Goal: Information Seeking & Learning: Check status

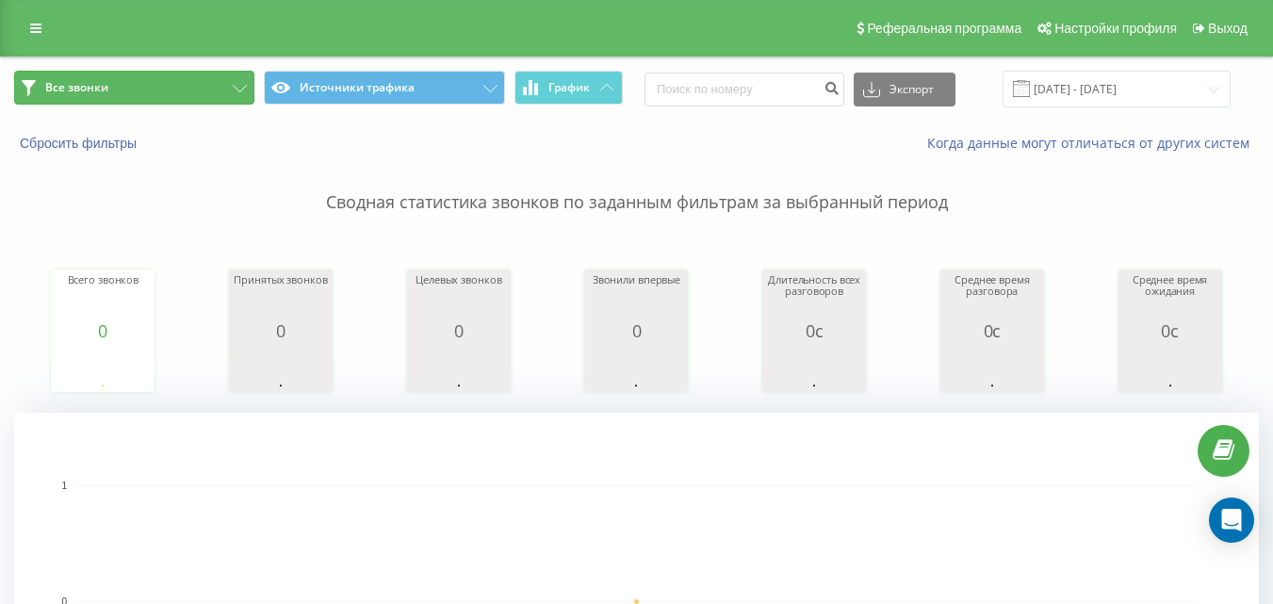
click at [168, 89] on button "Все звонки" at bounding box center [134, 88] width 240 height 34
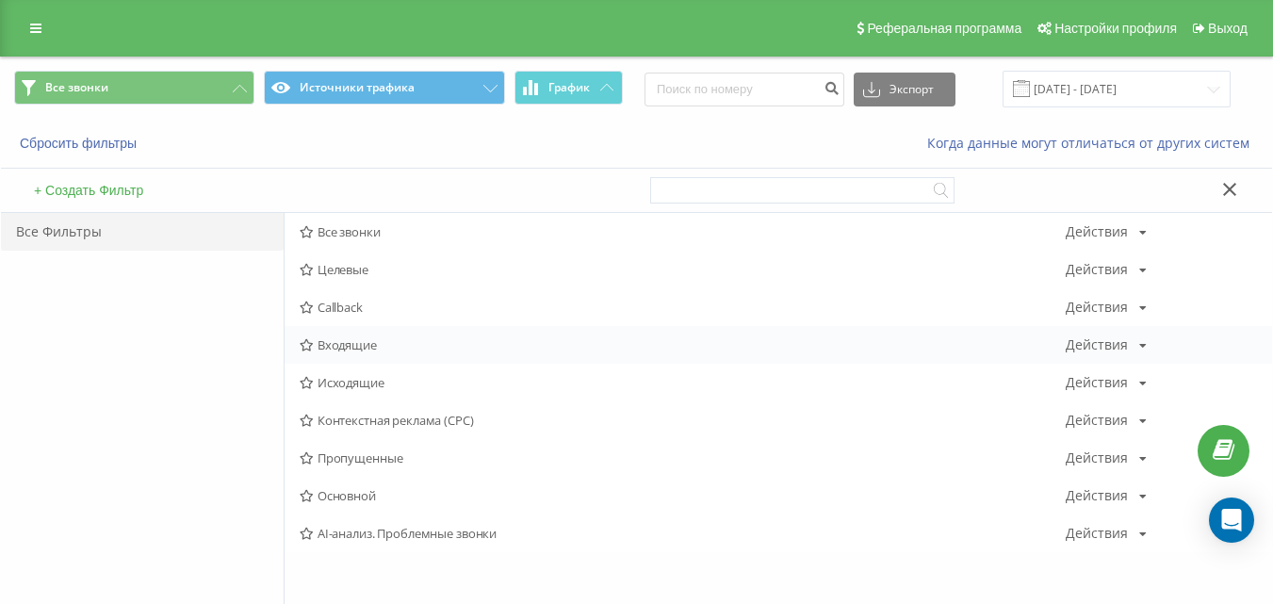
click at [339, 348] on span "Входящие" at bounding box center [683, 344] width 766 height 13
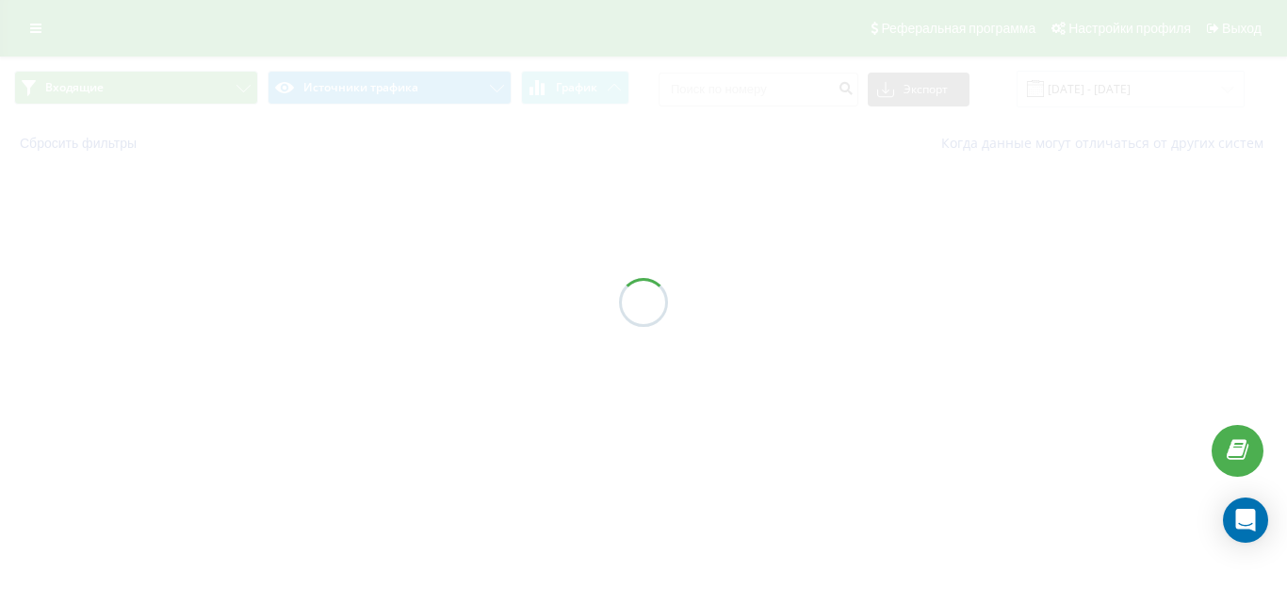
click at [339, 348] on div at bounding box center [643, 302] width 1287 height 604
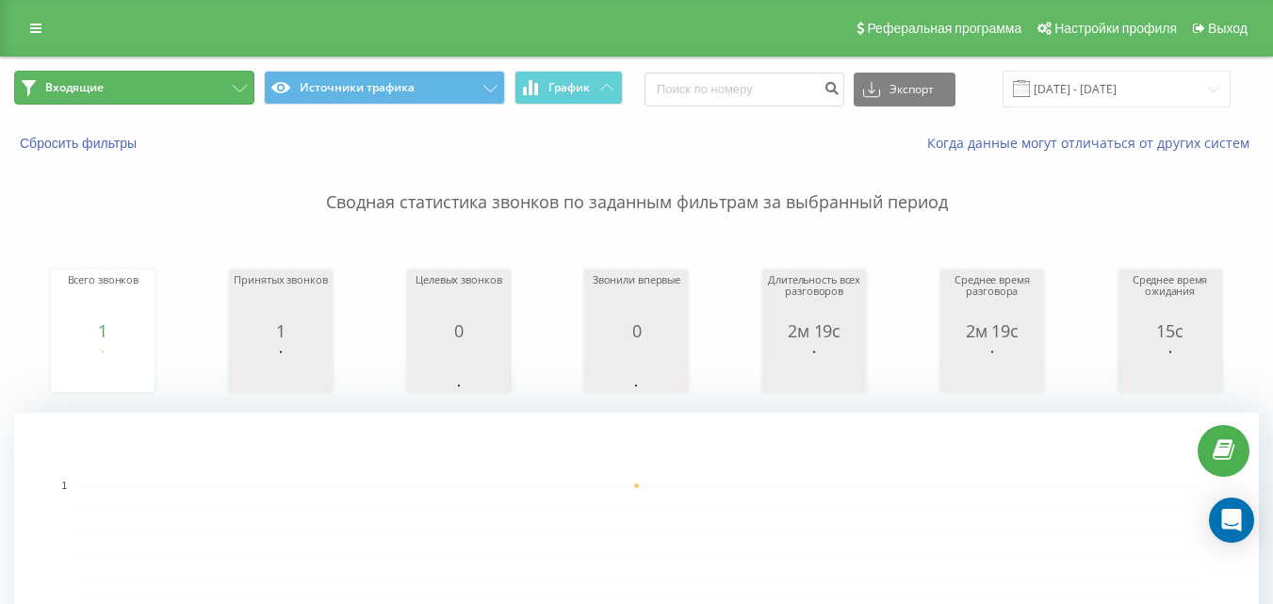
click at [182, 97] on button "Входящие" at bounding box center [134, 88] width 240 height 34
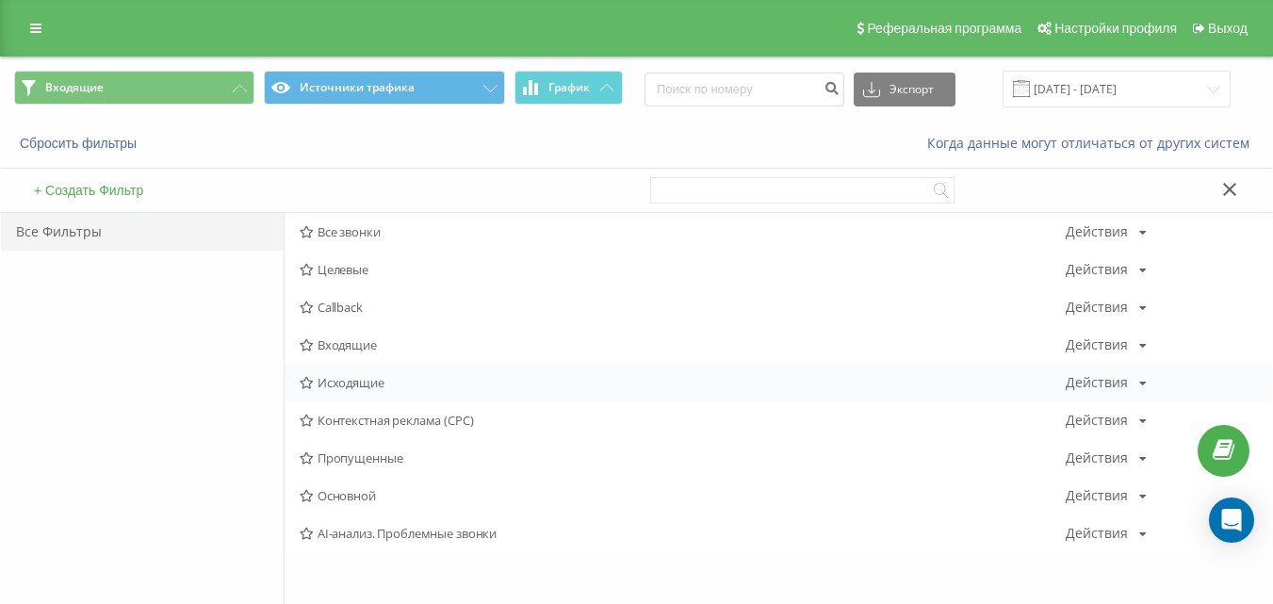
click at [354, 386] on span "Исходящие" at bounding box center [683, 382] width 766 height 13
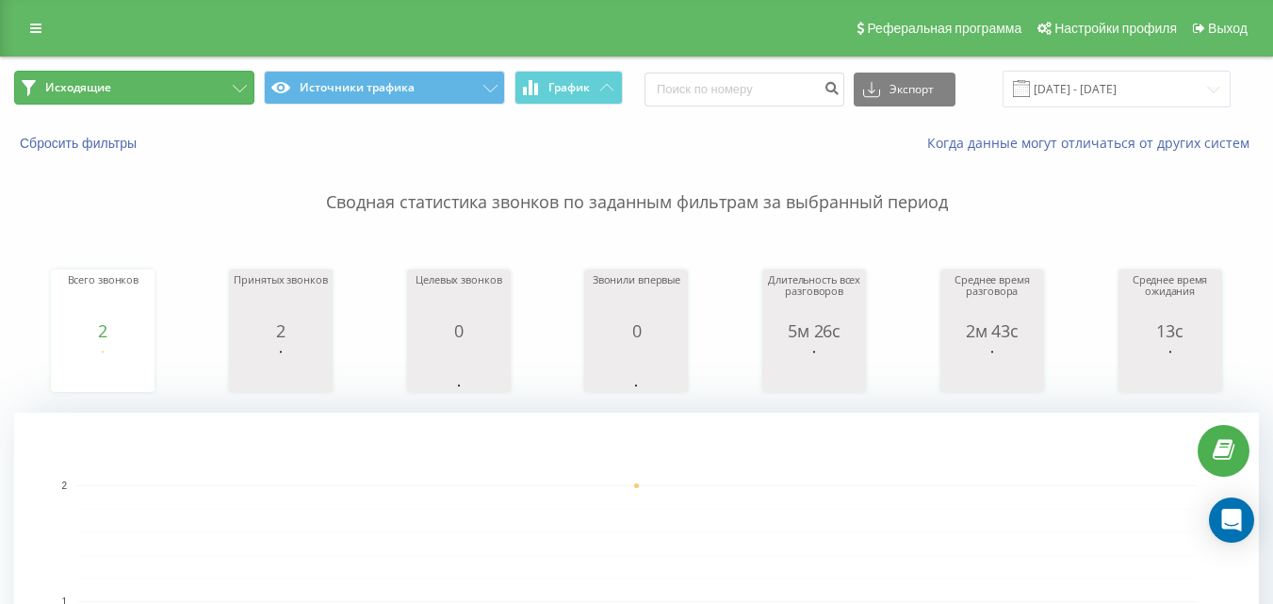
click at [181, 97] on button "Исходящие" at bounding box center [134, 88] width 240 height 34
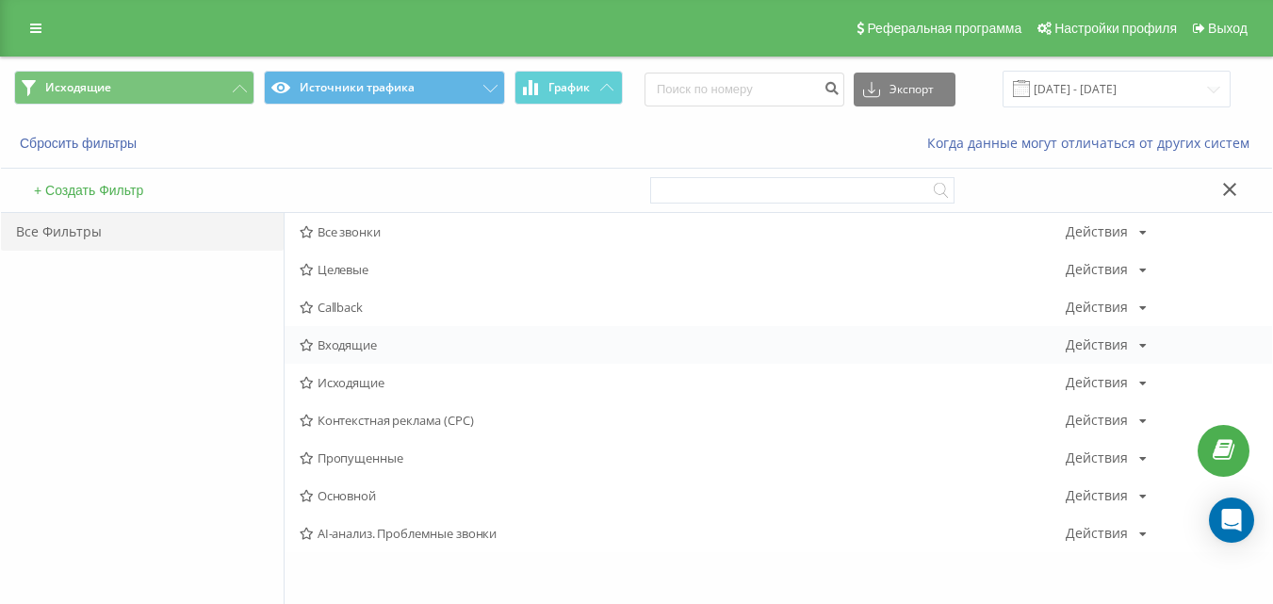
click at [367, 354] on div "Входящие Действия Редактировать Копировать Удалить По умолчанию Поделиться" at bounding box center [778, 345] width 987 height 38
click at [341, 338] on span "Входящие" at bounding box center [683, 344] width 766 height 13
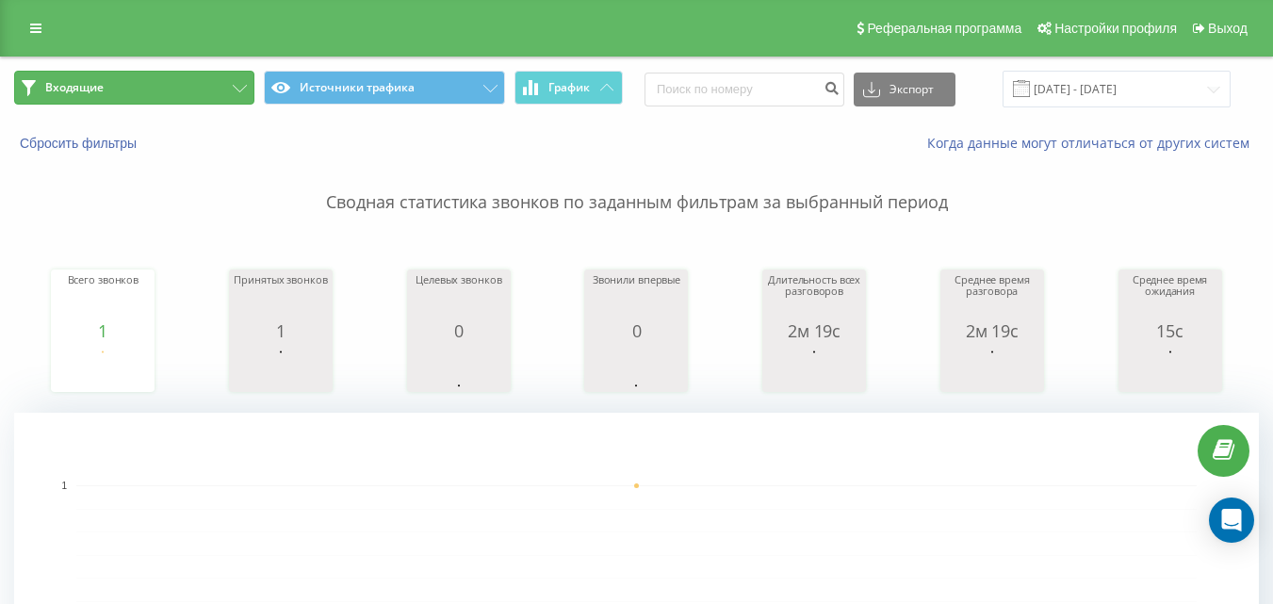
drag, startPoint x: 172, startPoint y: 79, endPoint x: 274, endPoint y: 148, distance: 122.8
click at [172, 80] on button "Входящие" at bounding box center [134, 88] width 240 height 34
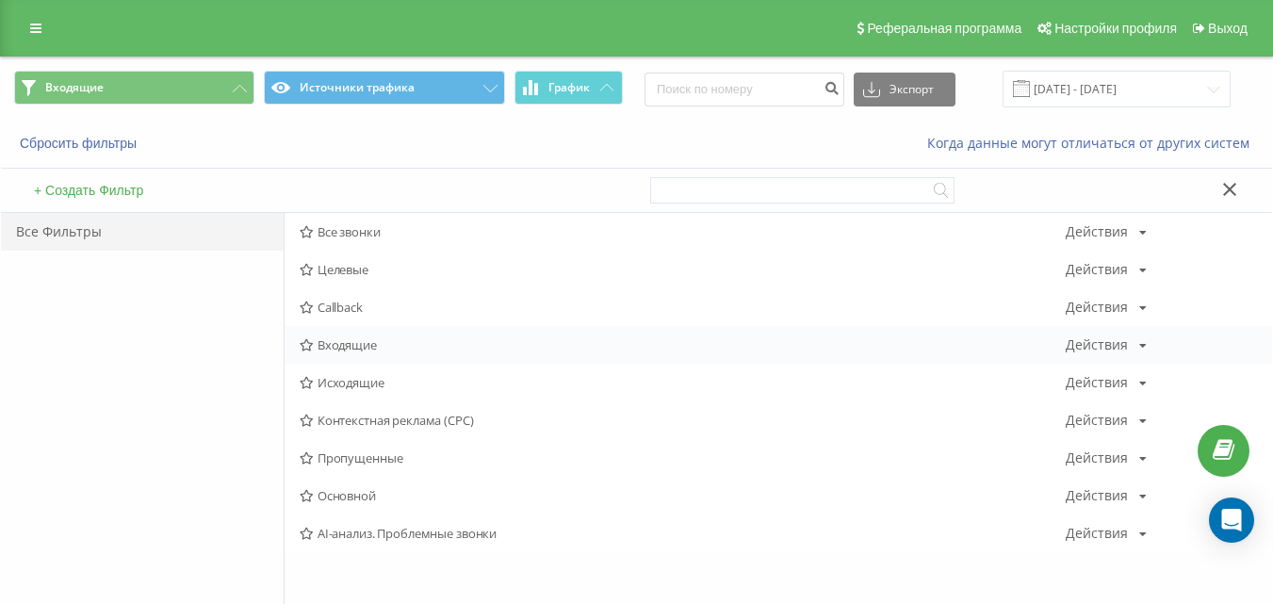
click at [356, 347] on span "Входящие" at bounding box center [683, 344] width 766 height 13
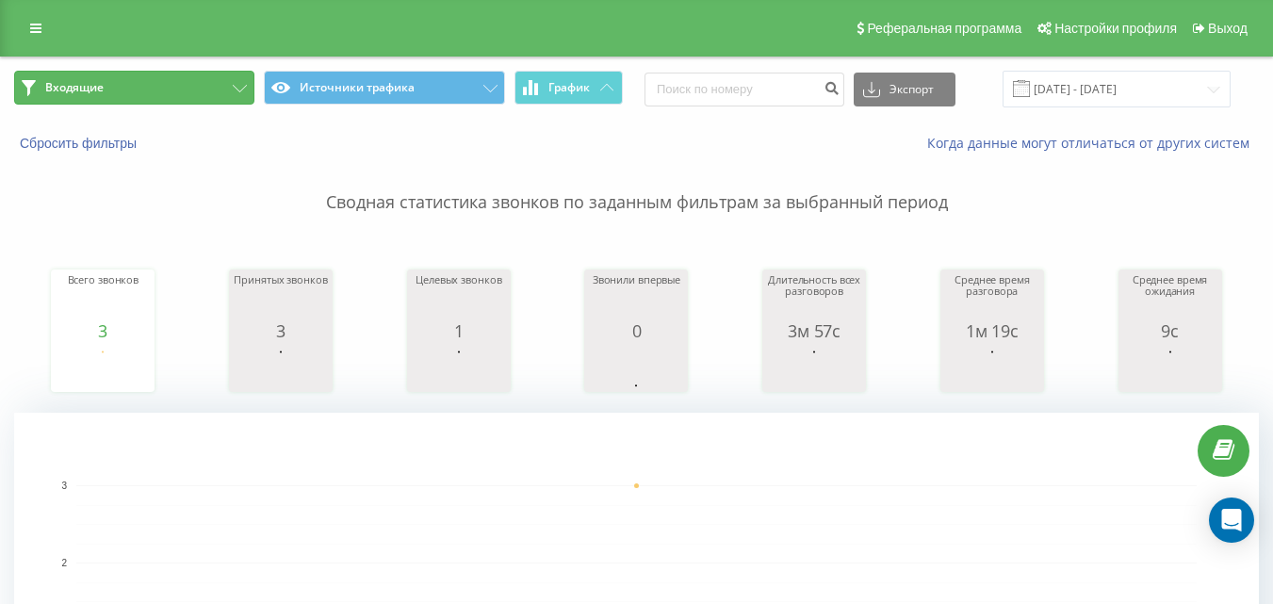
click at [215, 94] on button "Входящие" at bounding box center [134, 88] width 240 height 34
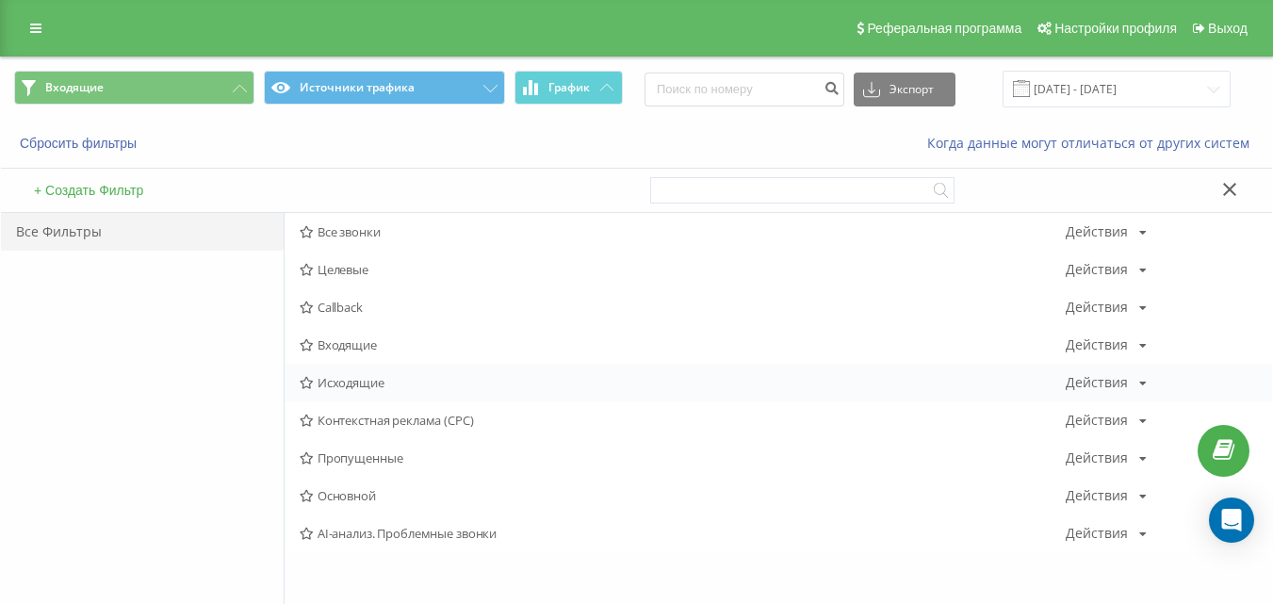
click at [348, 387] on span "Исходящие" at bounding box center [683, 382] width 766 height 13
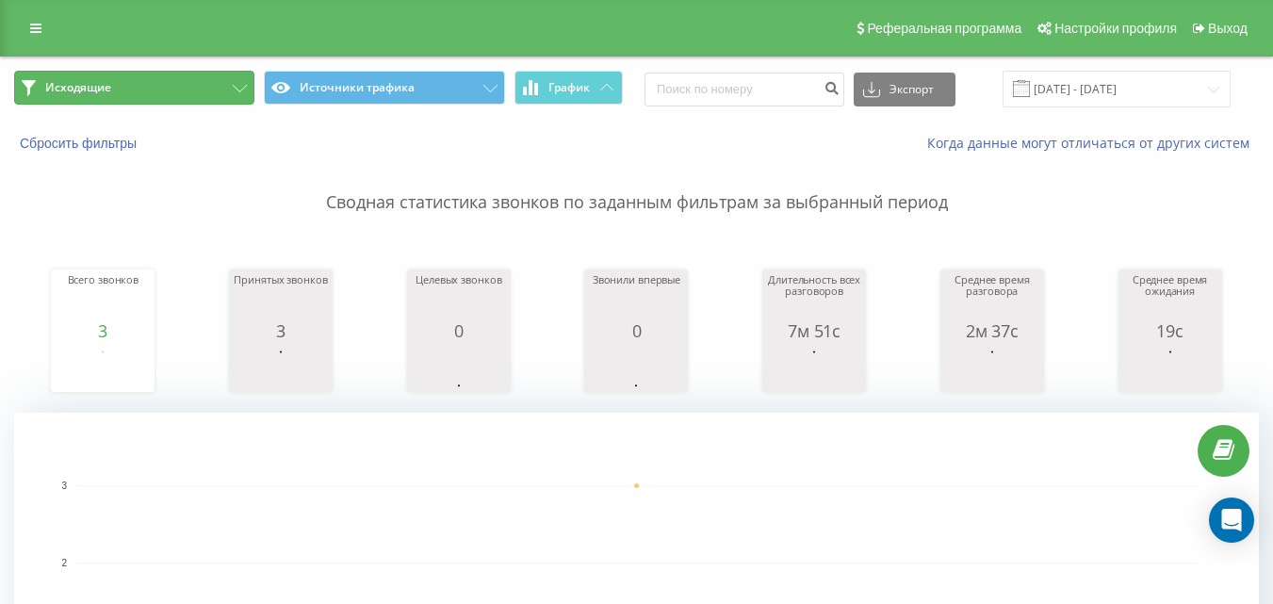
click at [203, 90] on button "Исходящие" at bounding box center [134, 88] width 240 height 34
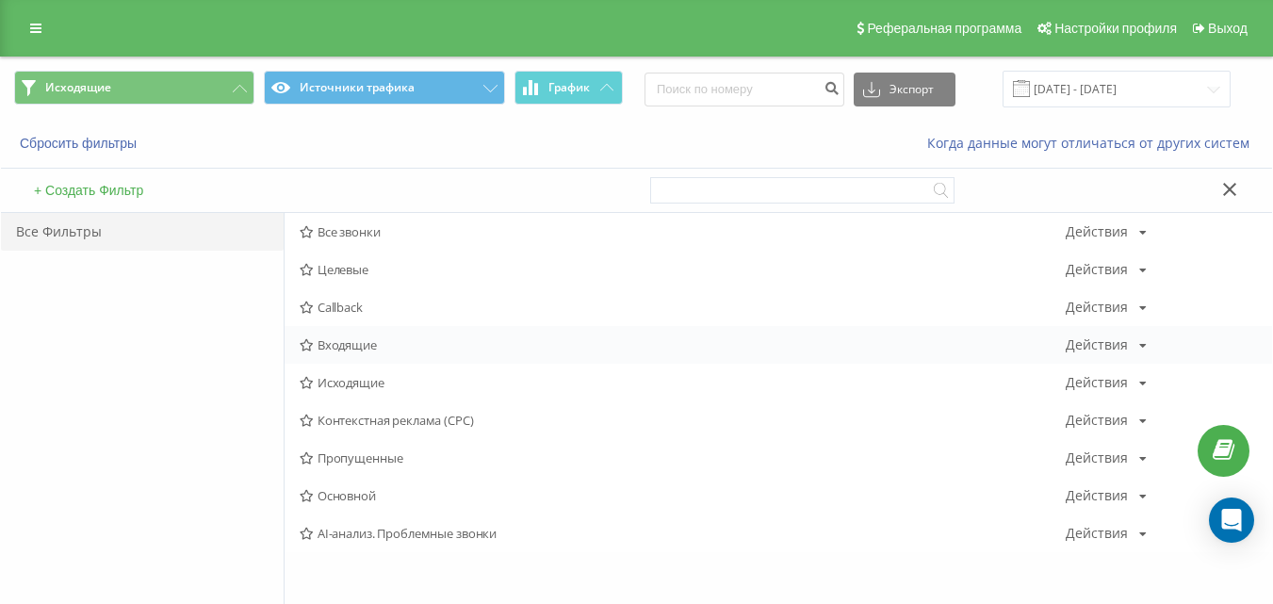
click at [332, 343] on span "Входящие" at bounding box center [683, 344] width 766 height 13
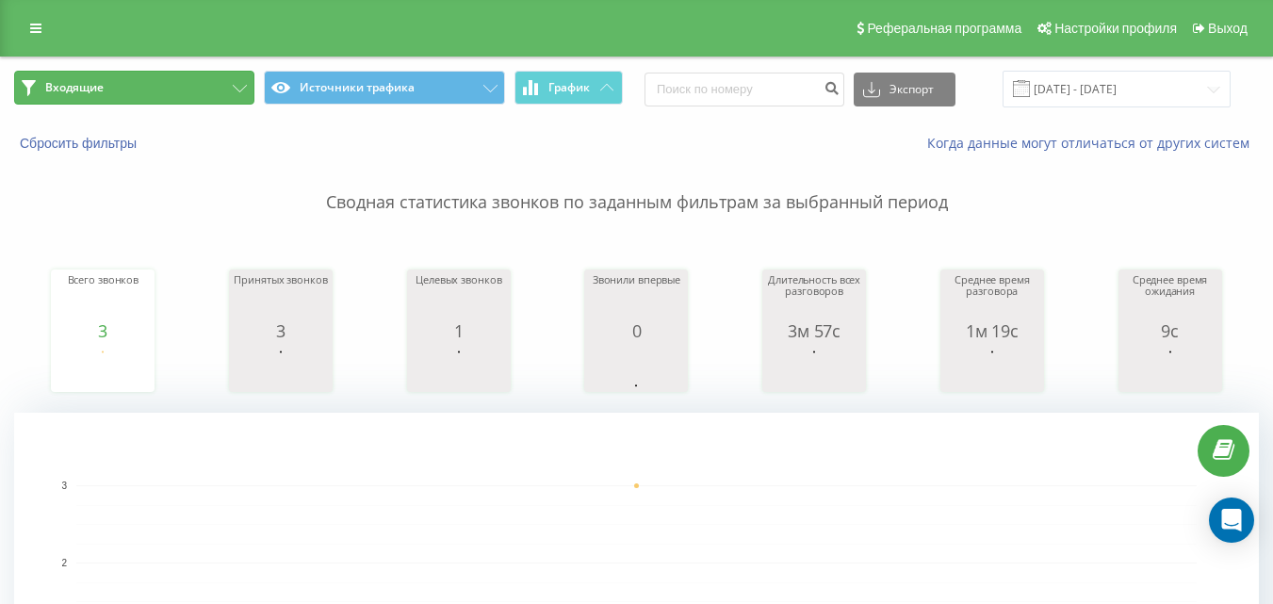
click at [218, 100] on button "Входящие" at bounding box center [134, 88] width 240 height 34
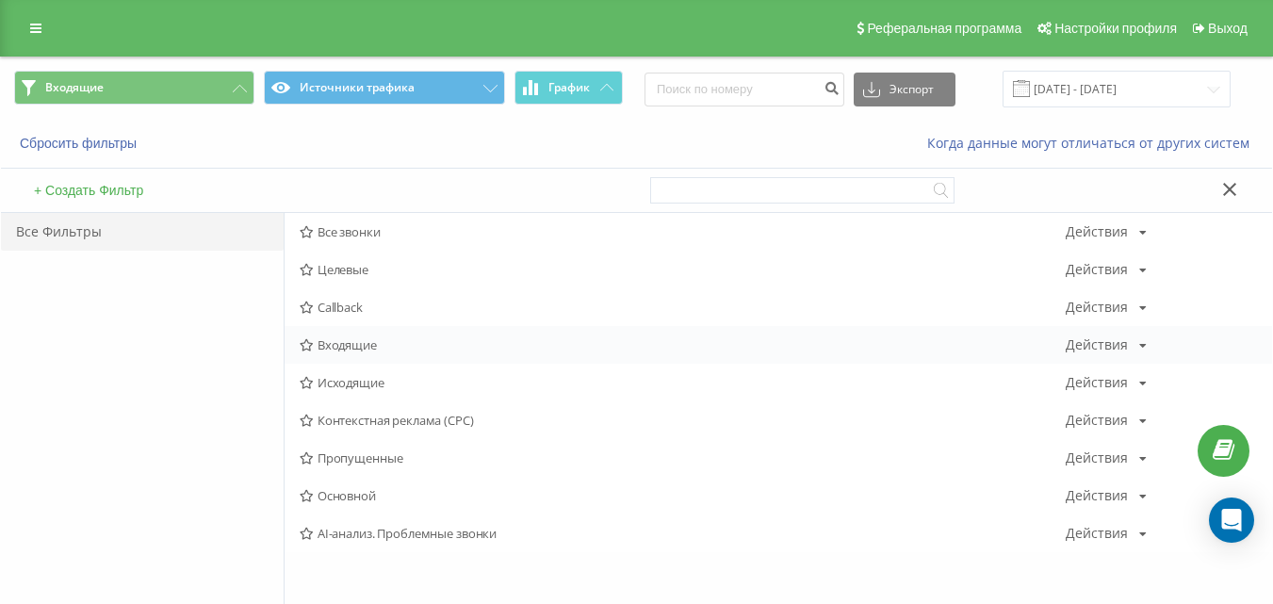
click at [350, 350] on span "Входящие" at bounding box center [683, 344] width 766 height 13
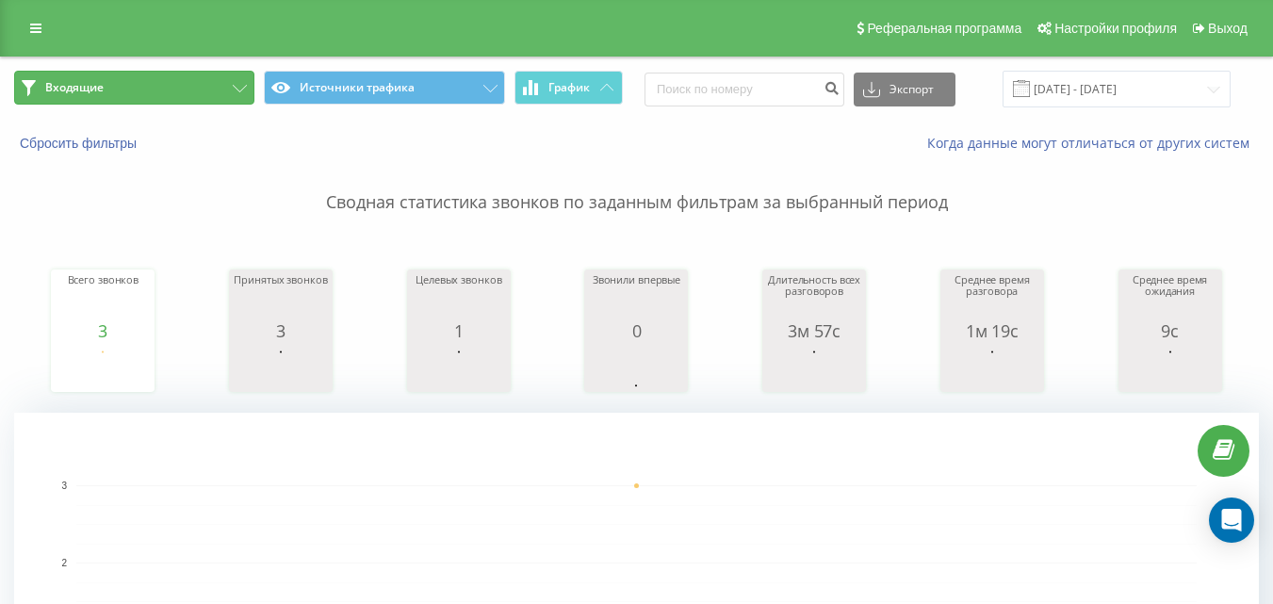
click at [211, 99] on button "Входящие" at bounding box center [134, 88] width 240 height 34
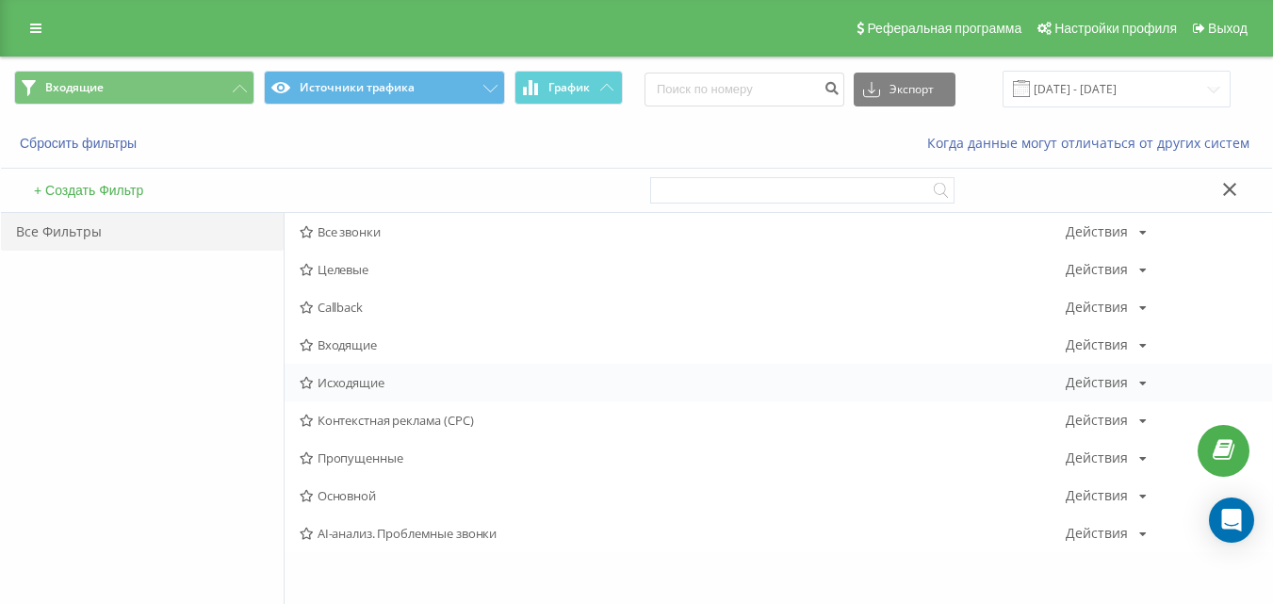
click at [348, 380] on span "Исходящие" at bounding box center [683, 382] width 766 height 13
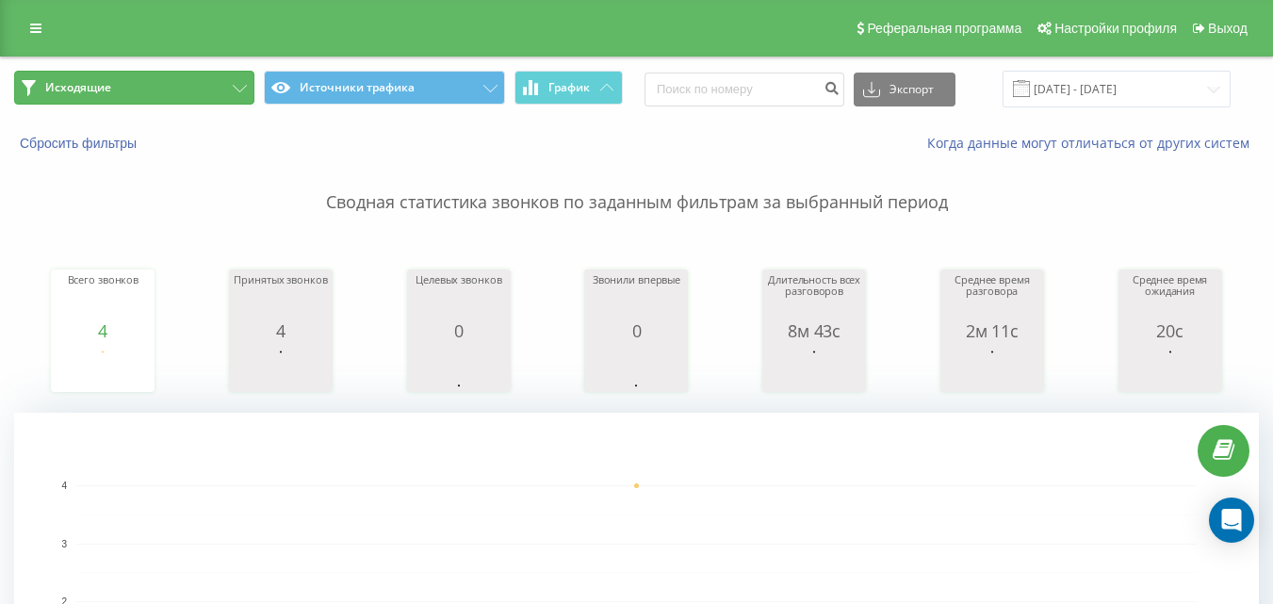
click at [178, 90] on button "Исходящие" at bounding box center [134, 88] width 240 height 34
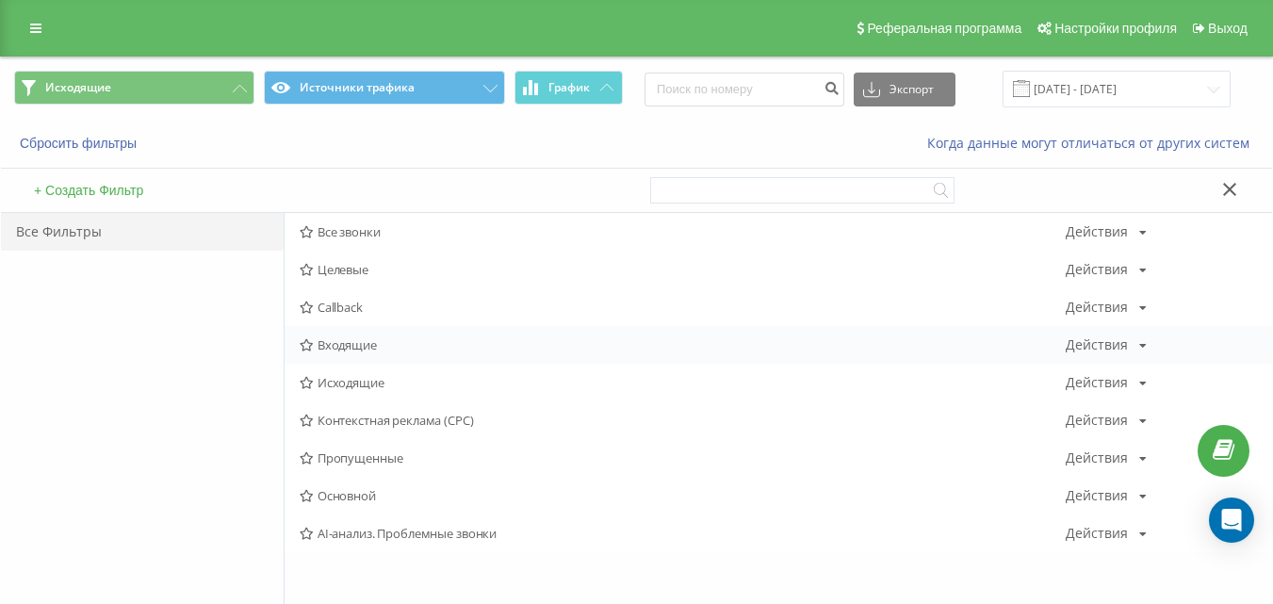
click at [389, 335] on div "Входящие Действия Редактировать Копировать Удалить По умолчанию Поделиться" at bounding box center [778, 345] width 987 height 38
click at [389, 347] on span "Входящие" at bounding box center [683, 344] width 766 height 13
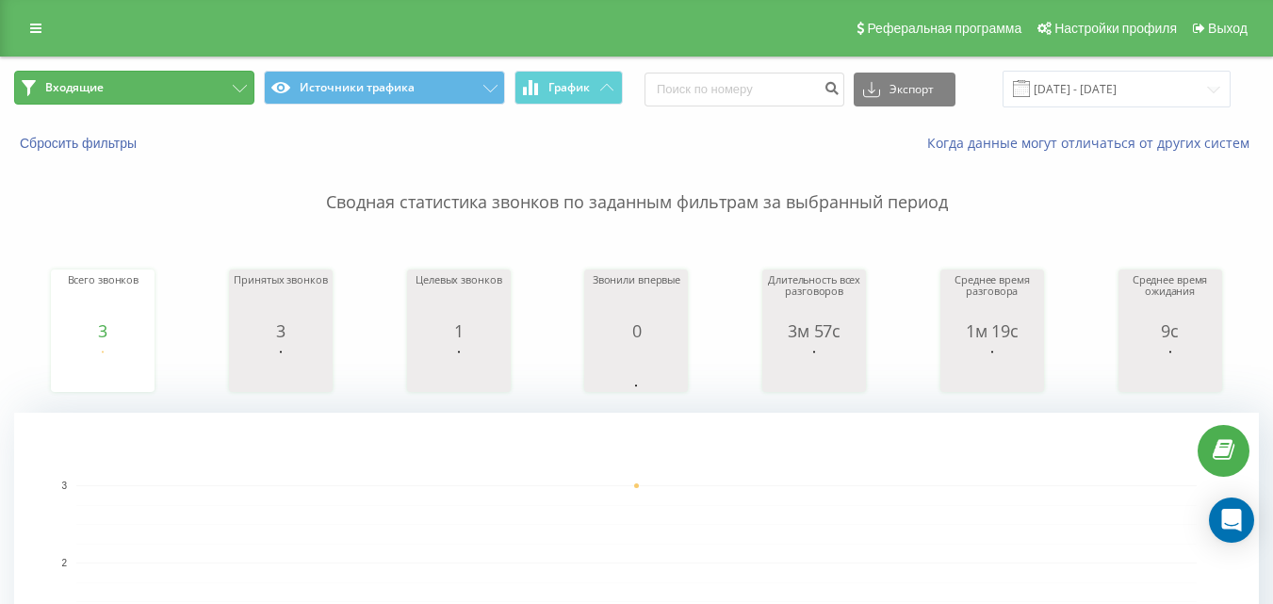
click at [187, 84] on button "Входящие" at bounding box center [134, 88] width 240 height 34
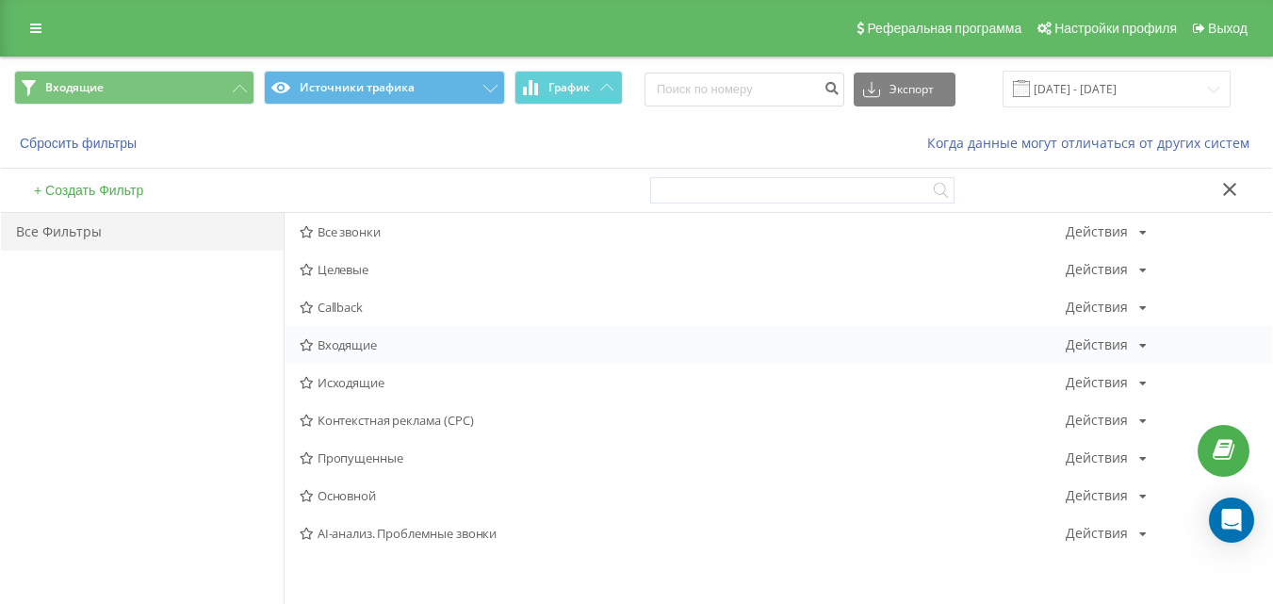
click at [365, 353] on div "Входящие Действия Редактировать Копировать Удалить По умолчанию Поделиться" at bounding box center [778, 345] width 987 height 38
click at [360, 343] on span "Входящие" at bounding box center [683, 344] width 766 height 13
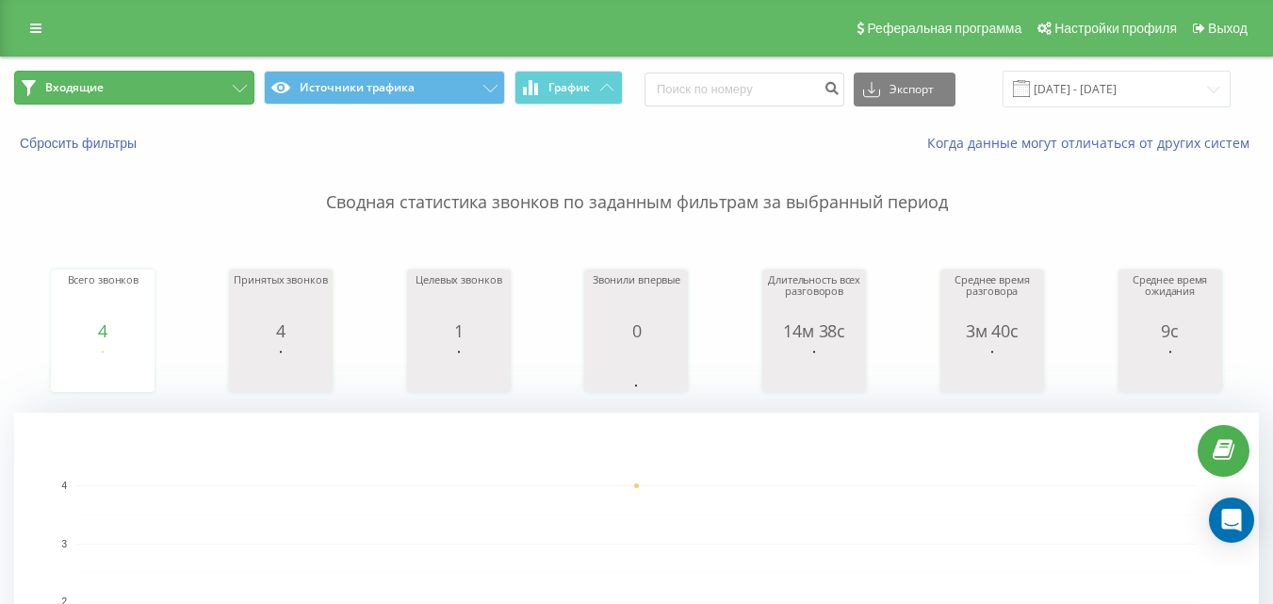
click at [158, 96] on button "Входящие" at bounding box center [134, 88] width 240 height 34
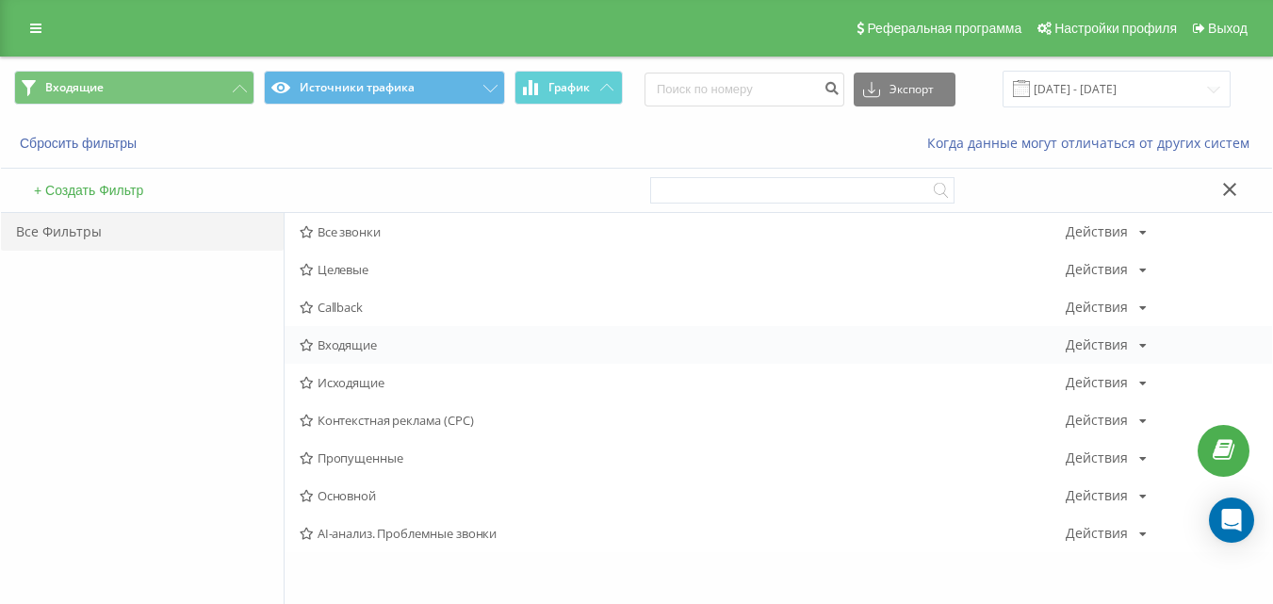
click at [361, 344] on span "Входящие" at bounding box center [683, 344] width 766 height 13
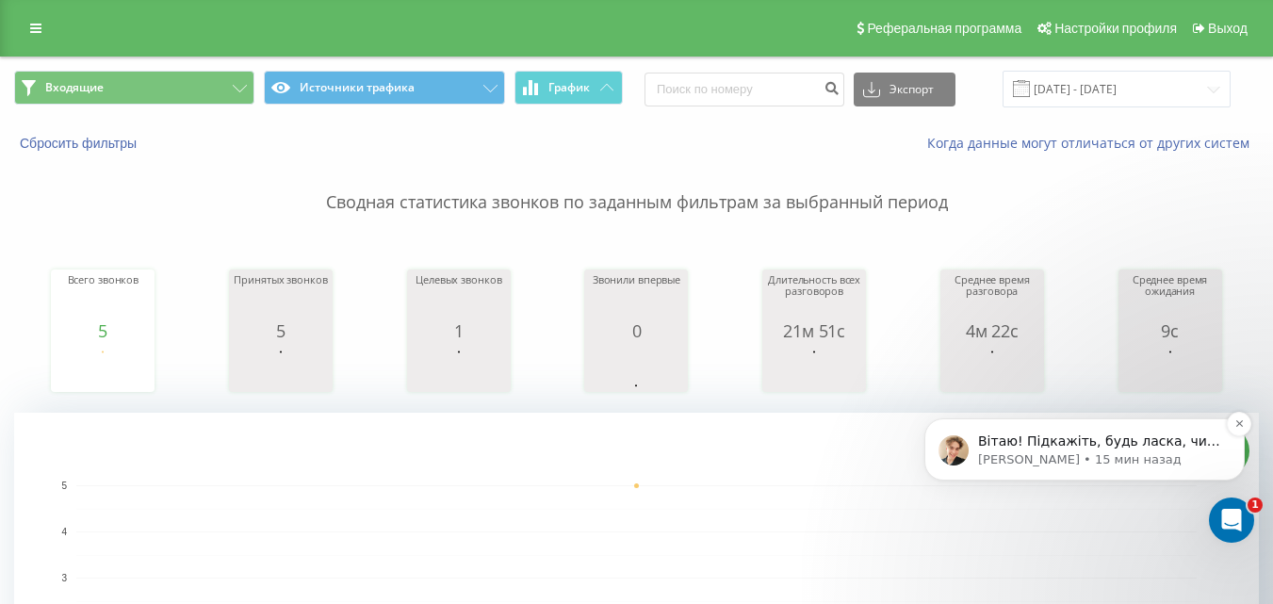
click at [1168, 445] on p "Вітаю! Підкажіть, будь ласка, чи пробували перевірити? Наразі будуть додаткові …" at bounding box center [1099, 441] width 243 height 19
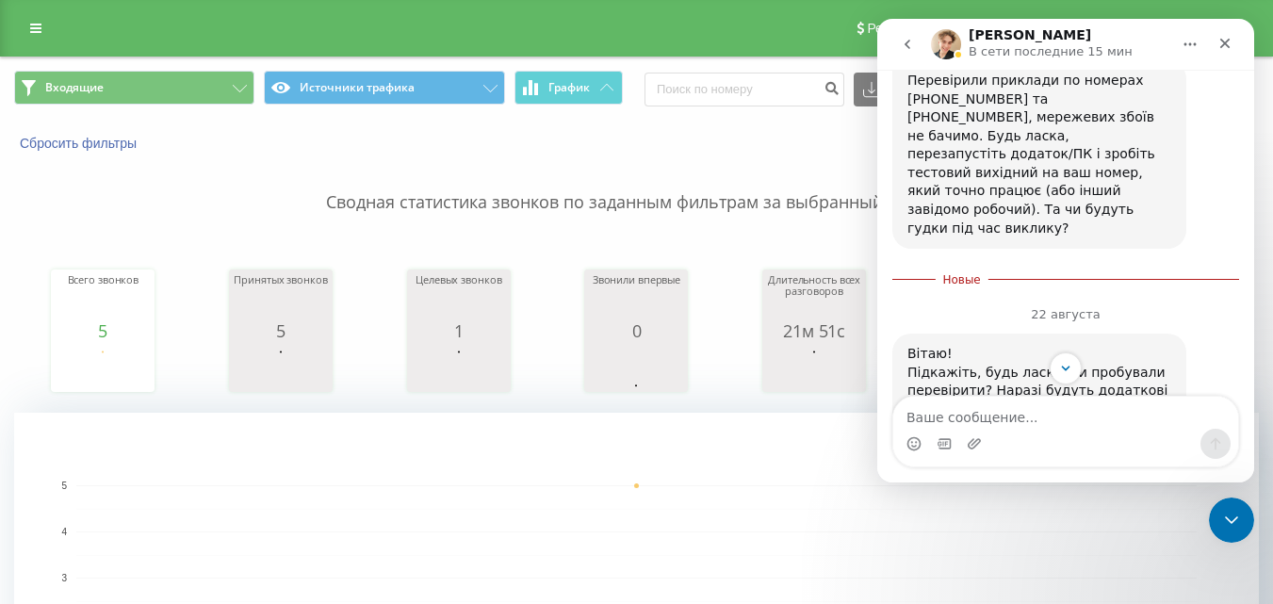
scroll to position [796, 0]
click at [1113, 416] on textarea "Ваше сообщение..." at bounding box center [1065, 413] width 345 height 32
type textarea "Доброго дня, все добре"
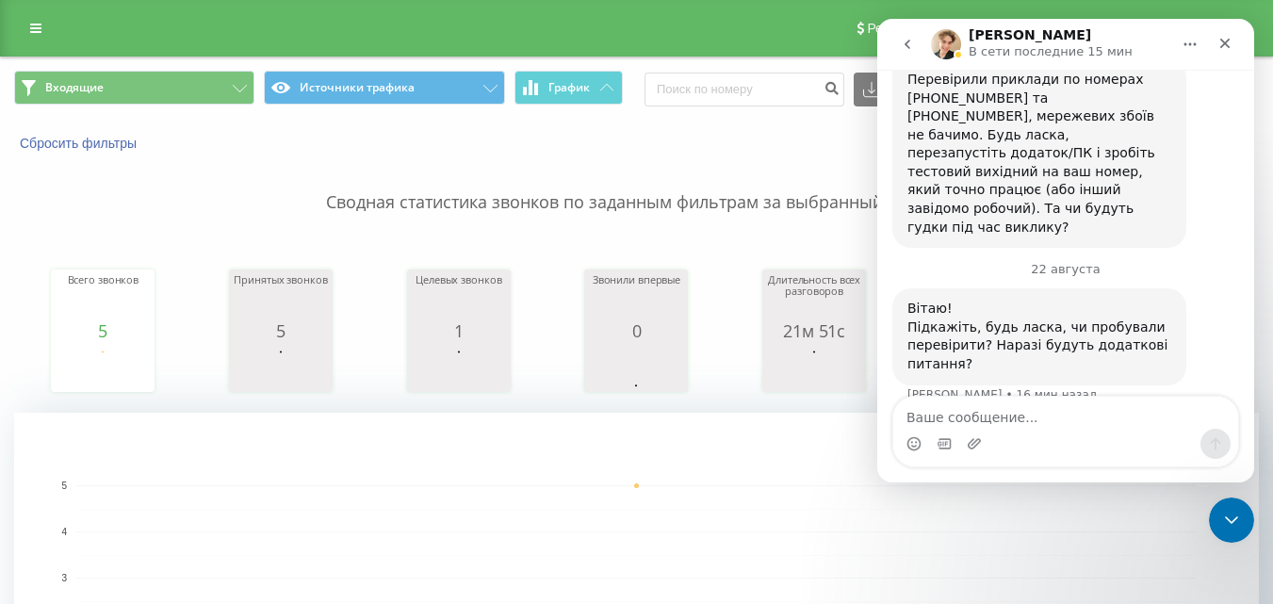
scroll to position [807, 0]
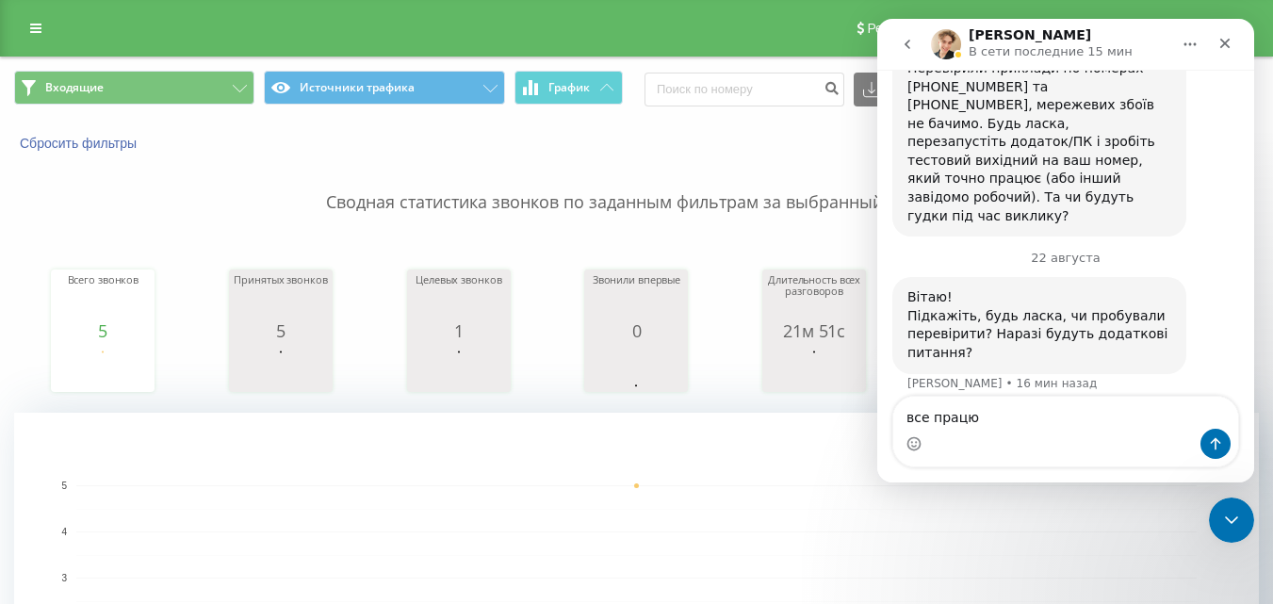
type textarea "все працює"
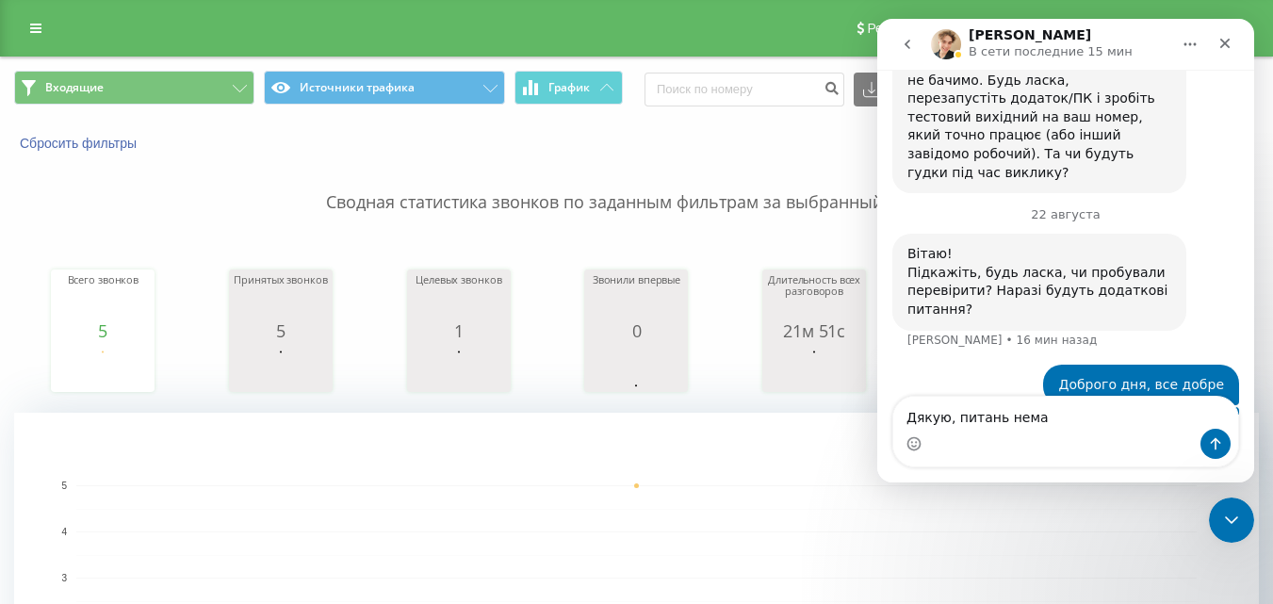
type textarea "Дякую, питань немає"
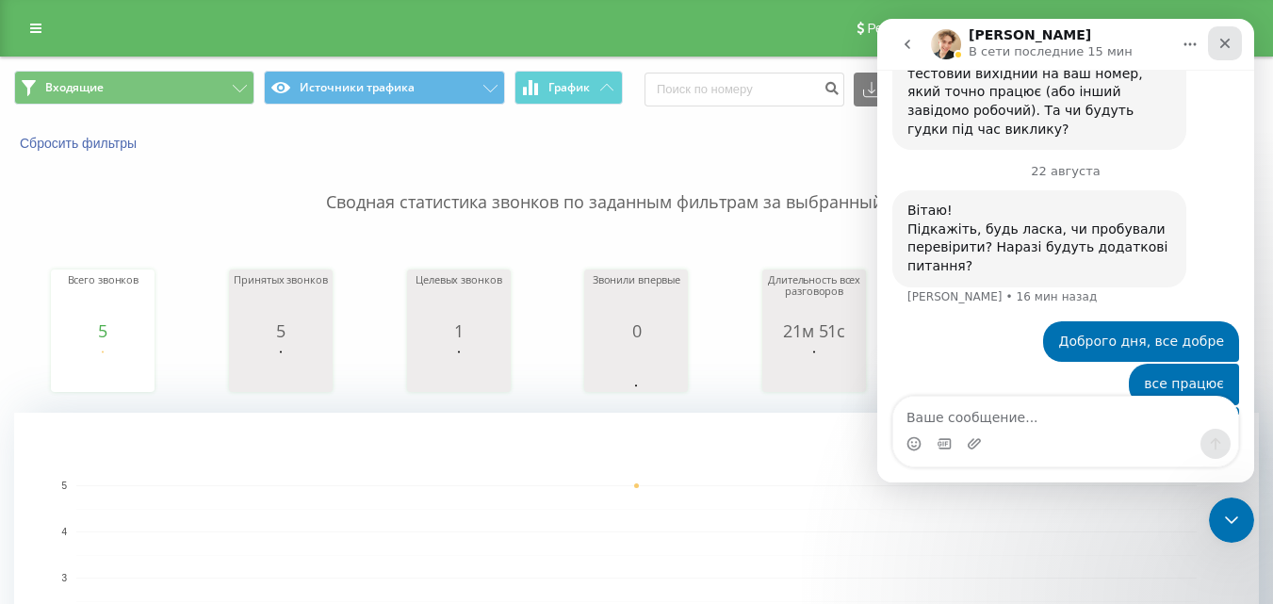
click at [1229, 30] on div "Закрыть" at bounding box center [1225, 43] width 34 height 34
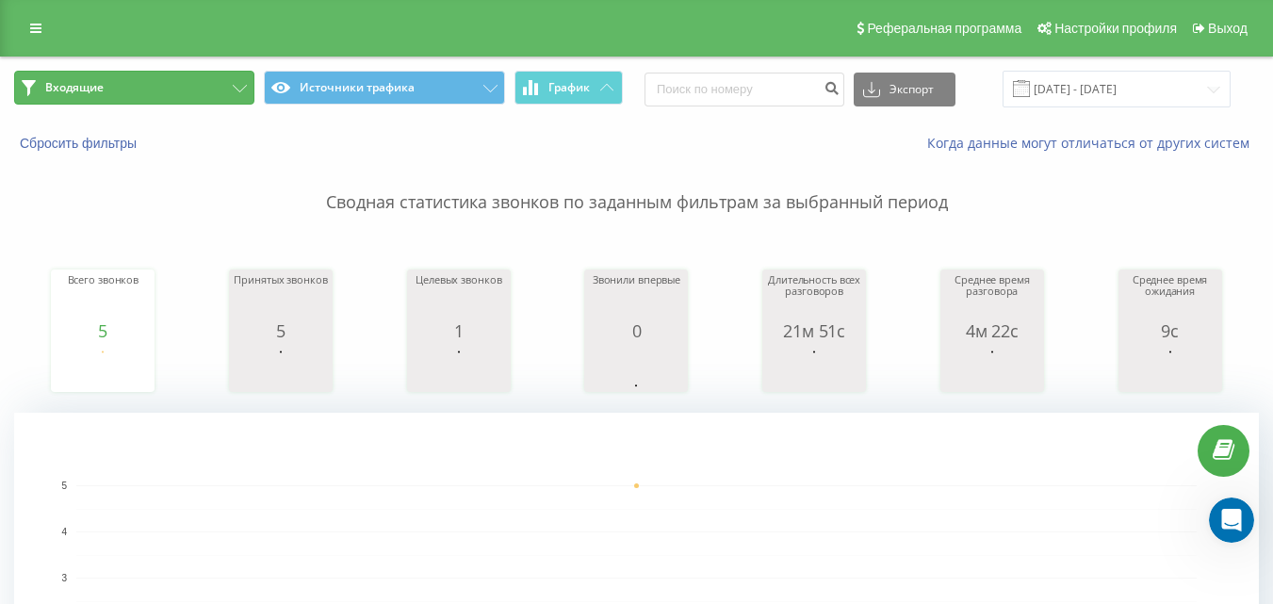
click at [118, 88] on button "Входящие" at bounding box center [134, 88] width 240 height 34
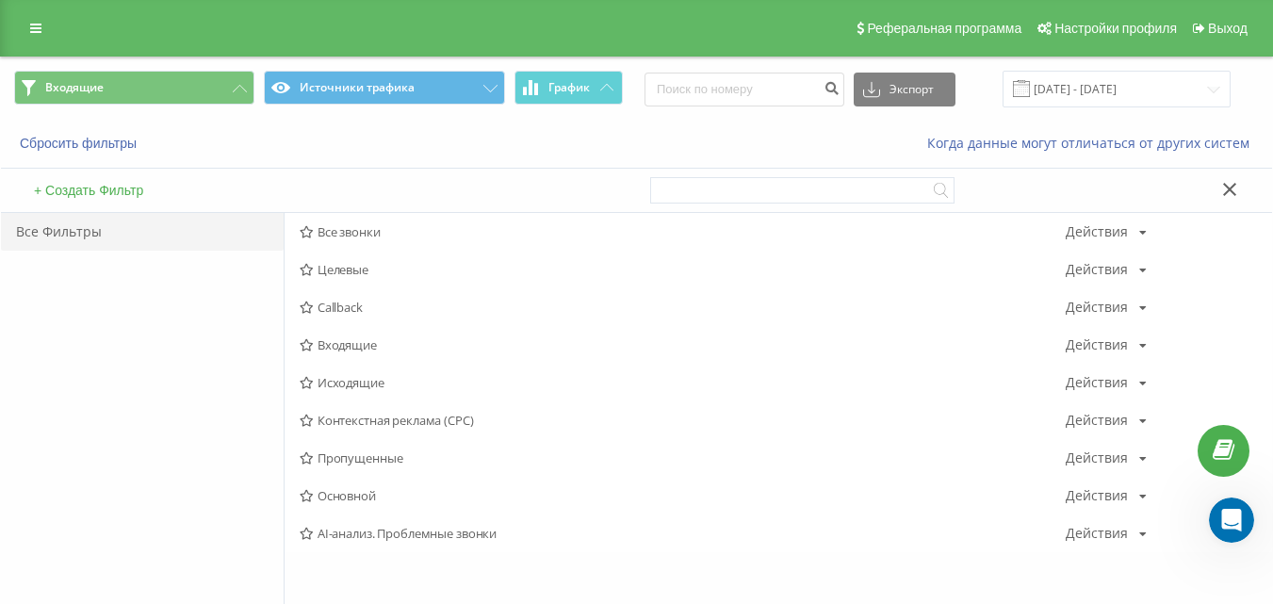
click at [331, 341] on span "Входящие" at bounding box center [683, 344] width 766 height 13
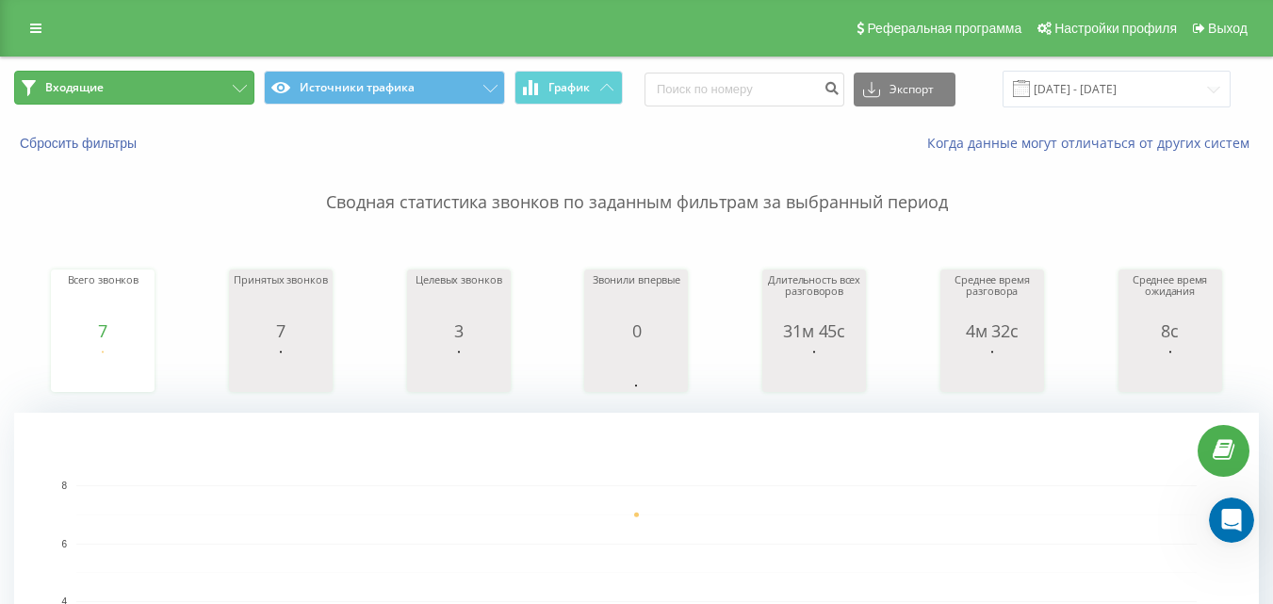
click at [192, 77] on button "Входящие" at bounding box center [134, 88] width 240 height 34
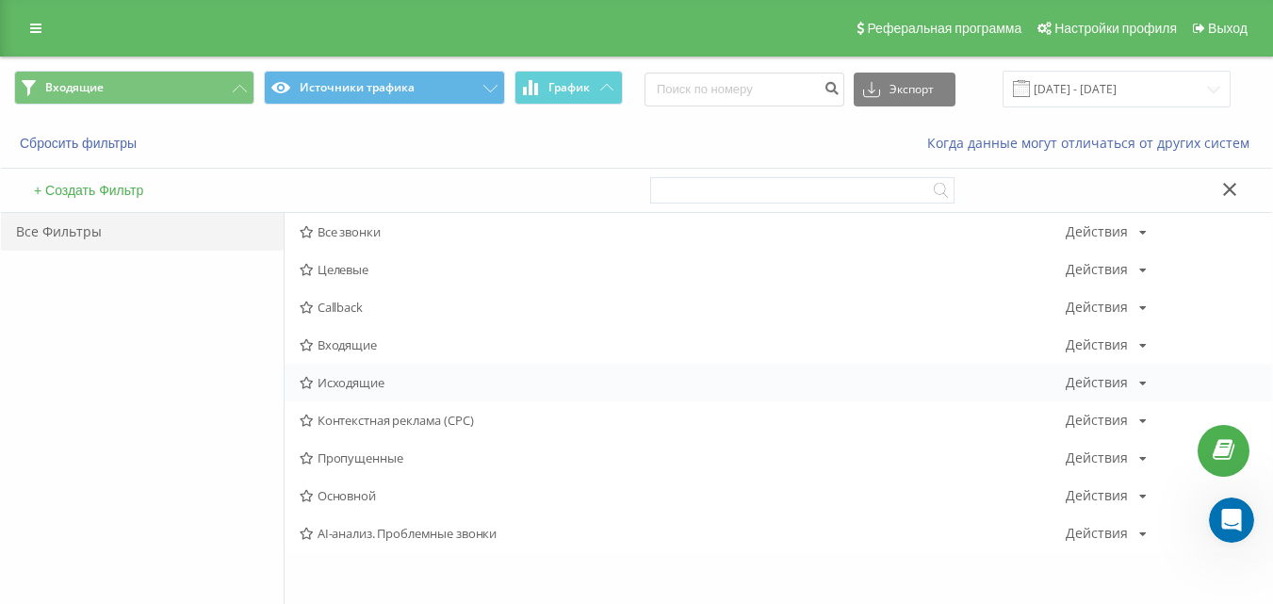
click at [366, 380] on span "Исходящие" at bounding box center [683, 382] width 766 height 13
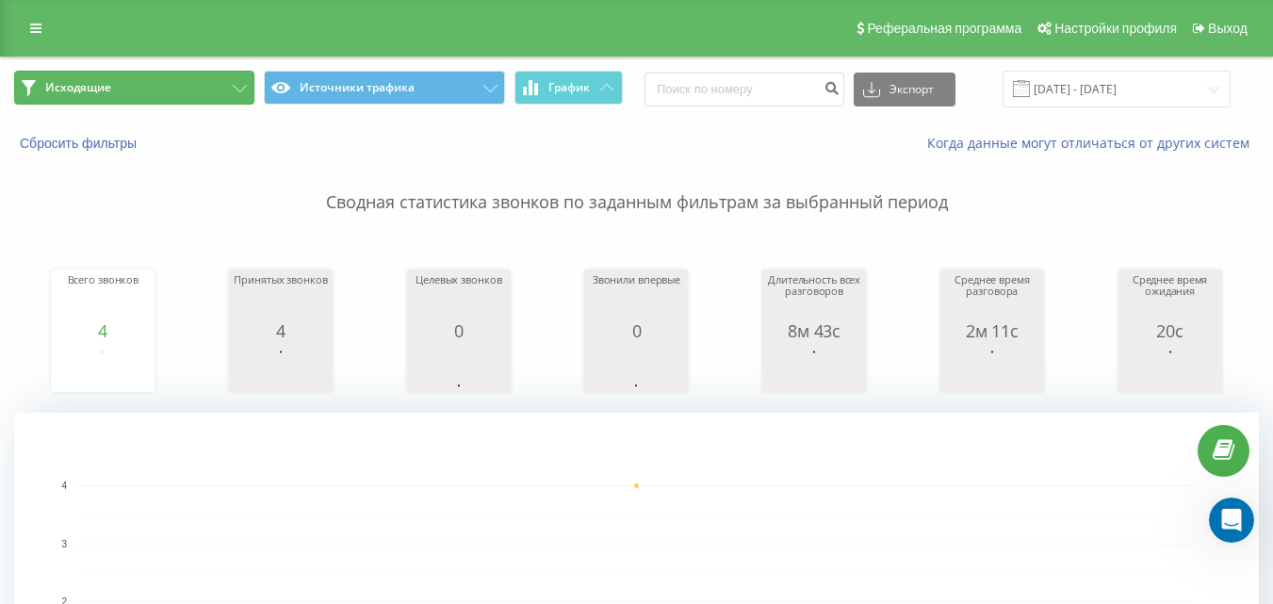
click at [150, 95] on button "Исходящие" at bounding box center [134, 88] width 240 height 34
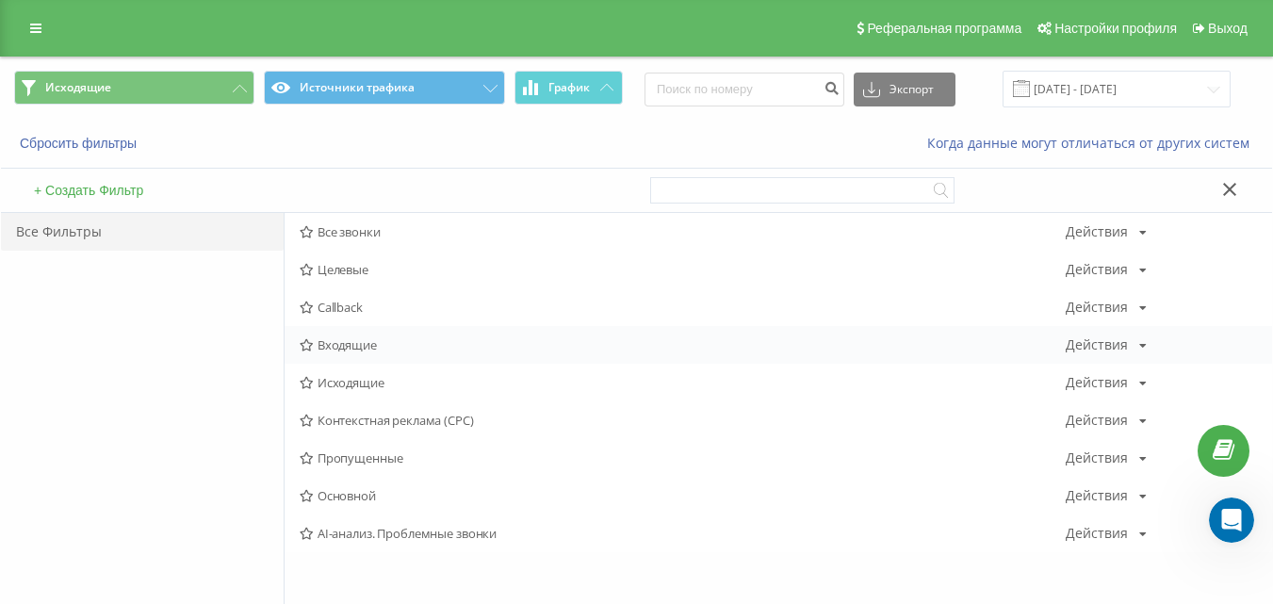
click at [318, 345] on span "Входящие" at bounding box center [683, 344] width 766 height 13
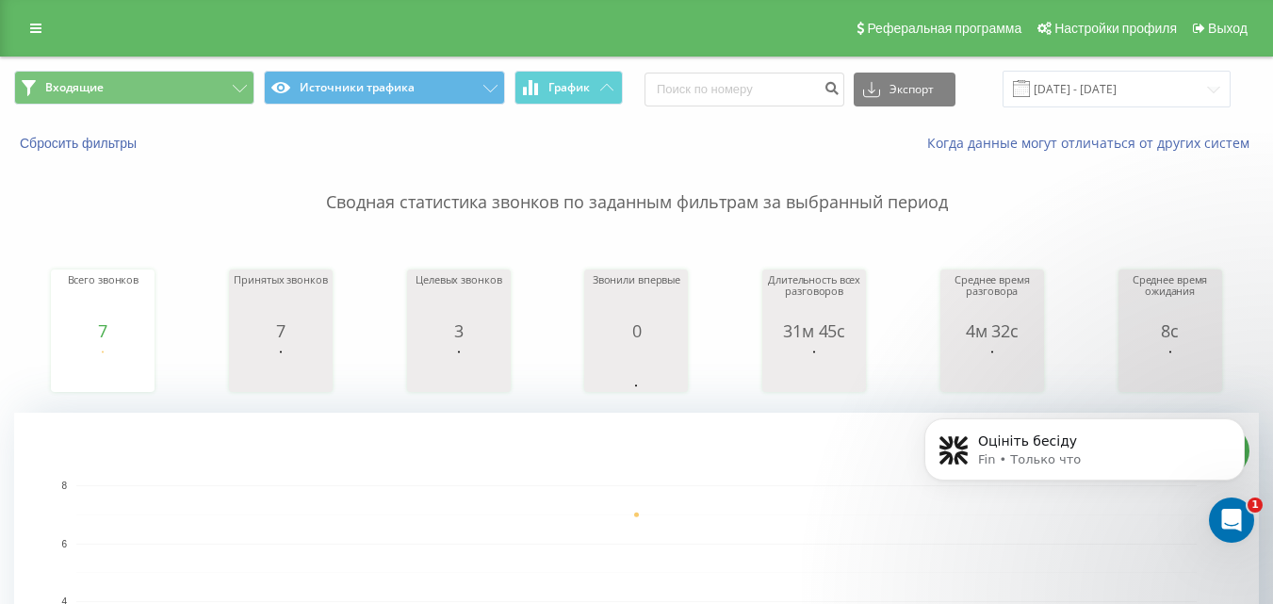
scroll to position [1445, 0]
click at [1164, 468] on p "Fin • Только что" at bounding box center [1099, 459] width 243 height 17
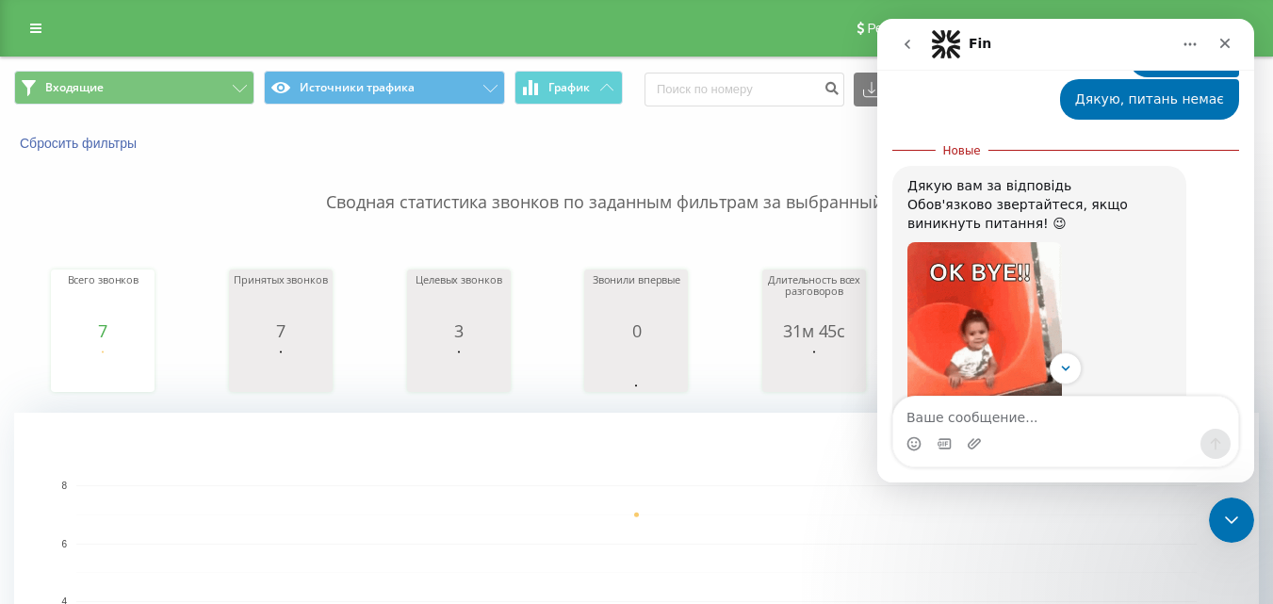
scroll to position [1476, 0]
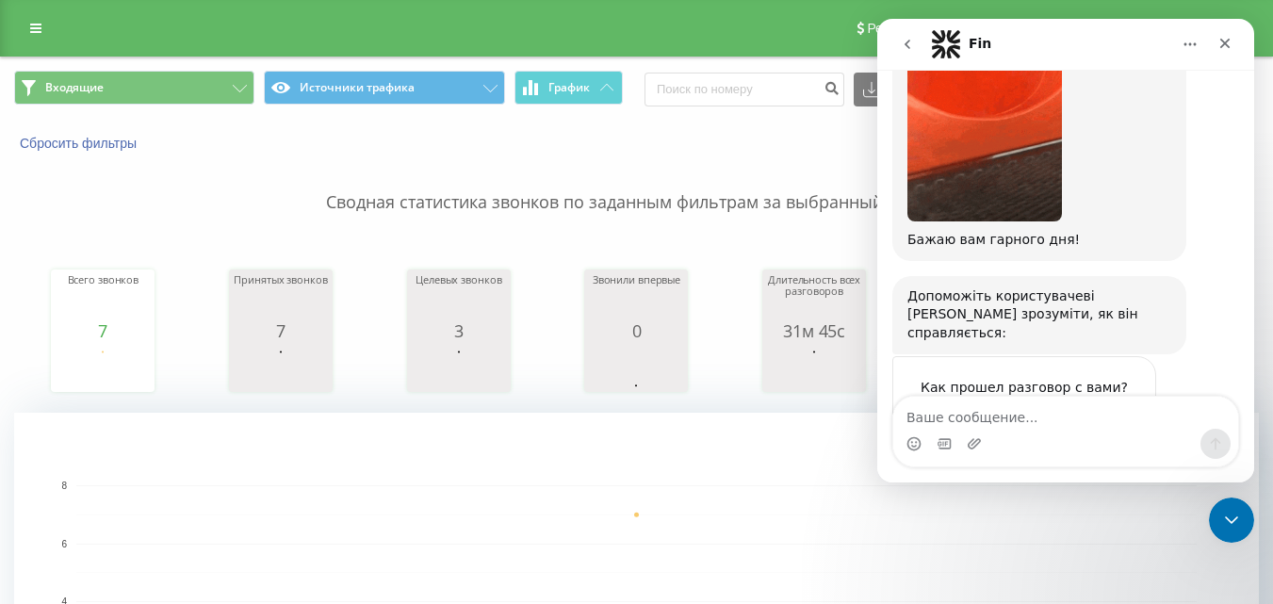
click at [1103, 408] on span "Великолепно" at bounding box center [1113, 425] width 34 height 34
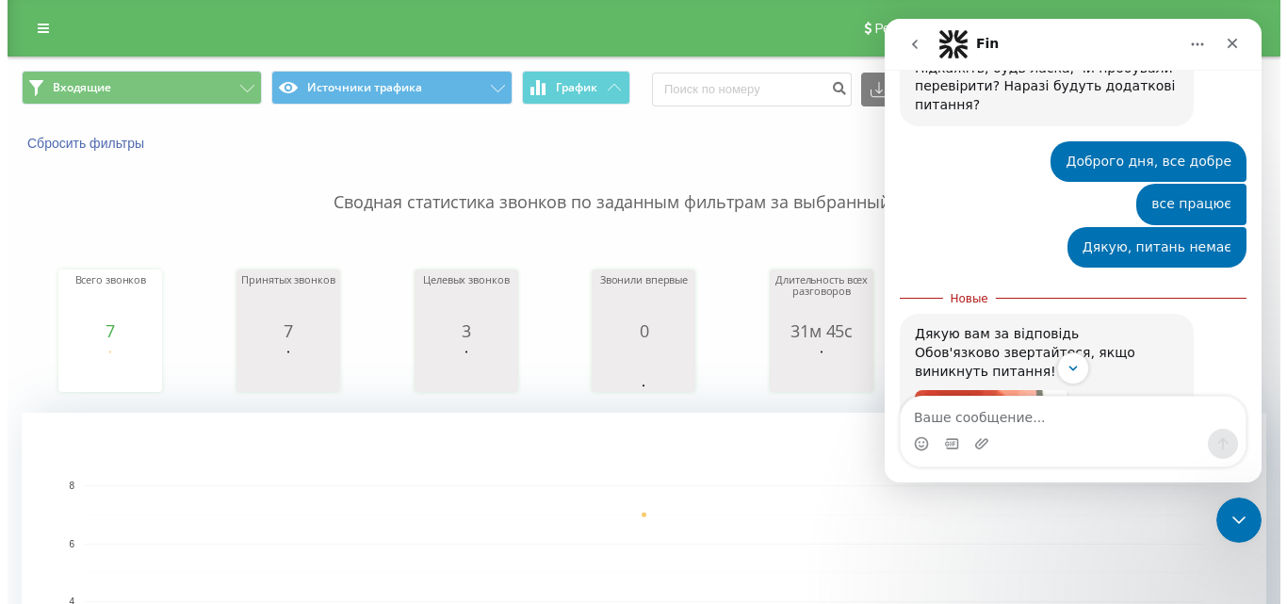
scroll to position [1056, 0]
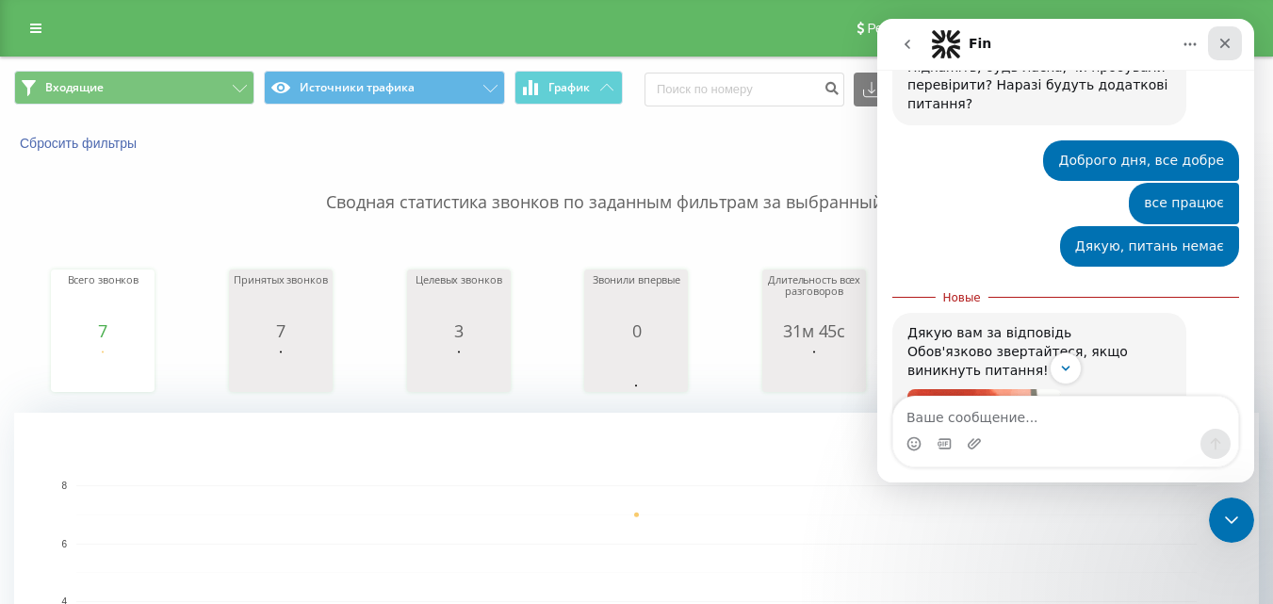
click at [1227, 33] on div "Закрыть" at bounding box center [1225, 43] width 34 height 34
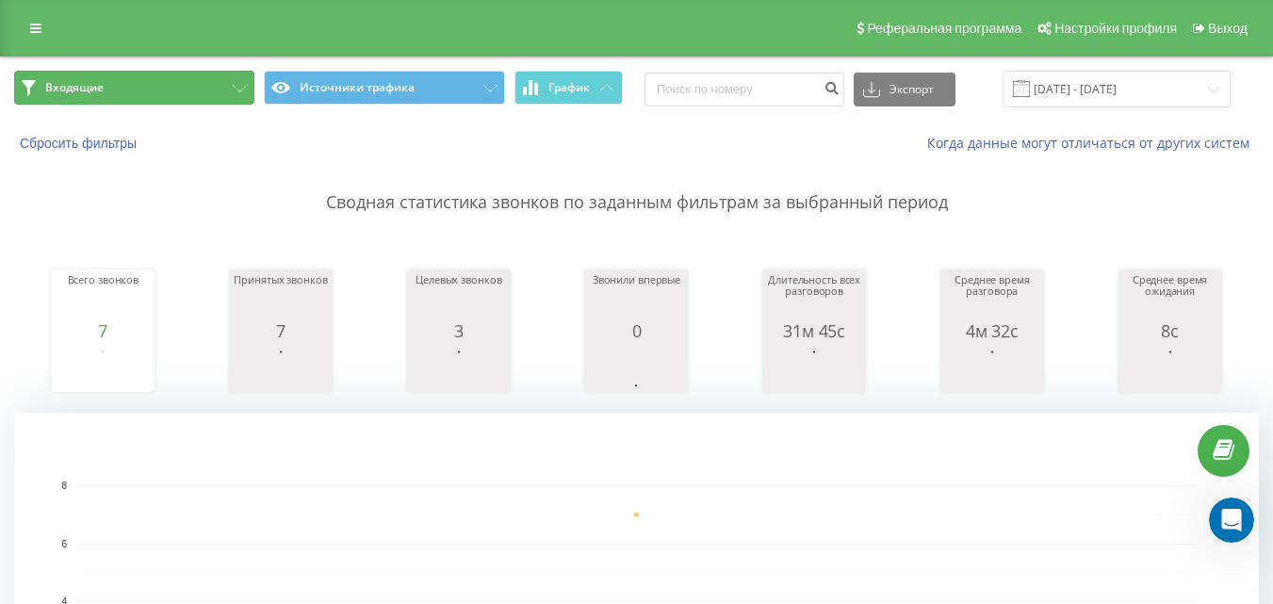
click at [186, 90] on button "Входящие" at bounding box center [134, 88] width 240 height 34
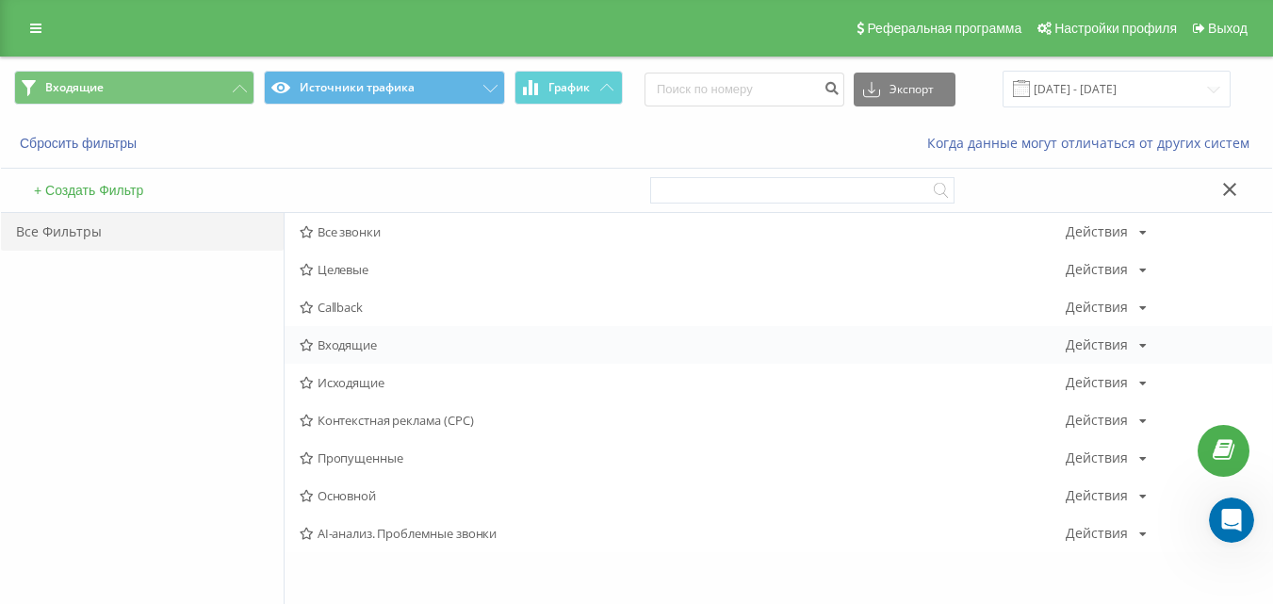
click at [391, 353] on div "Входящие Действия Редактировать Копировать Удалить По умолчанию Поделиться" at bounding box center [778, 345] width 987 height 38
click at [377, 343] on span "Входящие" at bounding box center [683, 344] width 766 height 13
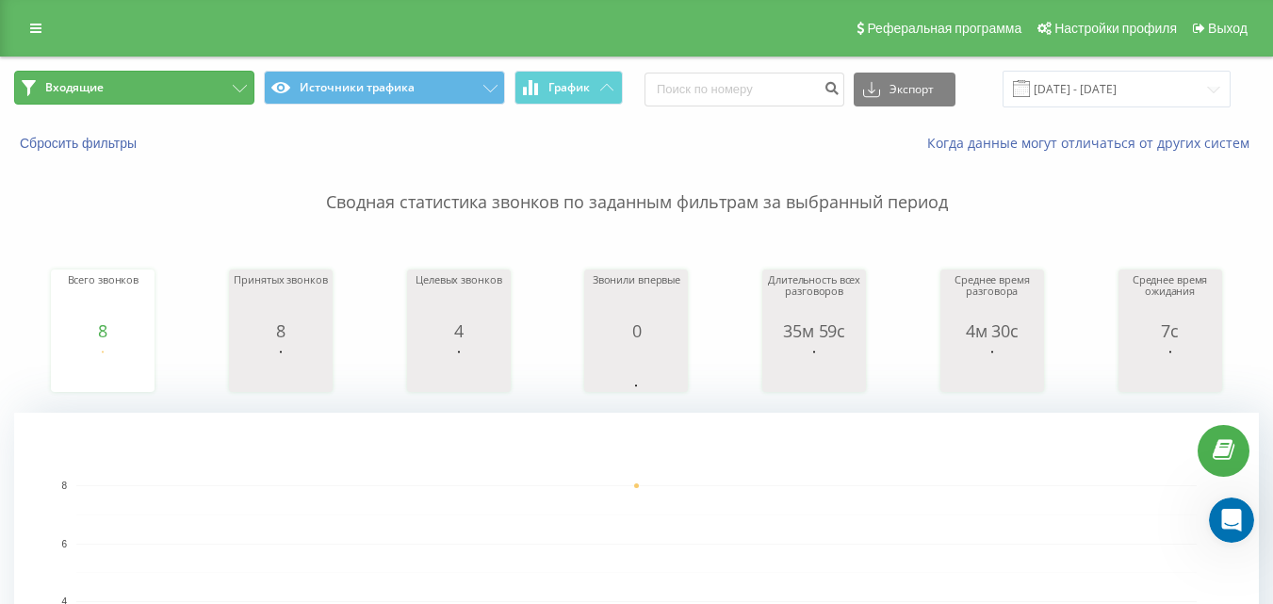
click at [163, 73] on button "Входящие" at bounding box center [134, 88] width 240 height 34
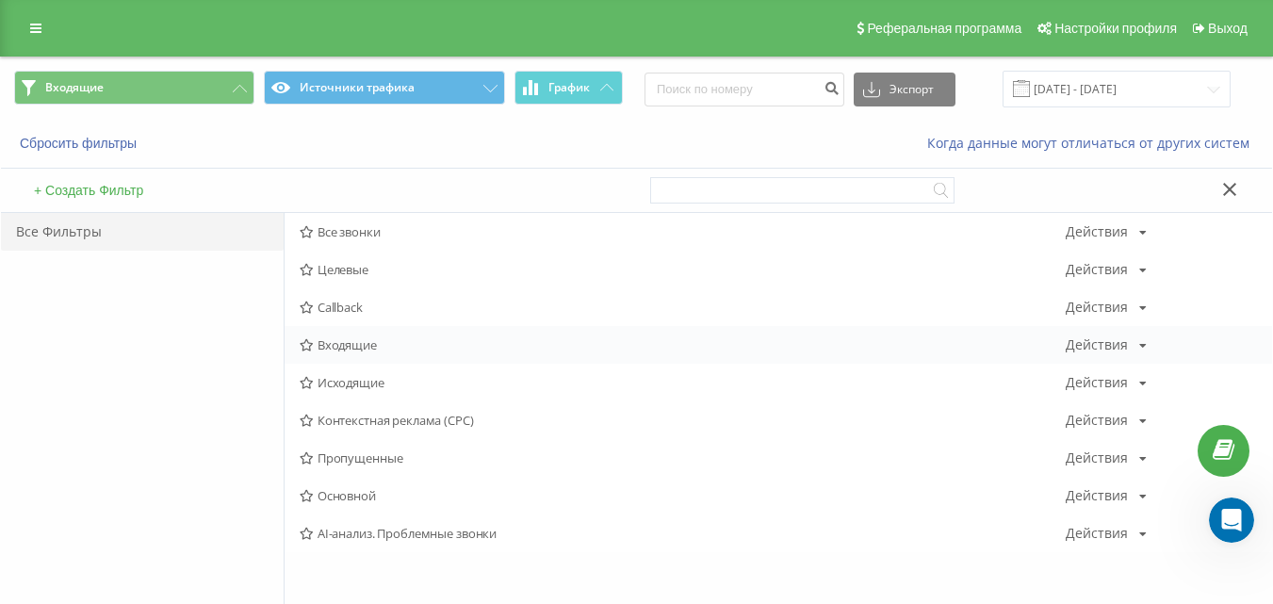
click at [350, 351] on span "Входящие" at bounding box center [683, 344] width 766 height 13
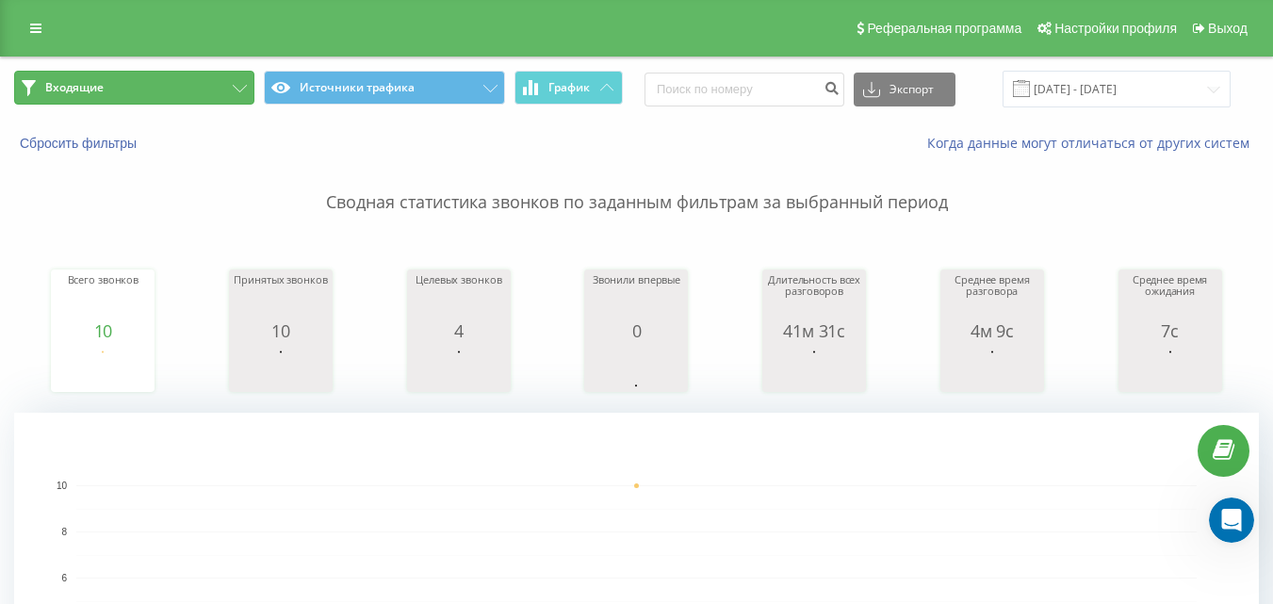
click at [228, 86] on button "Входящие" at bounding box center [134, 88] width 240 height 34
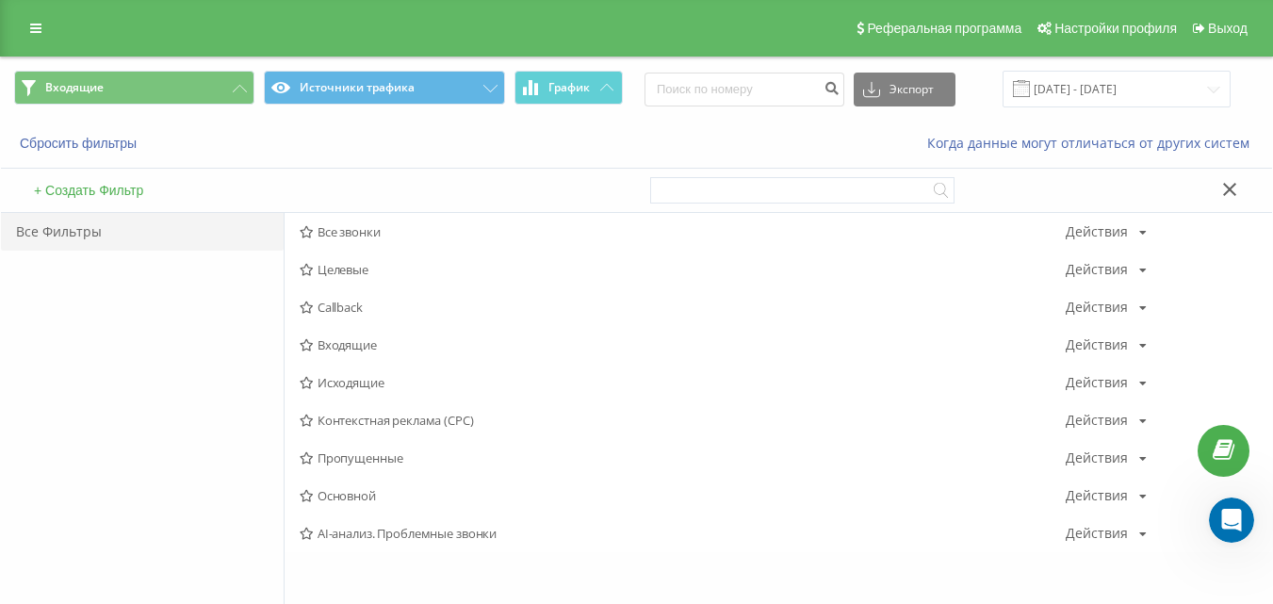
click at [349, 381] on span "Исходящие" at bounding box center [683, 382] width 766 height 13
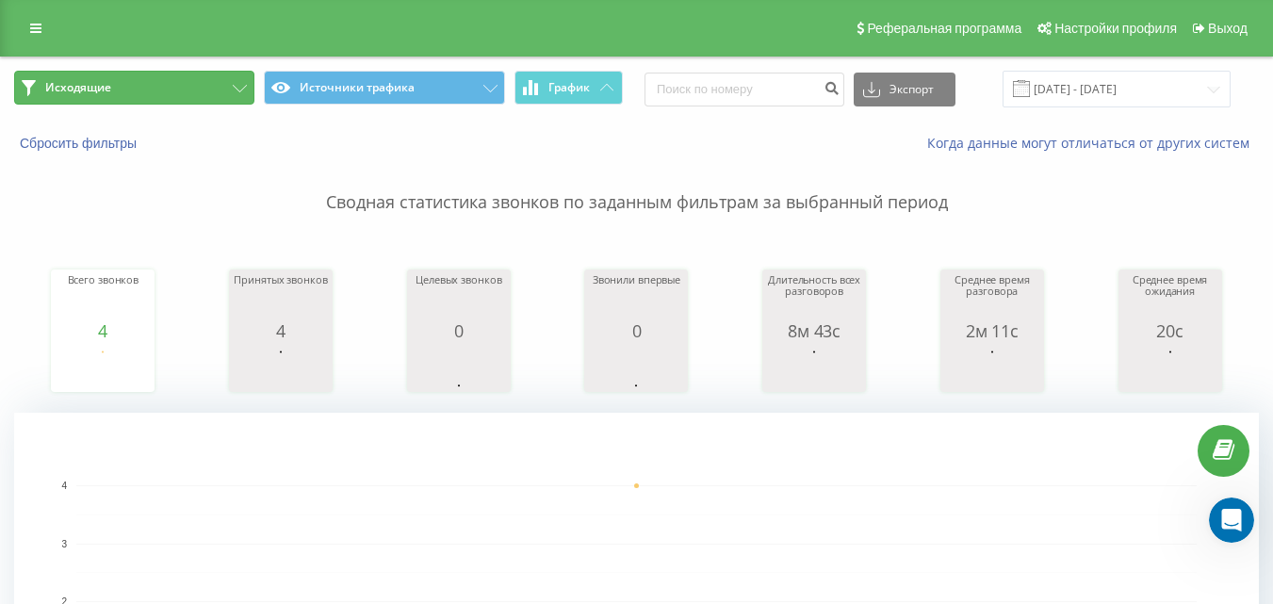
click at [206, 91] on button "Исходящие" at bounding box center [134, 88] width 240 height 34
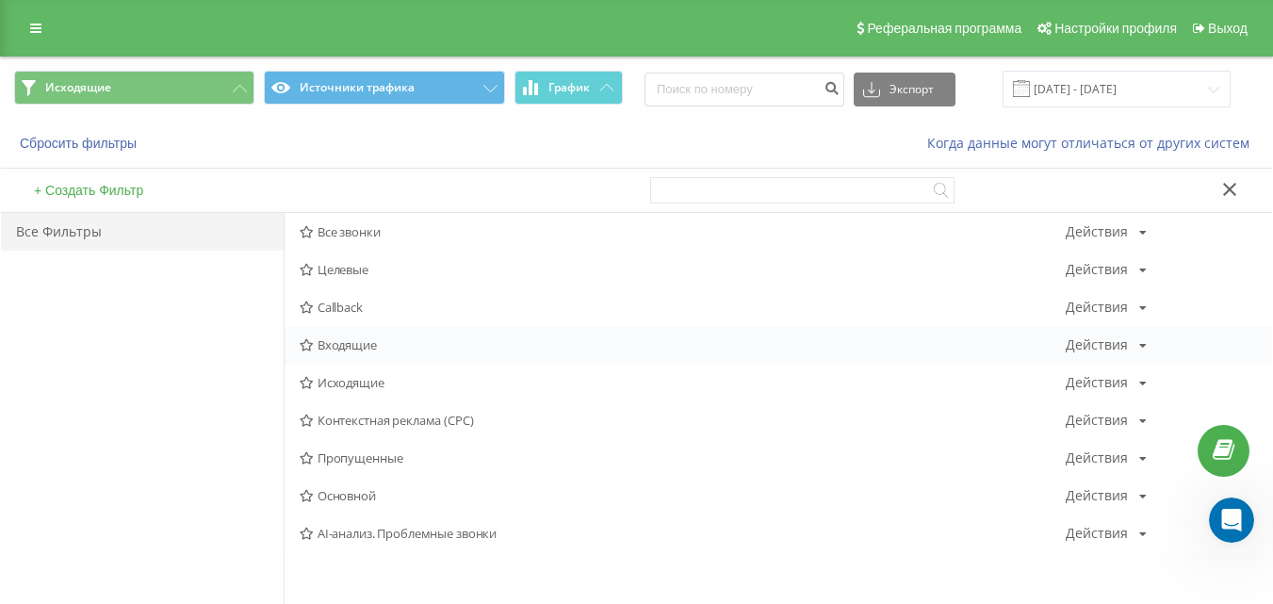
click at [371, 338] on span "Входящие" at bounding box center [683, 344] width 766 height 13
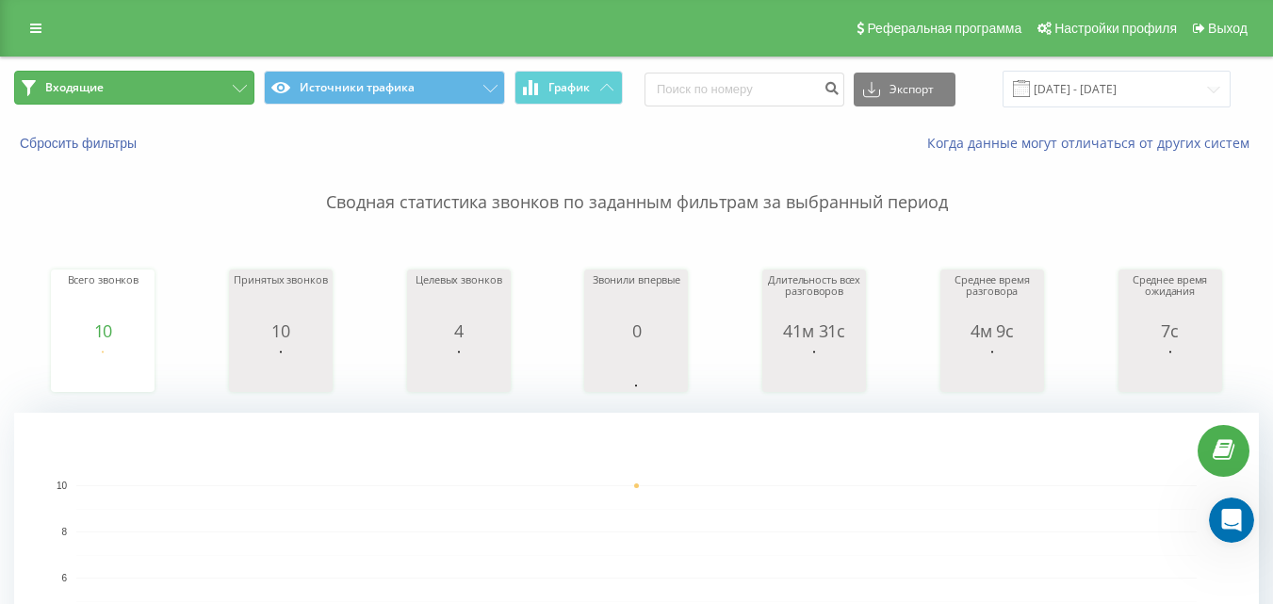
click at [227, 89] on button "Входящие" at bounding box center [134, 88] width 240 height 34
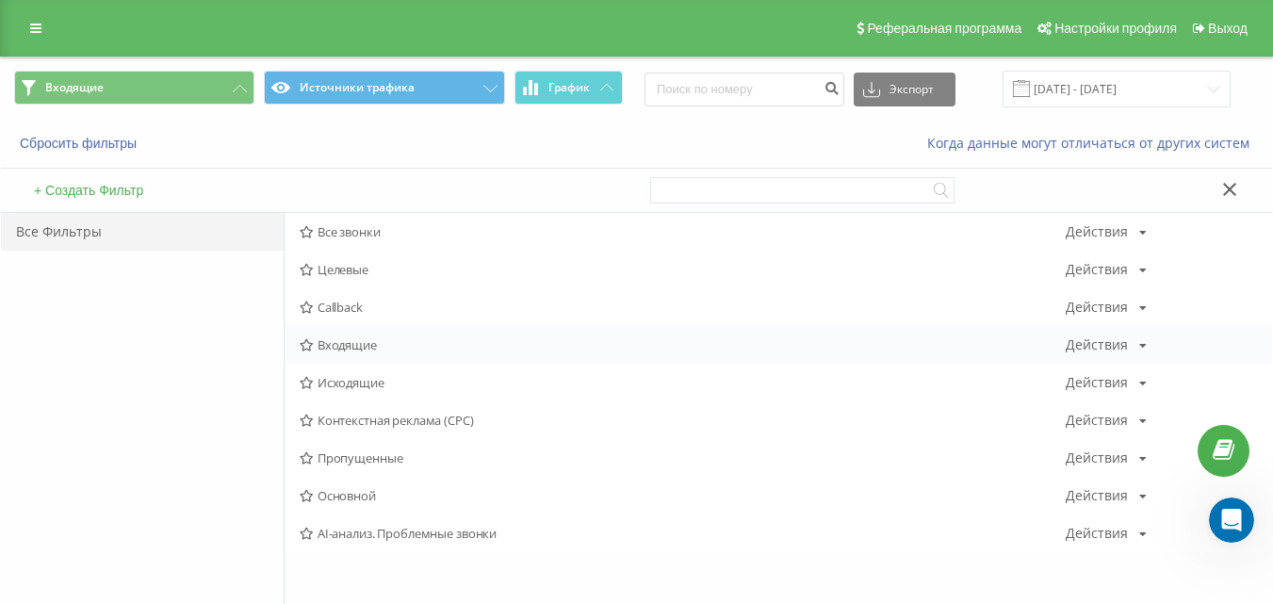
click at [366, 344] on span "Входящие" at bounding box center [683, 344] width 766 height 13
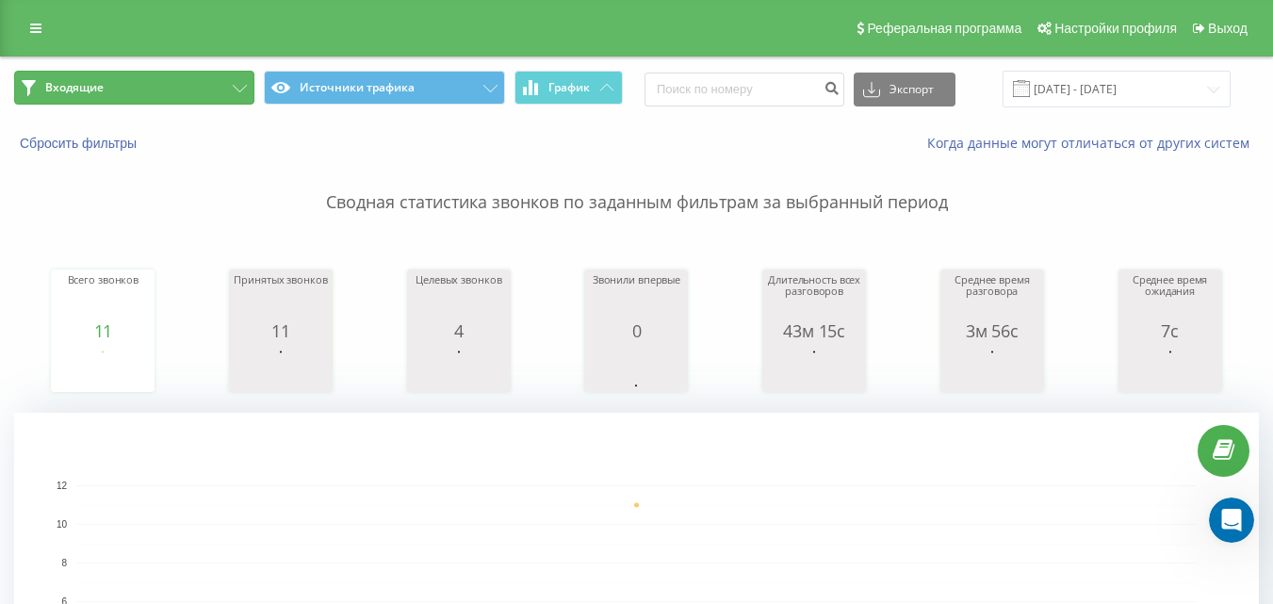
click at [171, 73] on button "Входящие" at bounding box center [134, 88] width 240 height 34
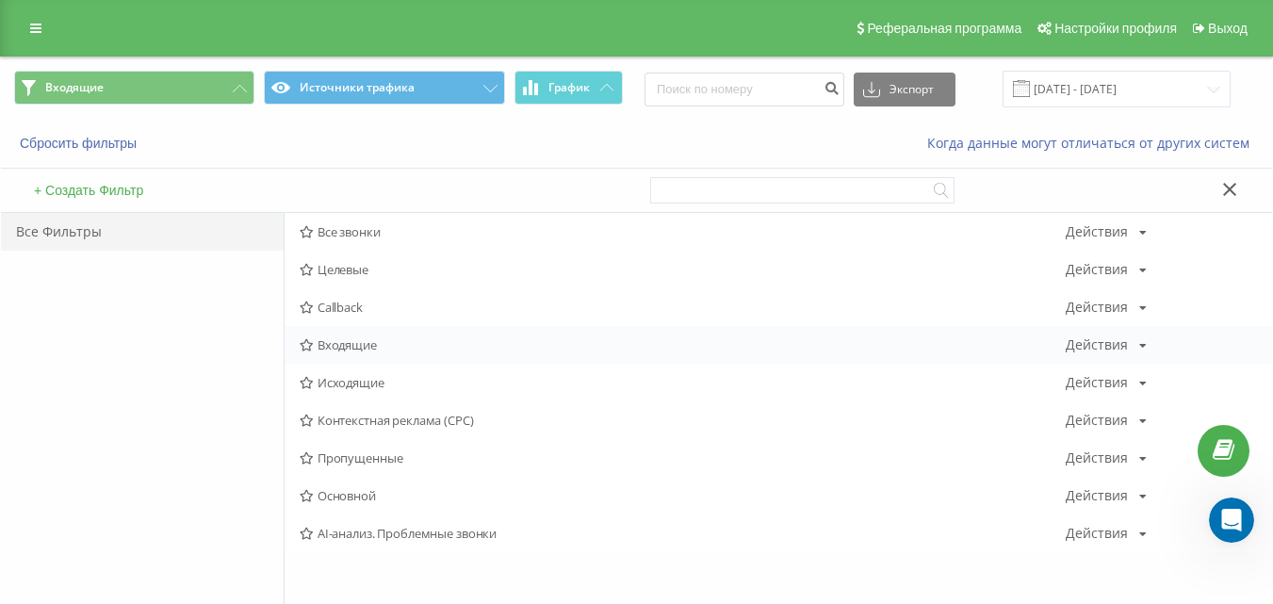
click at [354, 346] on span "Входящие" at bounding box center [683, 344] width 766 height 13
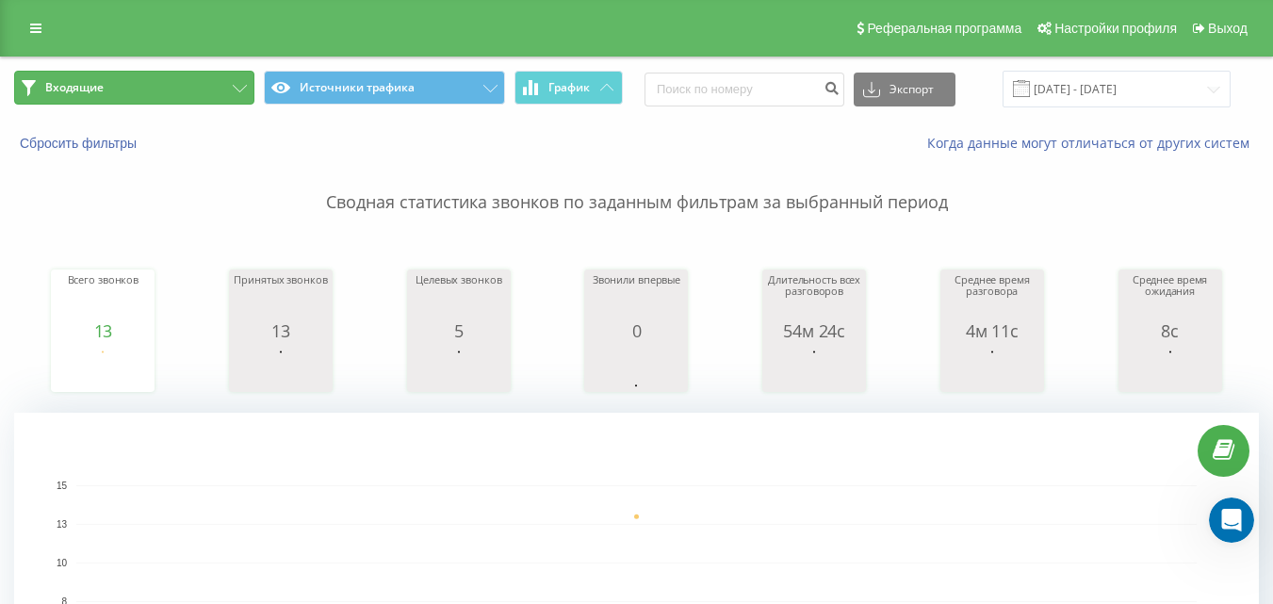
click at [210, 81] on button "Входящие" at bounding box center [134, 88] width 240 height 34
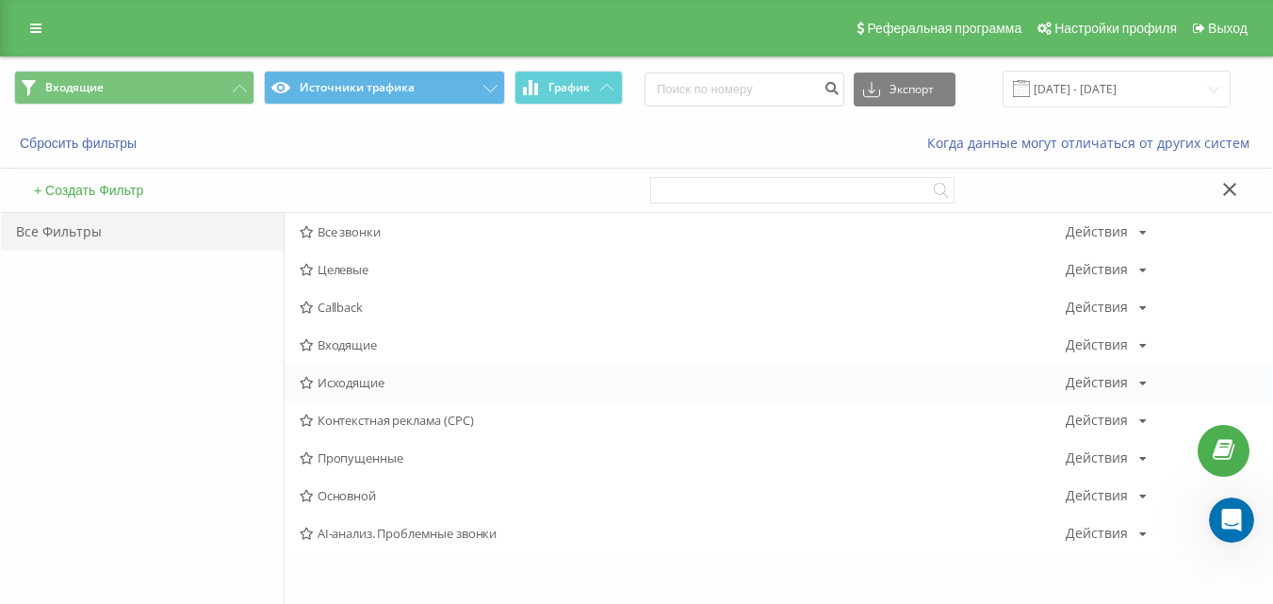
click at [371, 385] on span "Исходящие" at bounding box center [683, 382] width 766 height 13
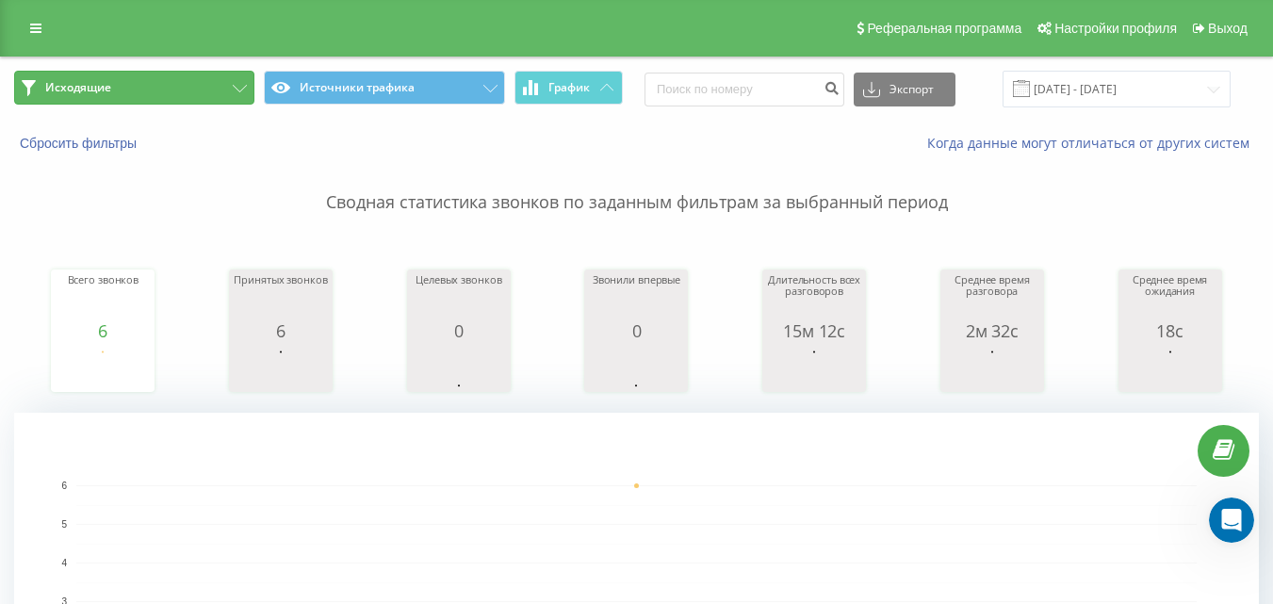
click at [195, 91] on button "Исходящие" at bounding box center [134, 88] width 240 height 34
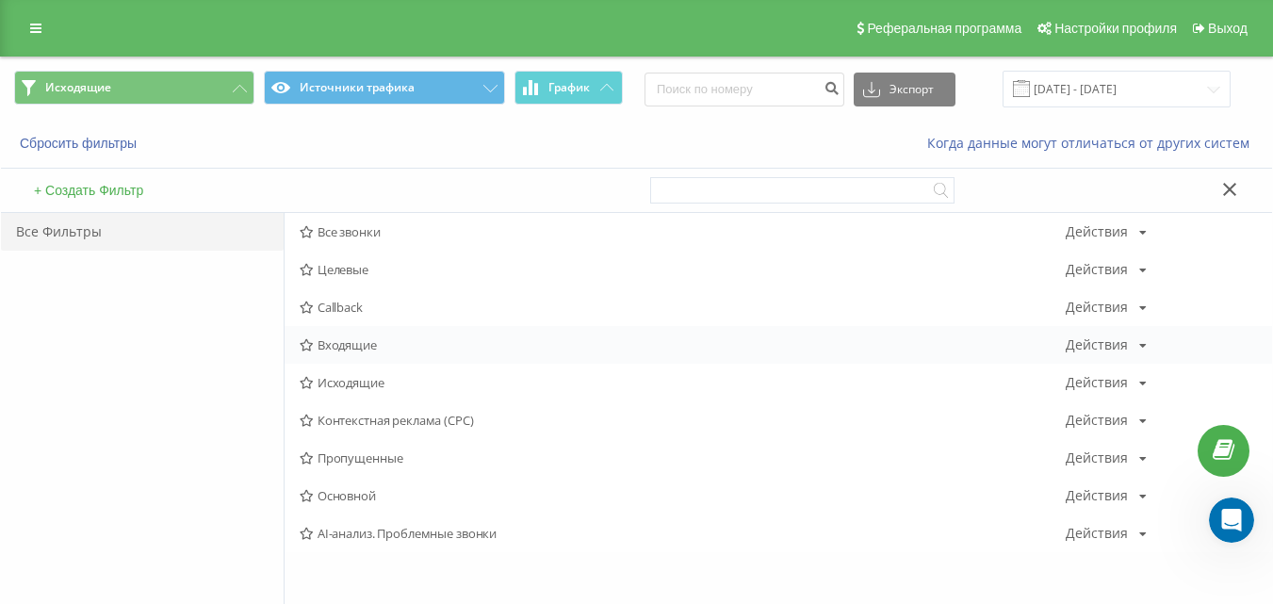
click at [366, 351] on span "Входящие" at bounding box center [683, 344] width 766 height 13
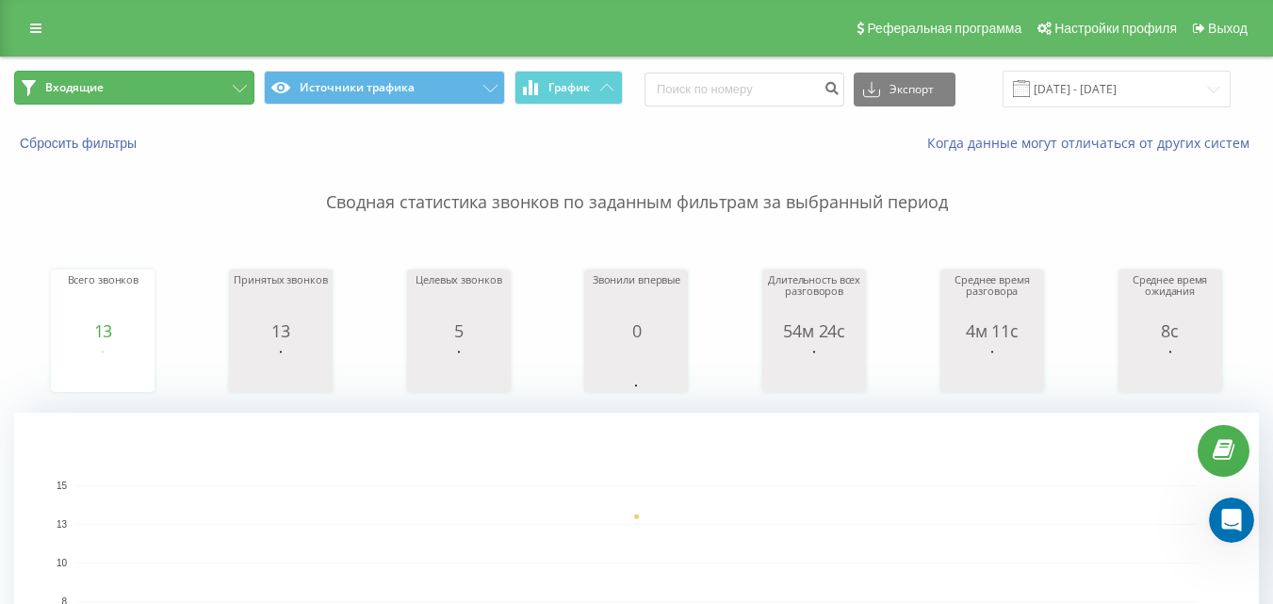
click at [140, 82] on button "Входящие" at bounding box center [134, 88] width 240 height 34
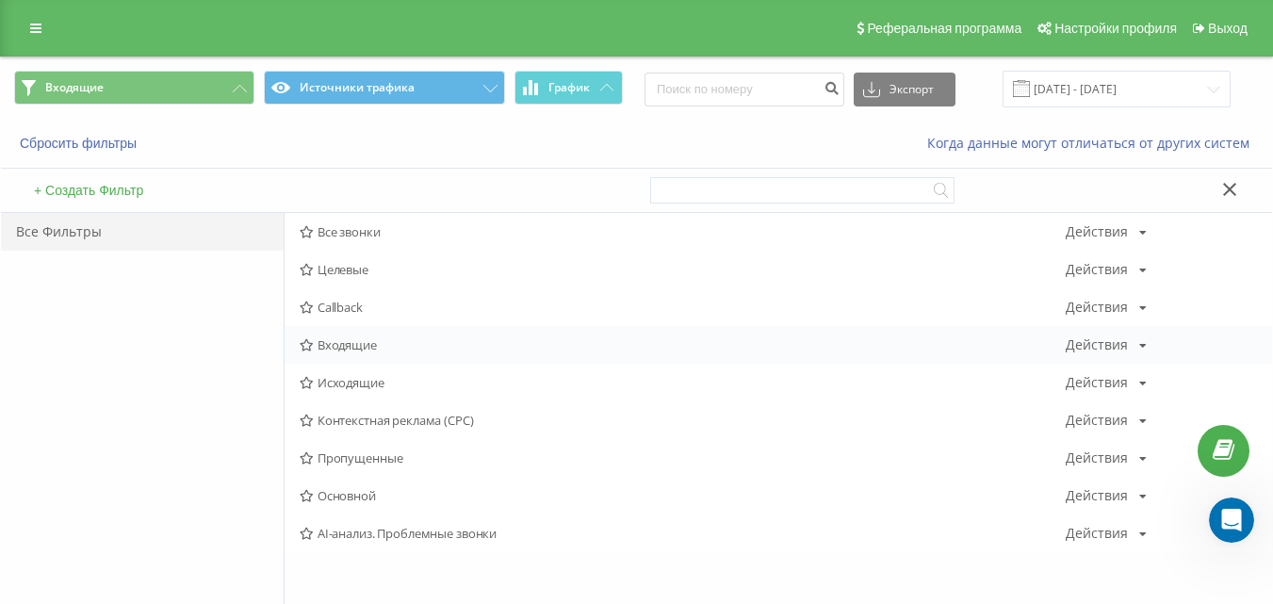
click at [374, 356] on div "Входящие Действия Редактировать Копировать Удалить По умолчанию Поделиться" at bounding box center [778, 345] width 987 height 38
click at [401, 346] on span "Входящие" at bounding box center [683, 344] width 766 height 13
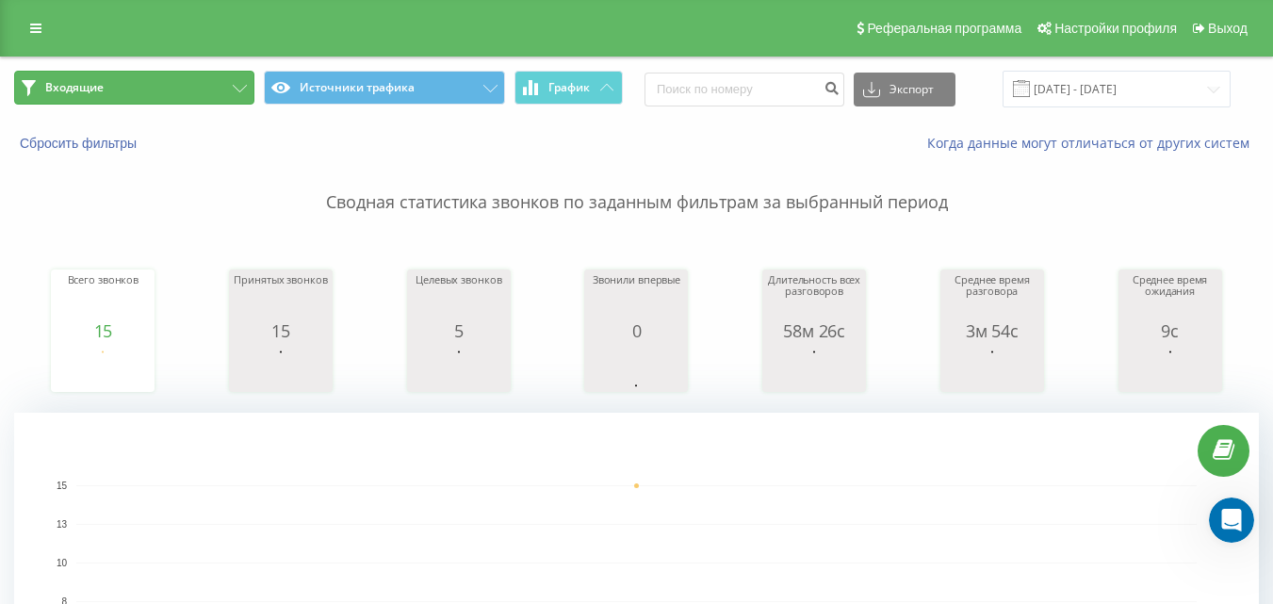
click at [221, 75] on button "Входящие" at bounding box center [134, 88] width 240 height 34
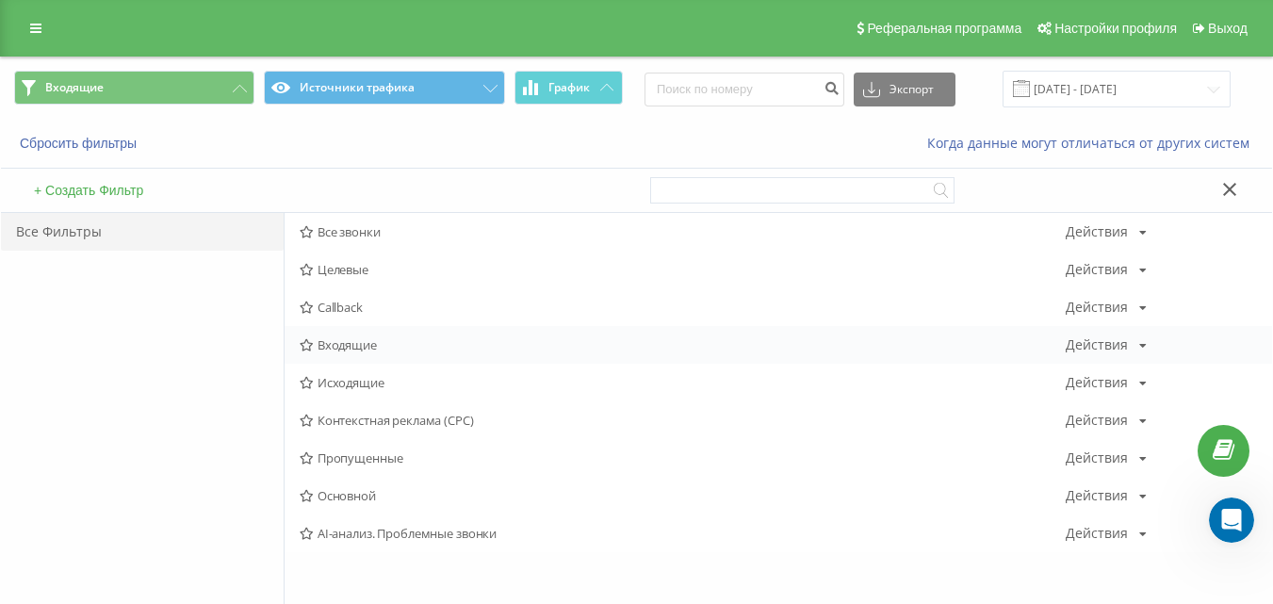
click at [388, 339] on span "Входящие" at bounding box center [683, 344] width 766 height 13
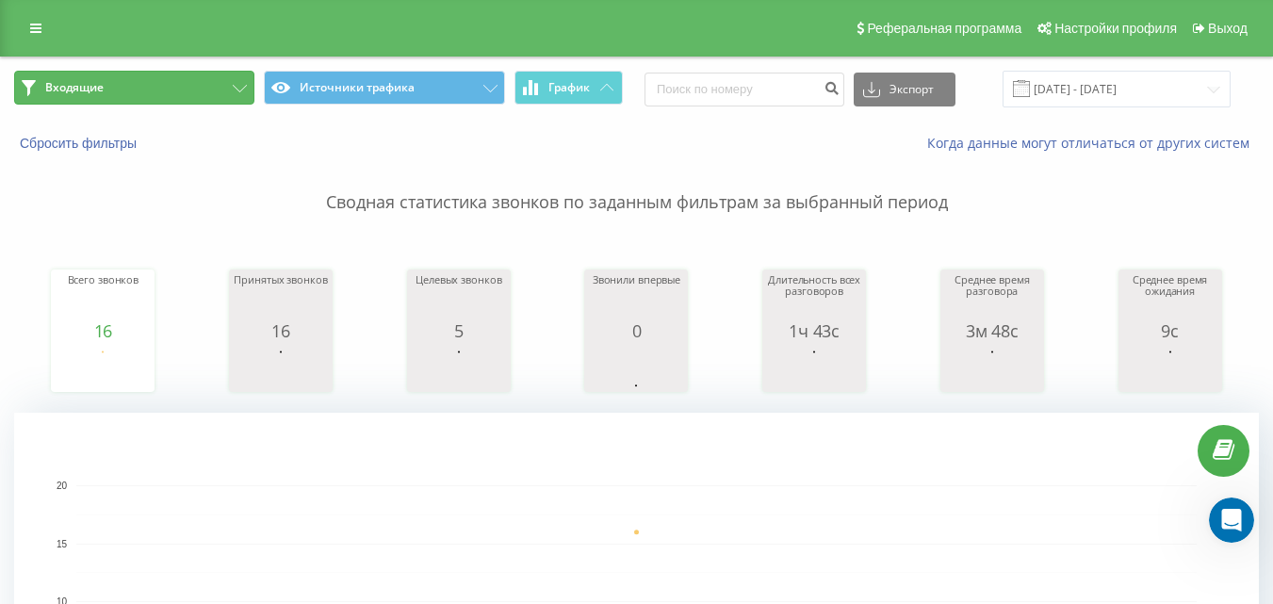
click at [98, 90] on span "Входящие" at bounding box center [74, 87] width 58 height 15
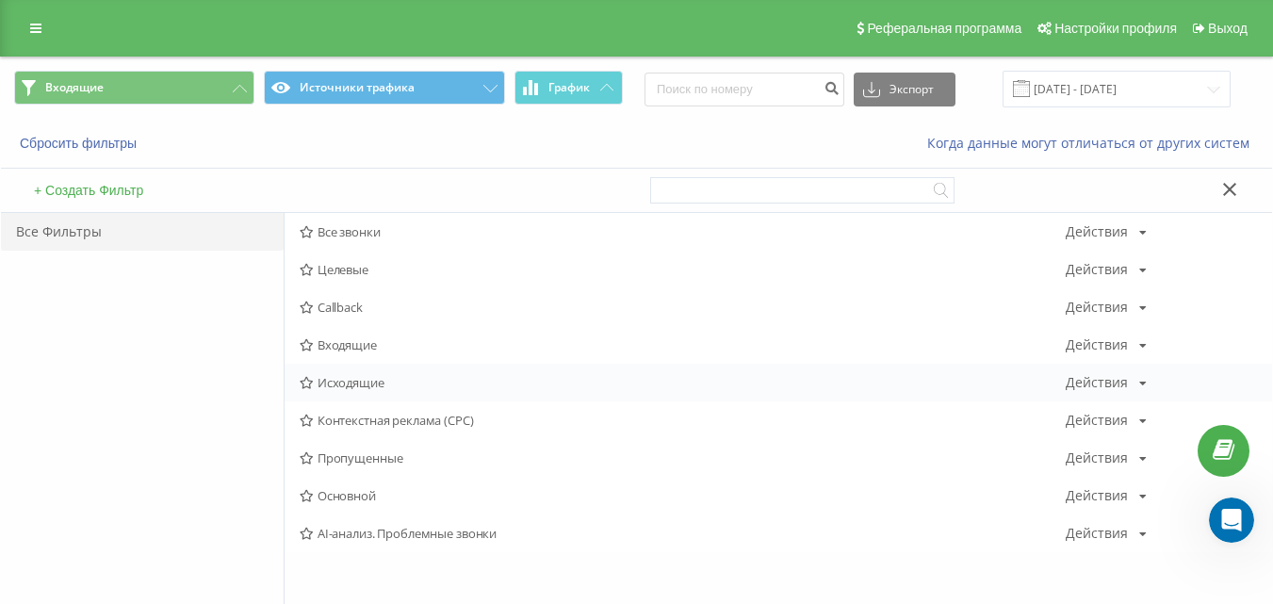
click at [334, 384] on span "Исходящие" at bounding box center [683, 382] width 766 height 13
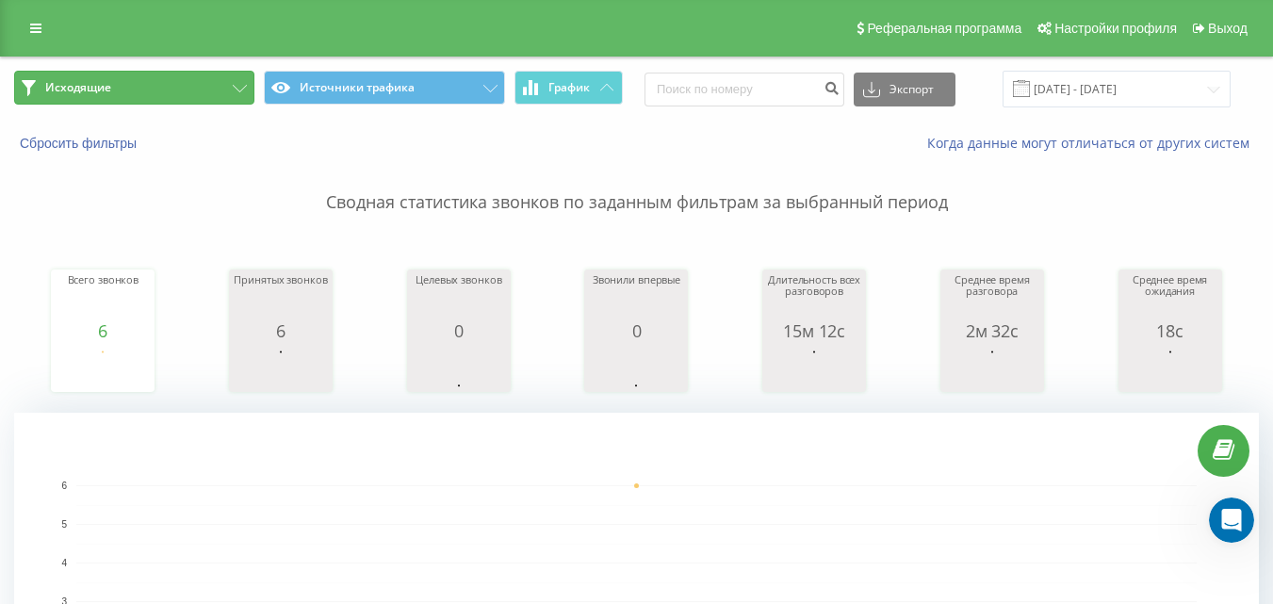
click at [201, 84] on button "Исходящие" at bounding box center [134, 88] width 240 height 34
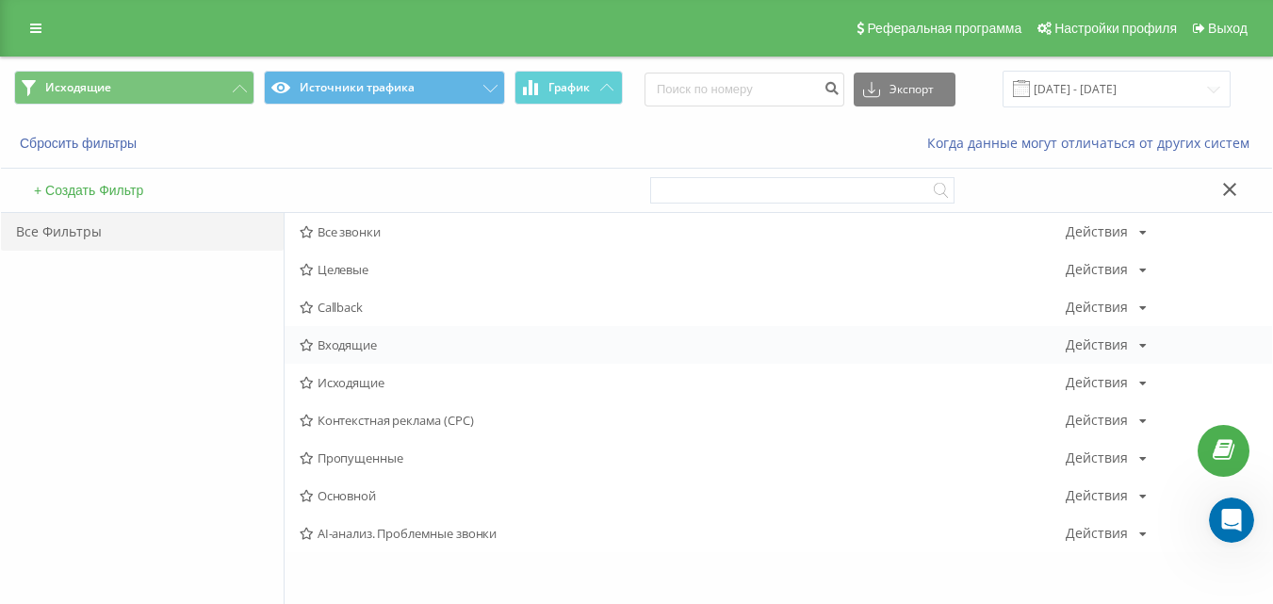
click at [391, 351] on span "Входящие" at bounding box center [683, 344] width 766 height 13
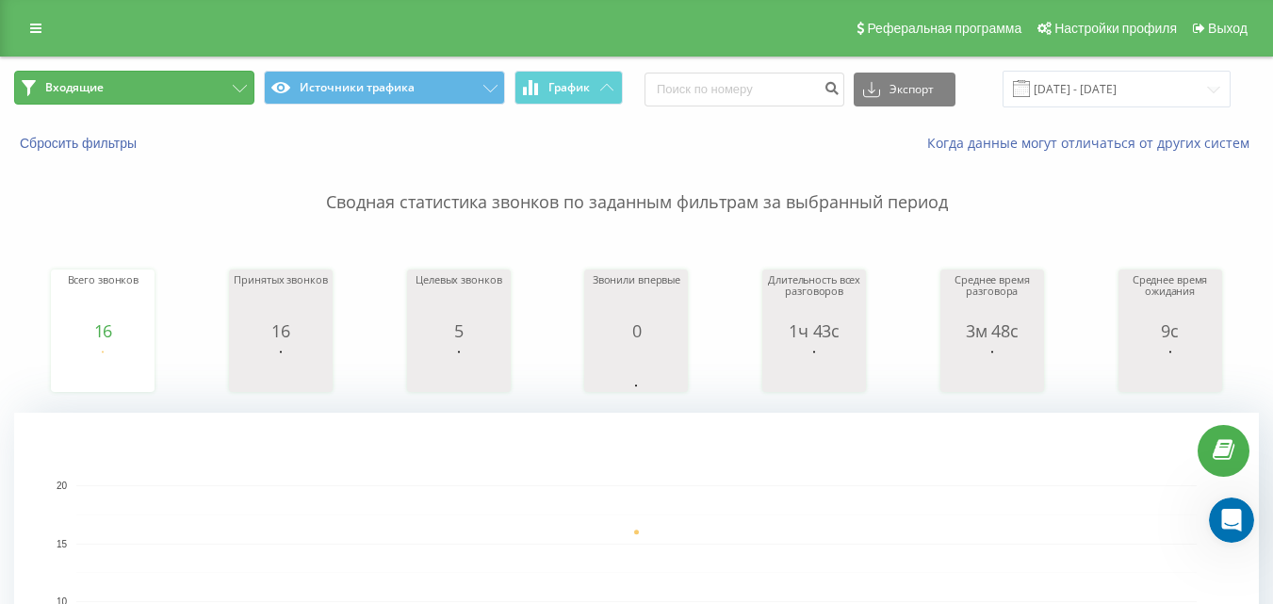
click at [198, 90] on button "Входящие" at bounding box center [134, 88] width 240 height 34
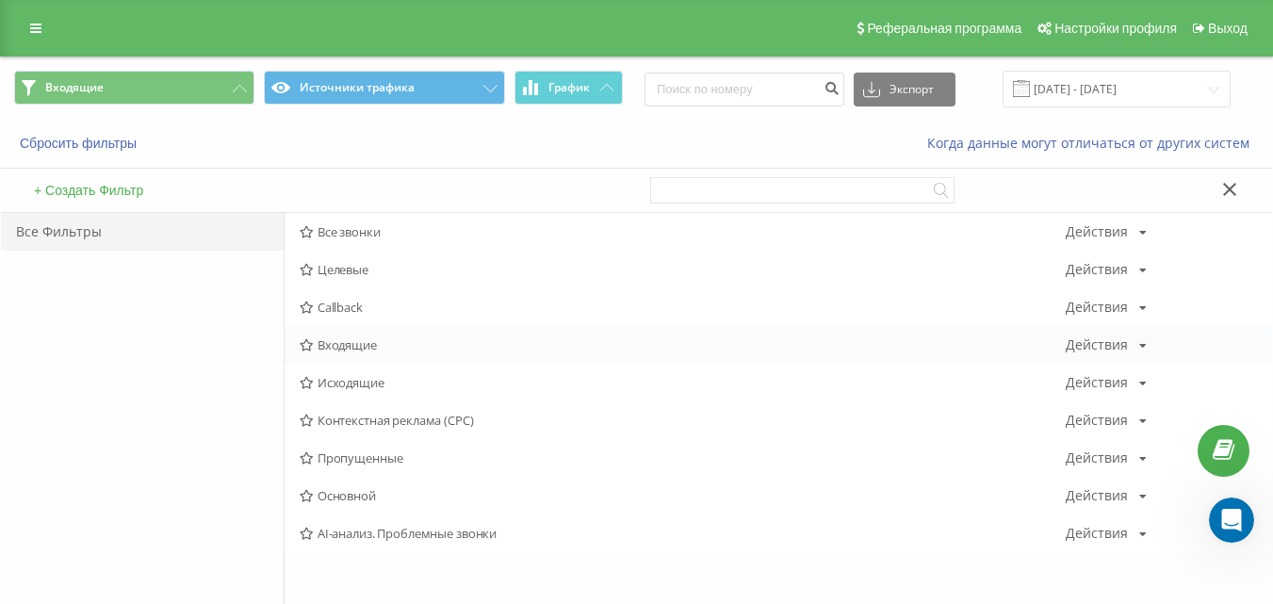
click at [362, 343] on span "Входящие" at bounding box center [683, 344] width 766 height 13
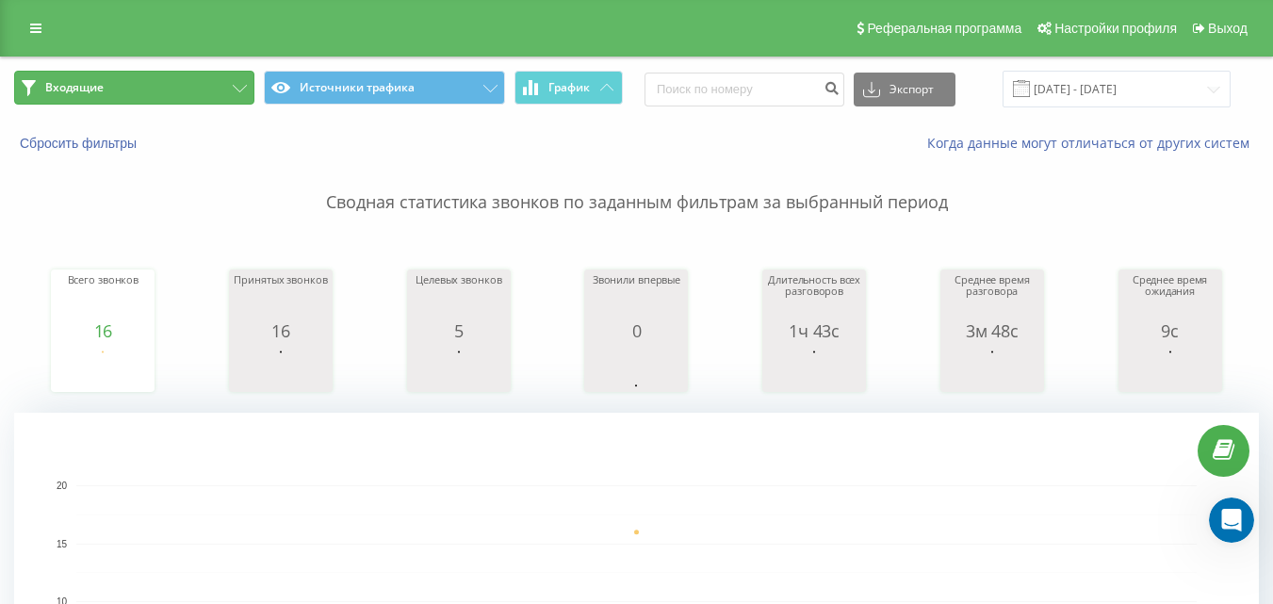
click at [214, 79] on button "Входящие" at bounding box center [134, 88] width 240 height 34
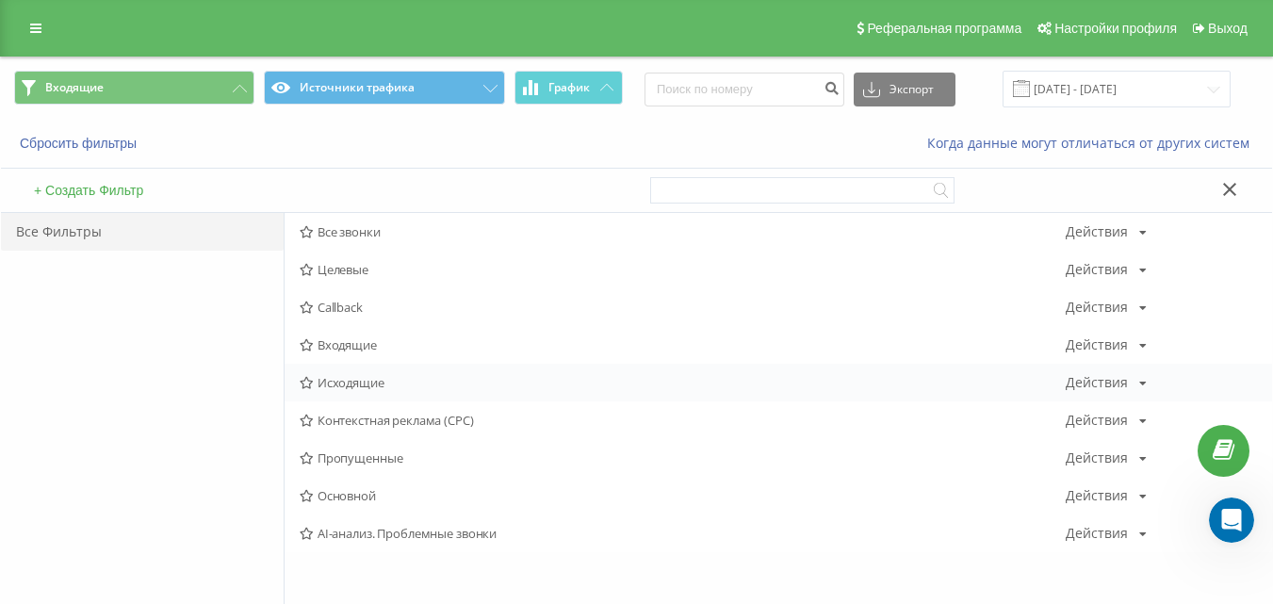
click at [354, 378] on span "Исходящие" at bounding box center [683, 382] width 766 height 13
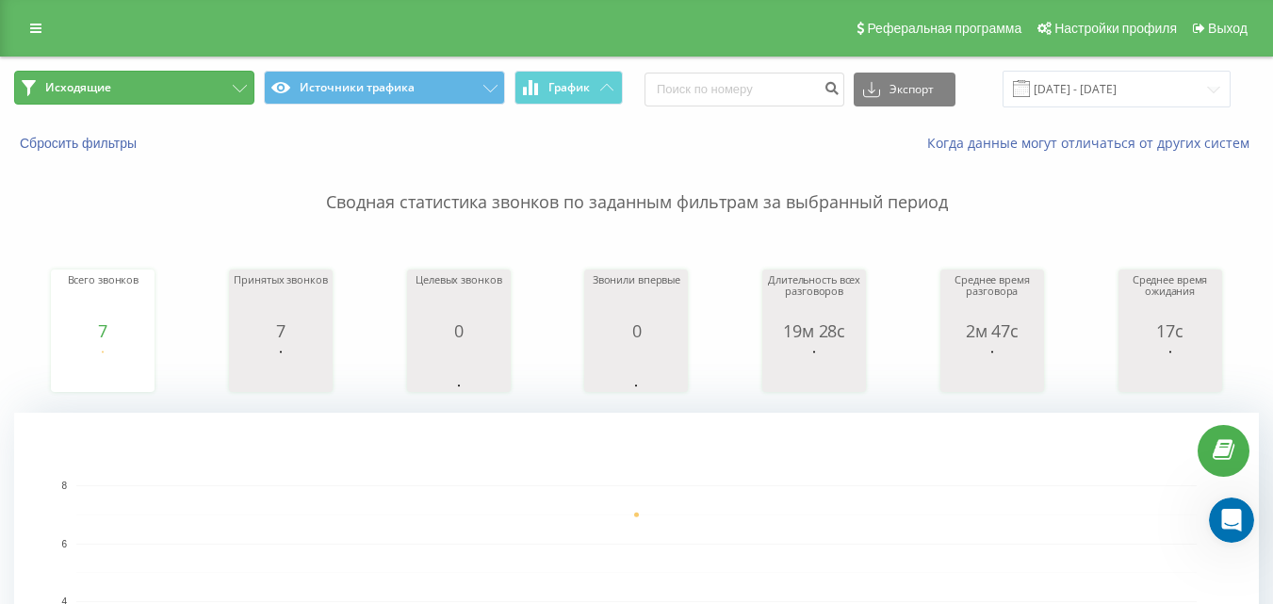
click at [218, 92] on button "Исходящие" at bounding box center [134, 88] width 240 height 34
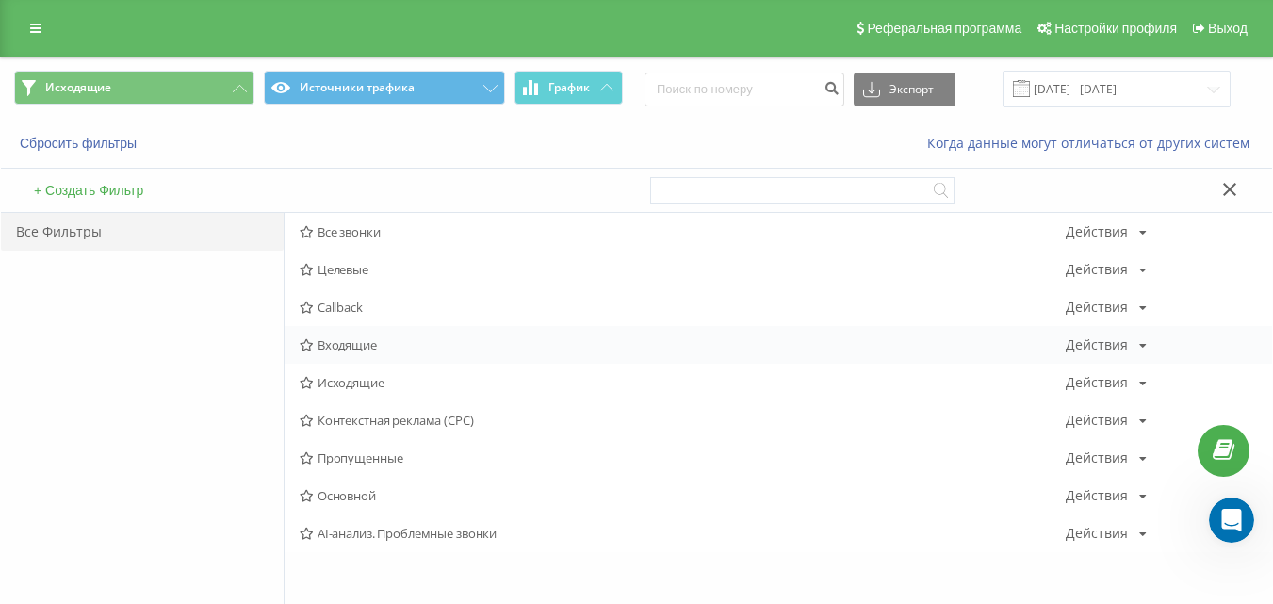
click at [331, 348] on span "Входящие" at bounding box center [683, 344] width 766 height 13
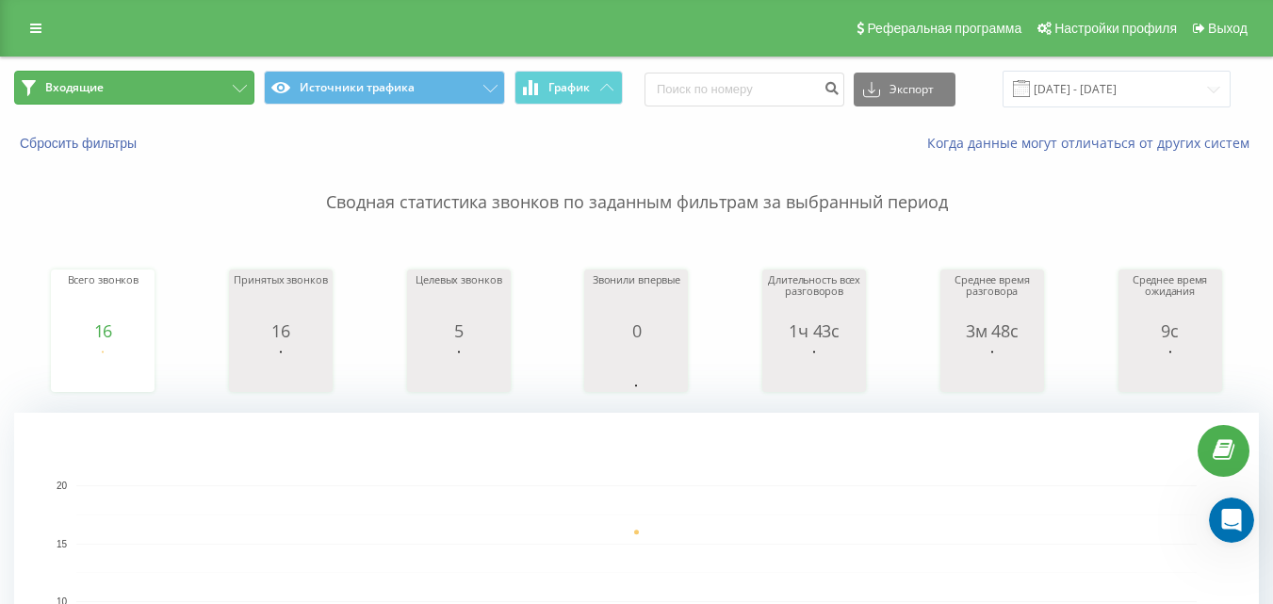
click at [237, 92] on button "Входящие" at bounding box center [134, 88] width 240 height 34
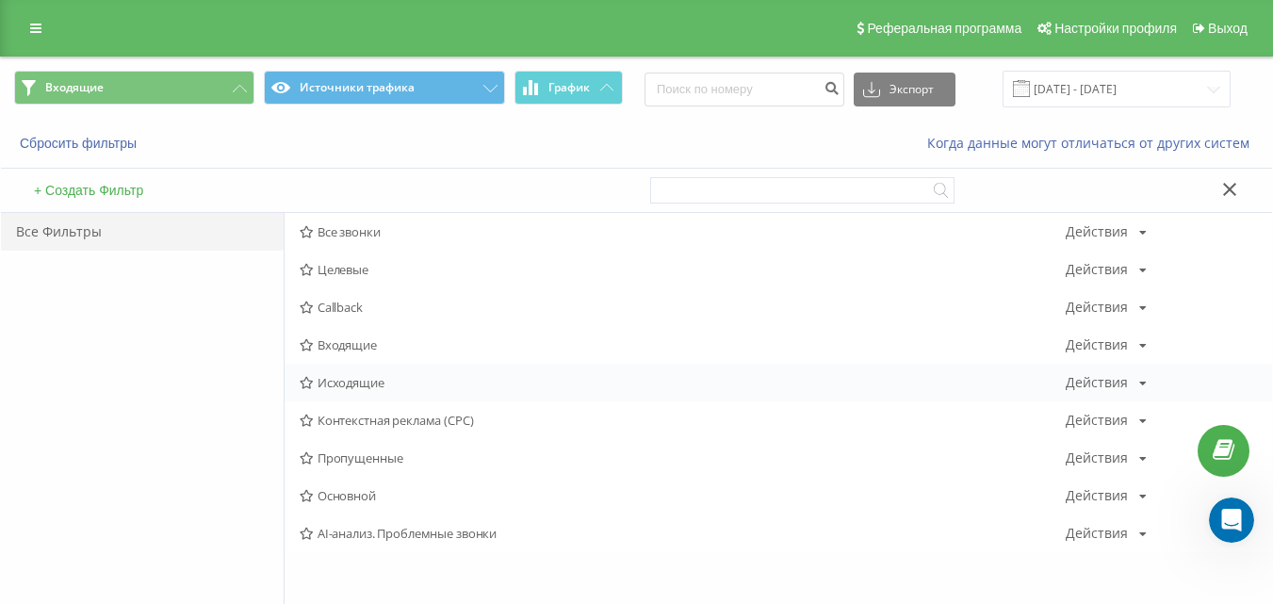
click at [347, 387] on span "Исходящие" at bounding box center [683, 382] width 766 height 13
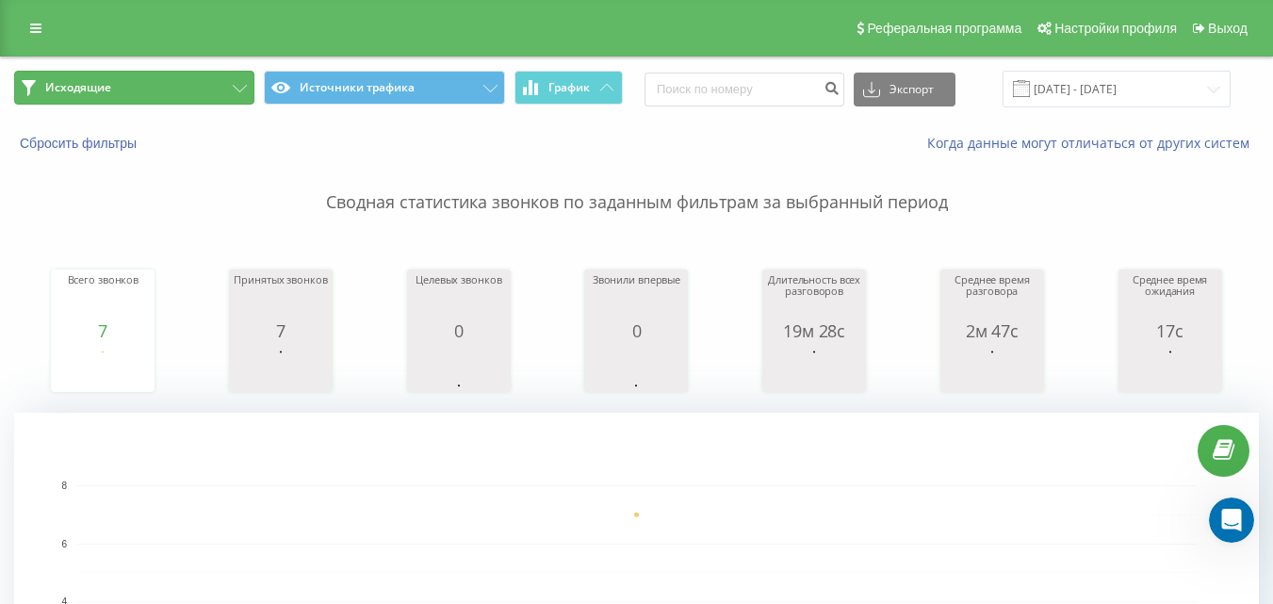
click at [214, 96] on button "Исходящие" at bounding box center [134, 88] width 240 height 34
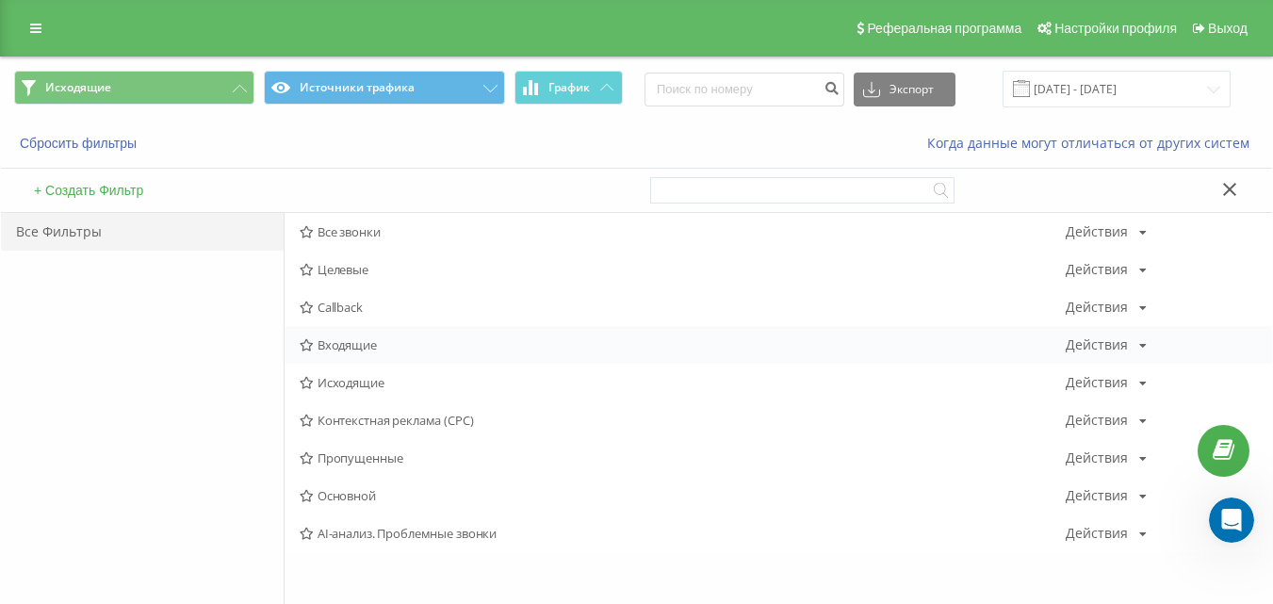
click at [342, 342] on span "Входящие" at bounding box center [683, 344] width 766 height 13
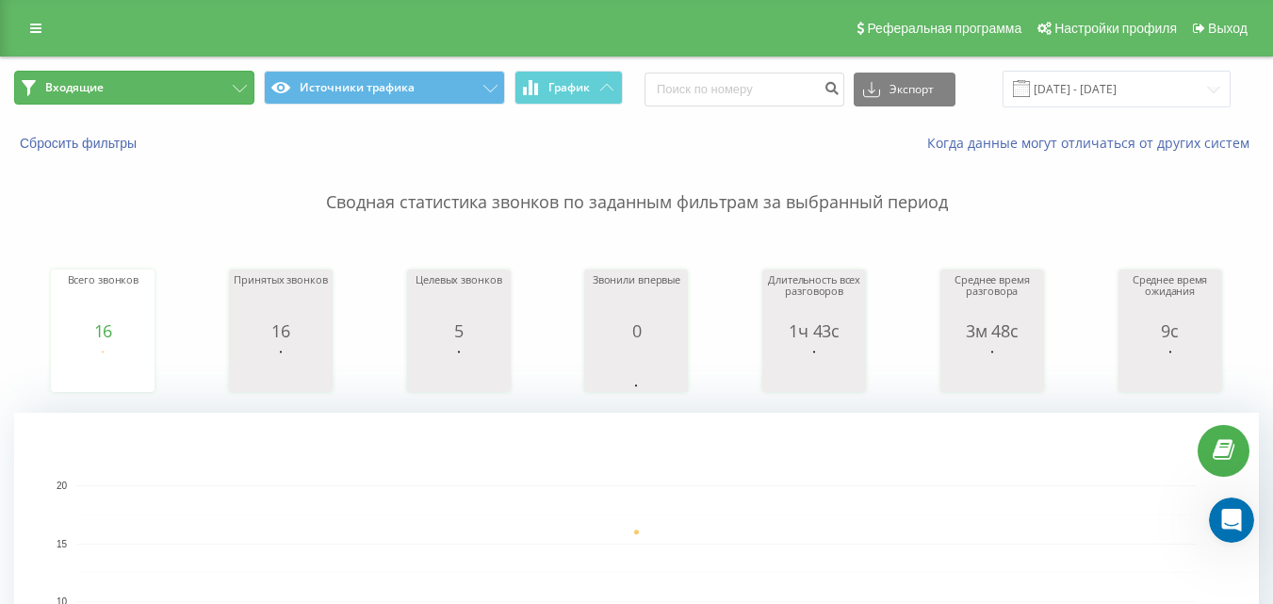
click at [194, 86] on button "Входящие" at bounding box center [134, 88] width 240 height 34
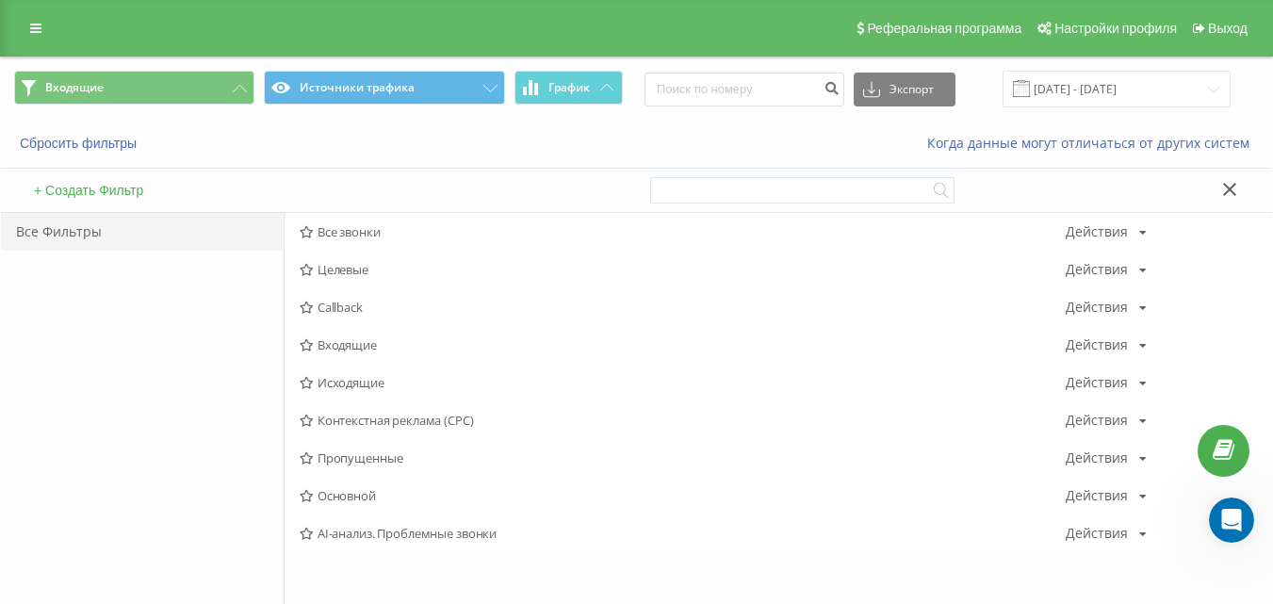
click at [358, 389] on span "Исходящие" at bounding box center [683, 382] width 766 height 13
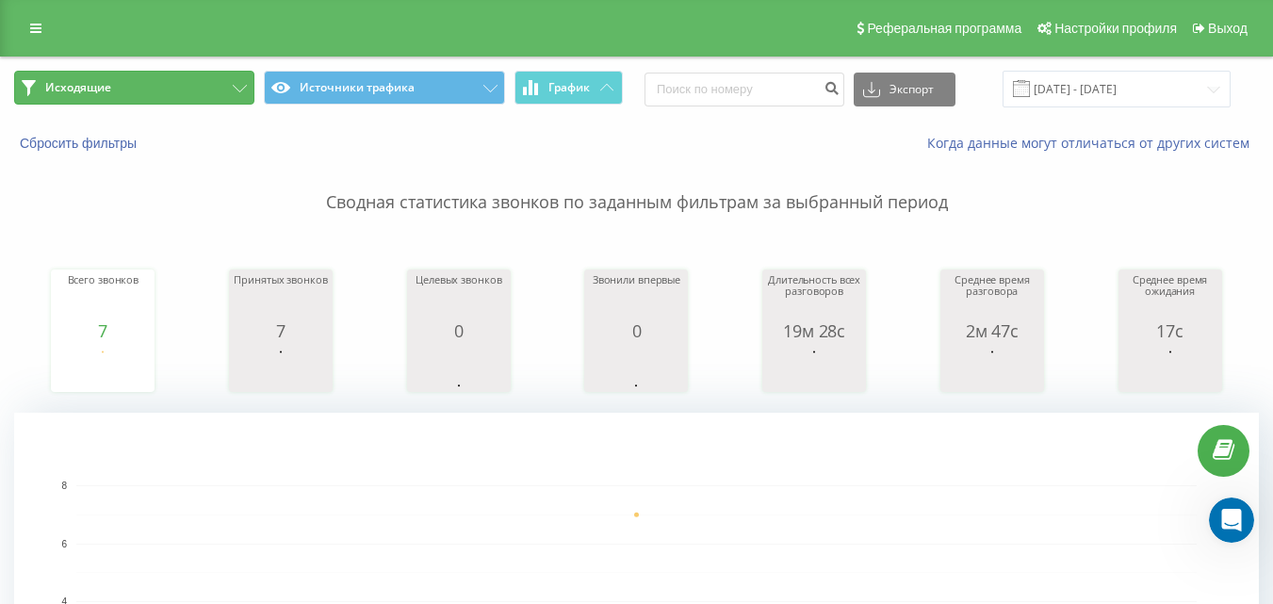
click at [161, 89] on button "Исходящие" at bounding box center [134, 88] width 240 height 34
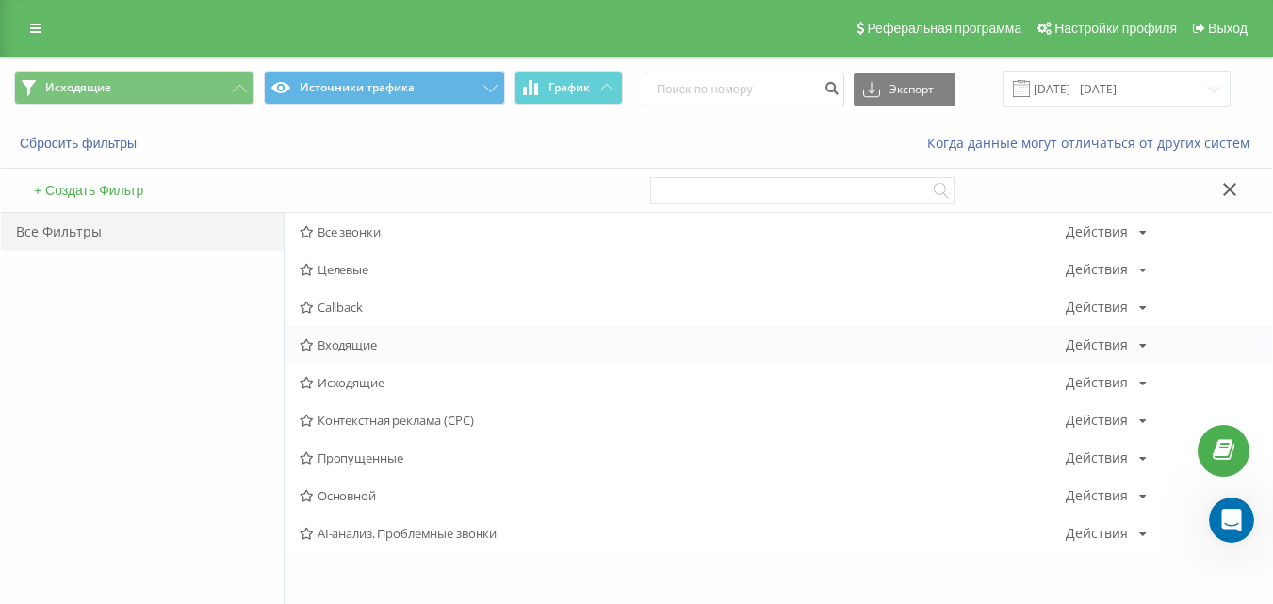
click at [350, 349] on span "Входящие" at bounding box center [683, 344] width 766 height 13
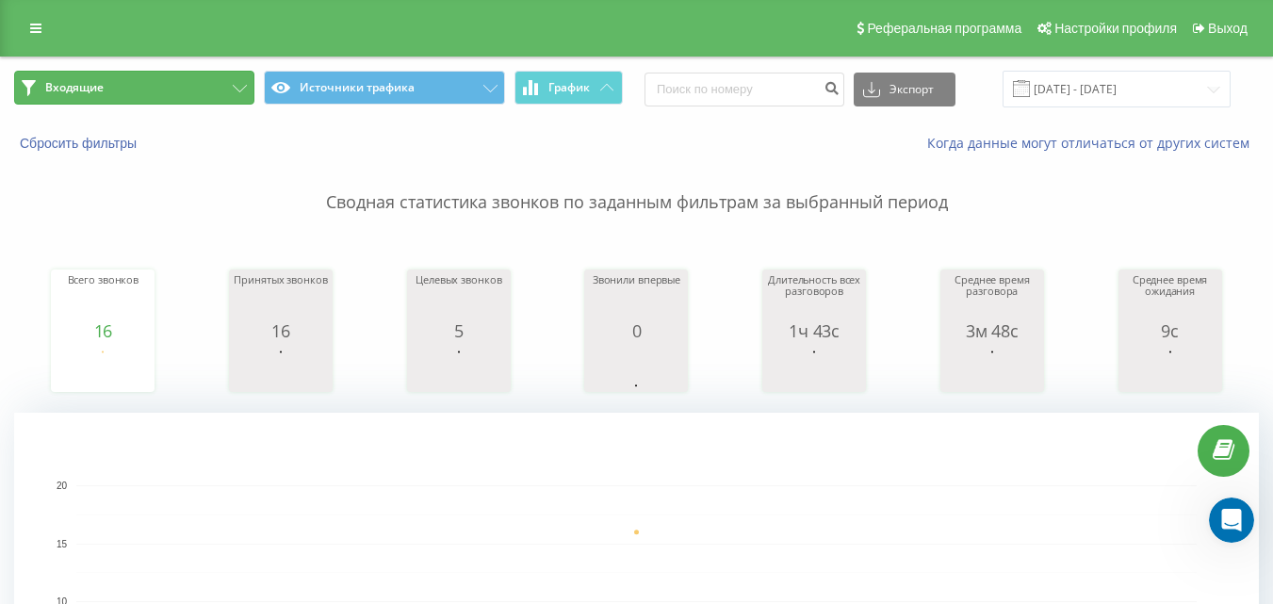
click at [238, 75] on button "Входящие" at bounding box center [134, 88] width 240 height 34
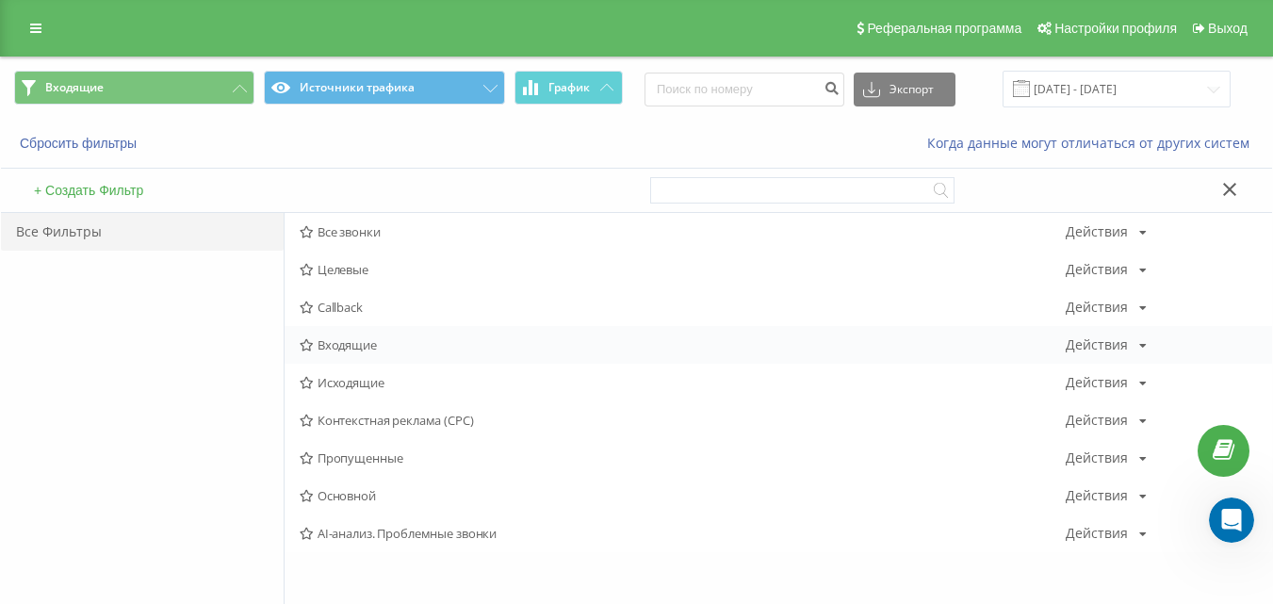
click at [323, 351] on span "Входящие" at bounding box center [683, 344] width 766 height 13
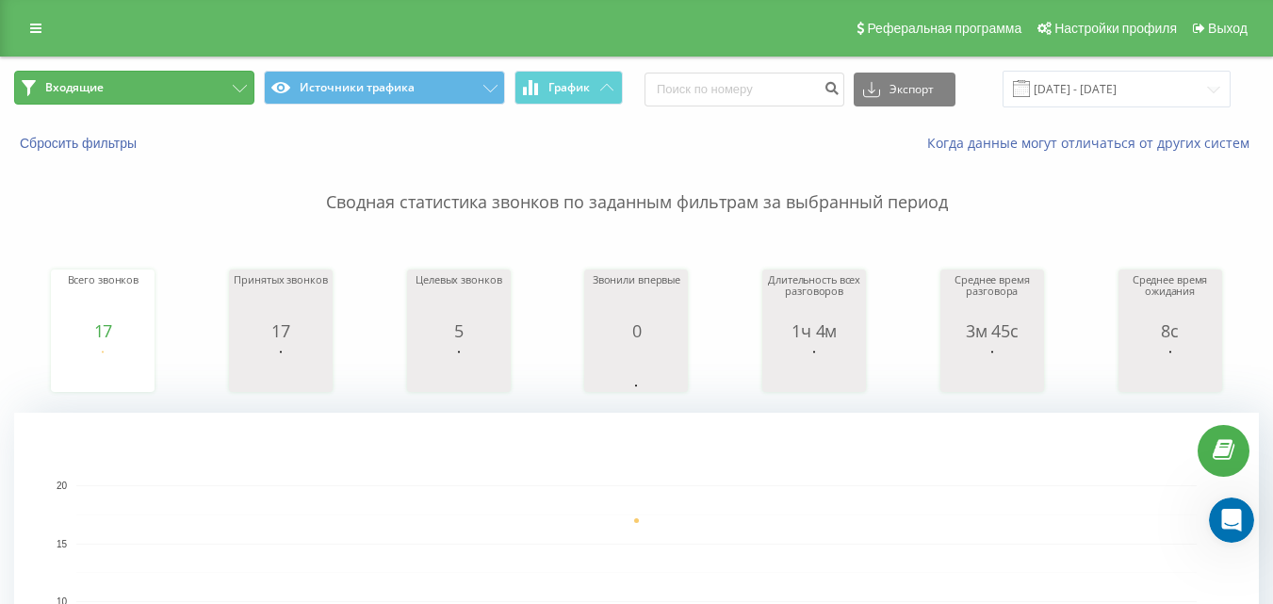
click at [171, 102] on button "Входящие" at bounding box center [134, 88] width 240 height 34
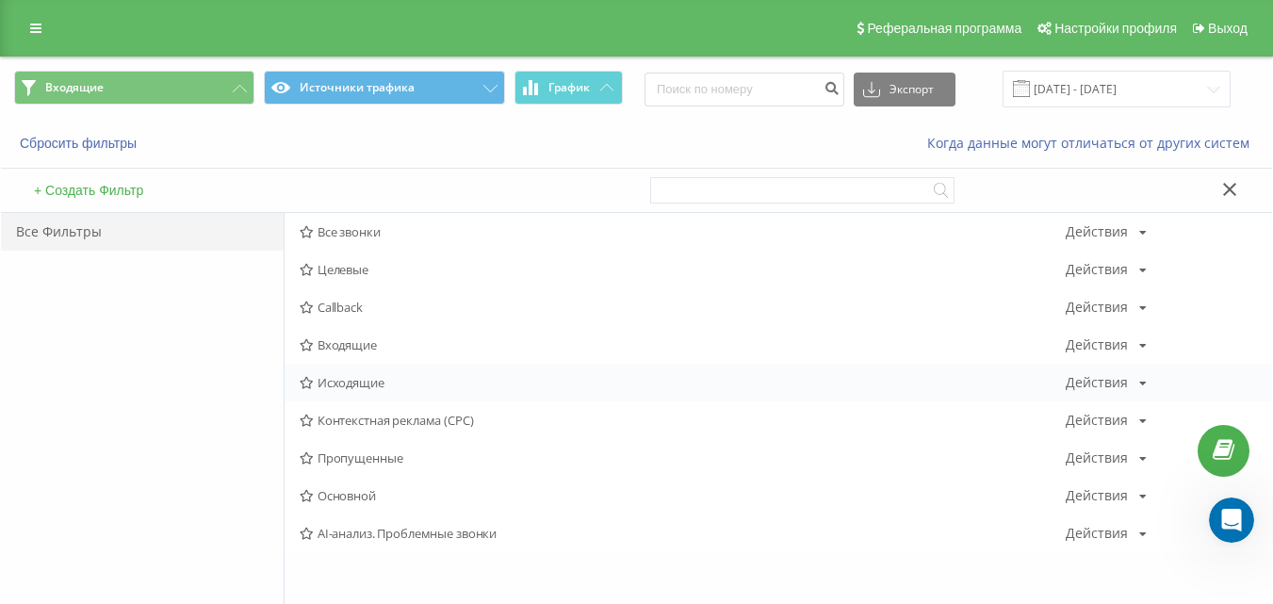
click at [358, 386] on span "Исходящие" at bounding box center [683, 382] width 766 height 13
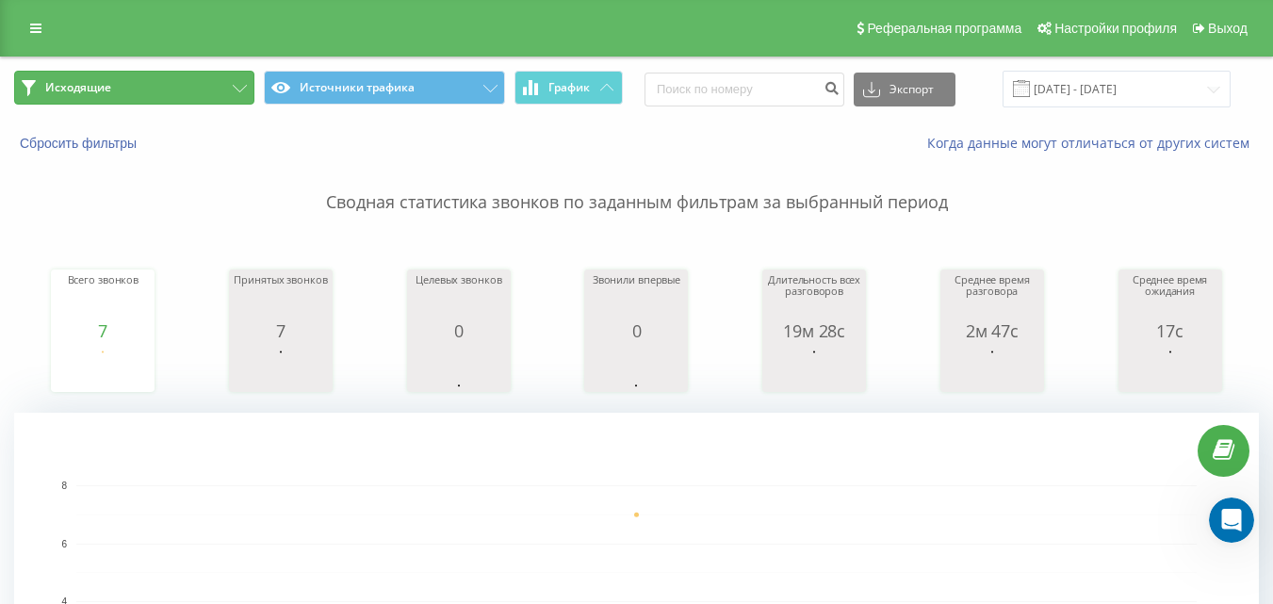
click at [186, 94] on button "Исходящие" at bounding box center [134, 88] width 240 height 34
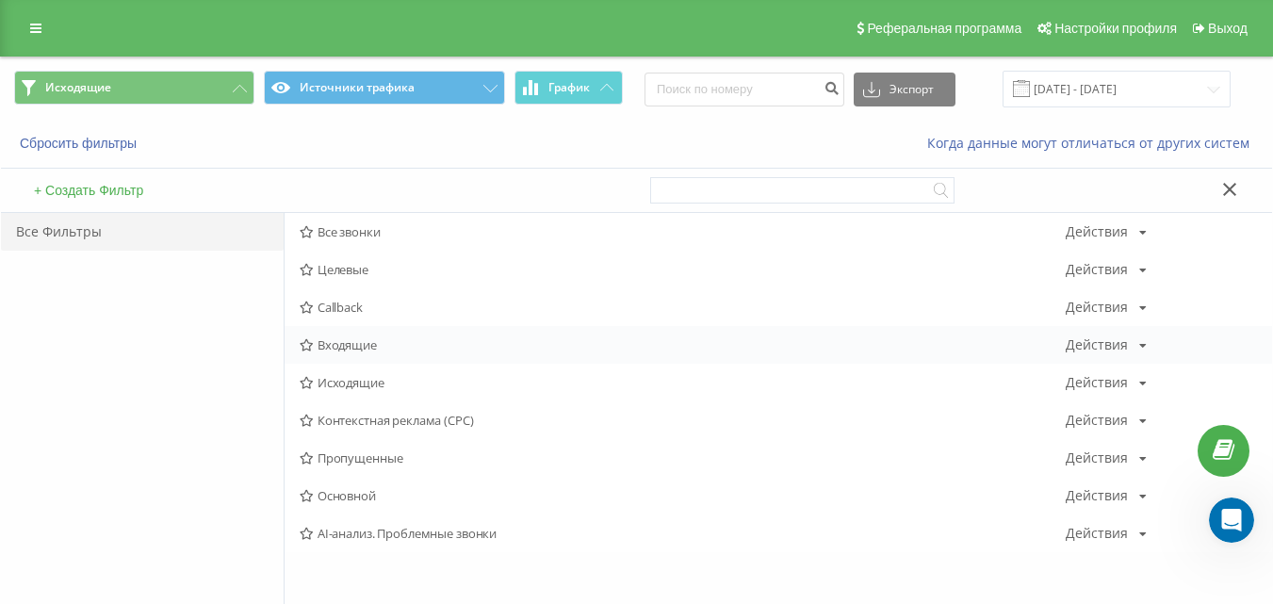
click at [347, 340] on span "Входящие" at bounding box center [683, 344] width 766 height 13
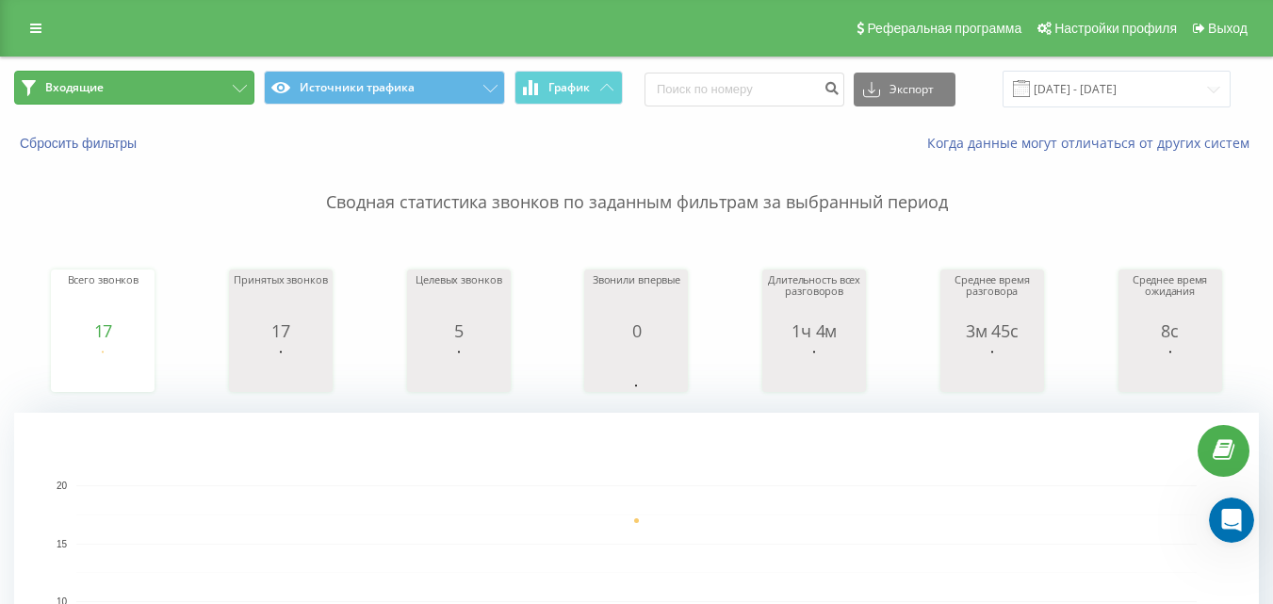
click at [227, 80] on button "Входящие" at bounding box center [134, 88] width 240 height 34
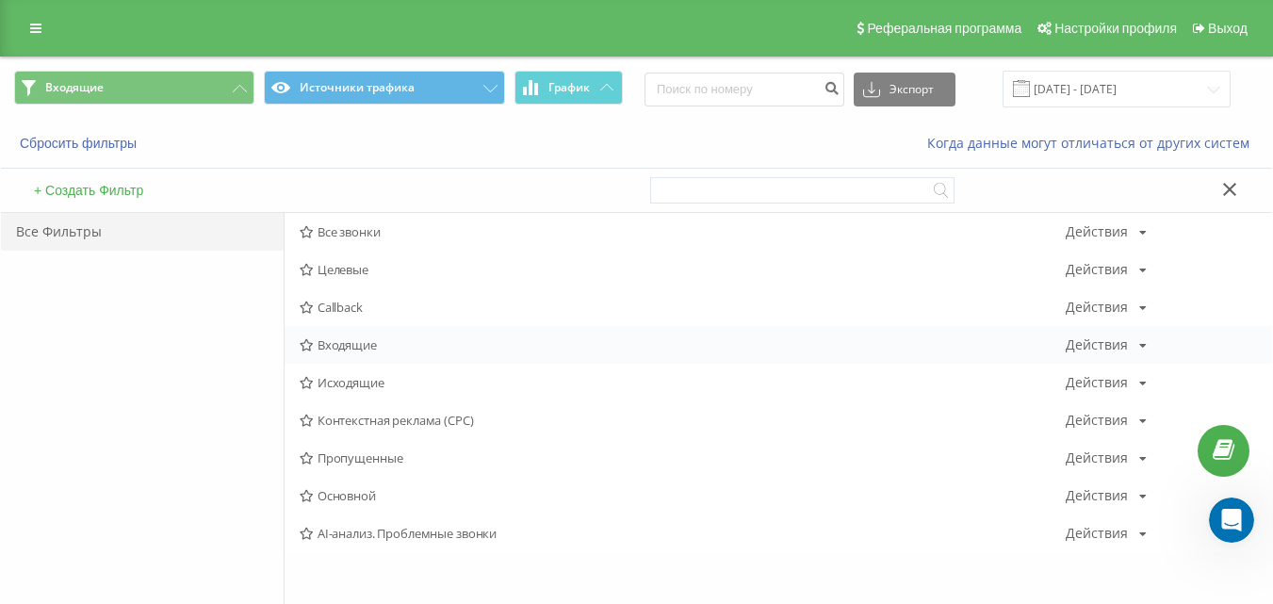
click at [419, 344] on span "Входящие" at bounding box center [683, 344] width 766 height 13
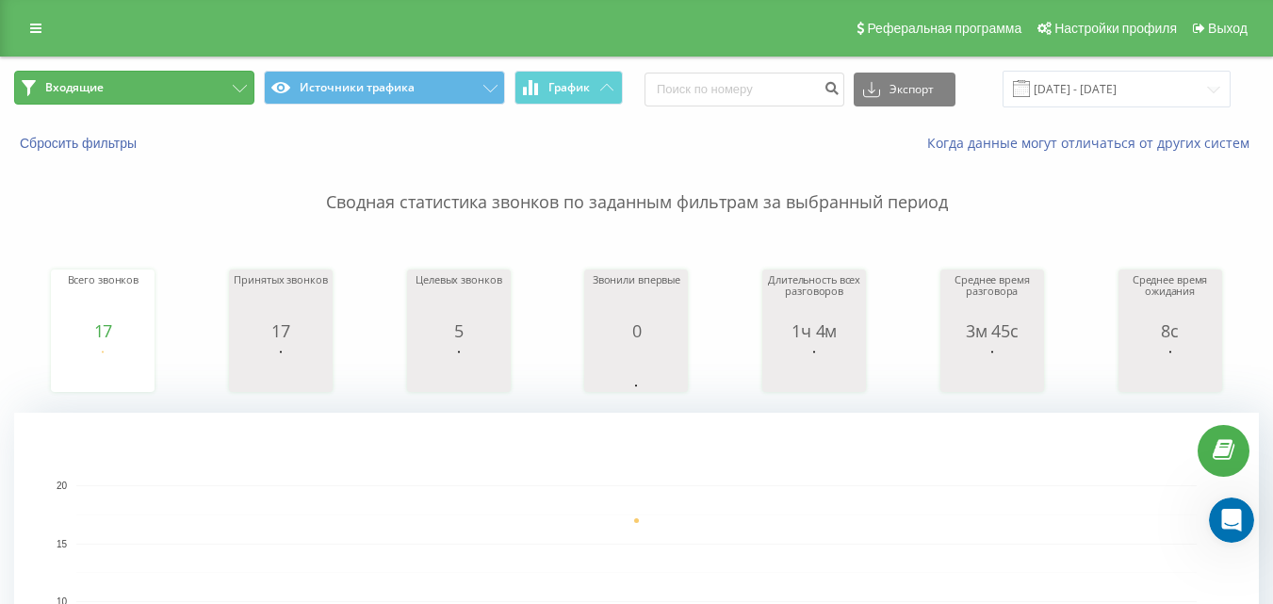
click at [221, 90] on button "Входящие" at bounding box center [134, 88] width 240 height 34
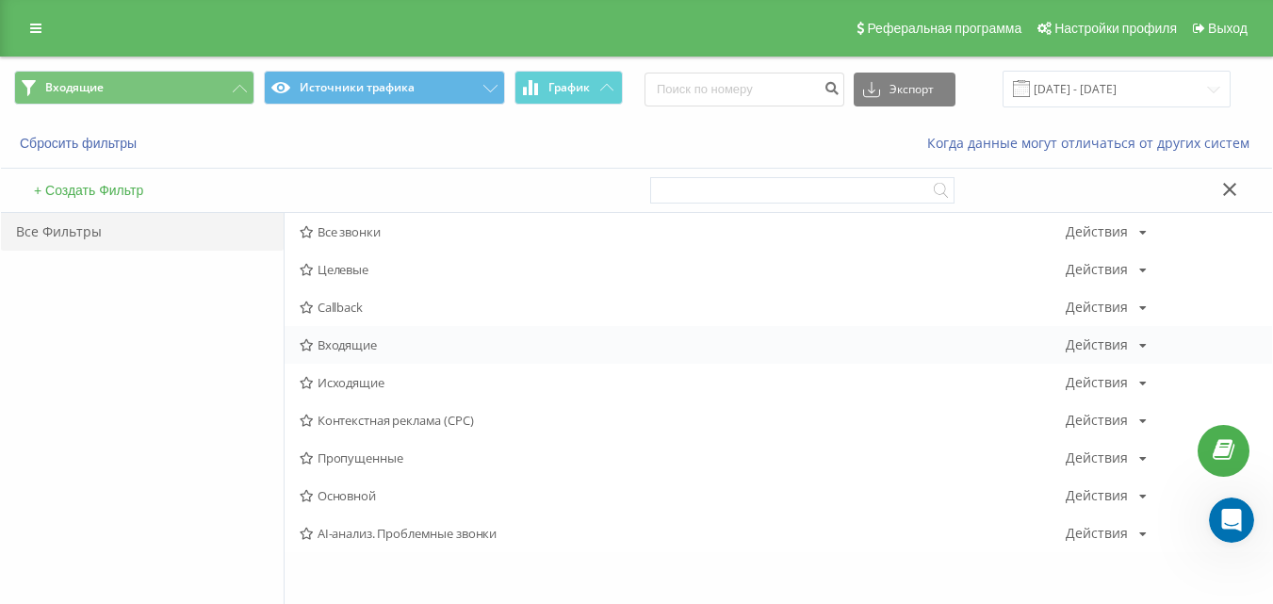
click at [347, 338] on span "Входящие" at bounding box center [683, 344] width 766 height 13
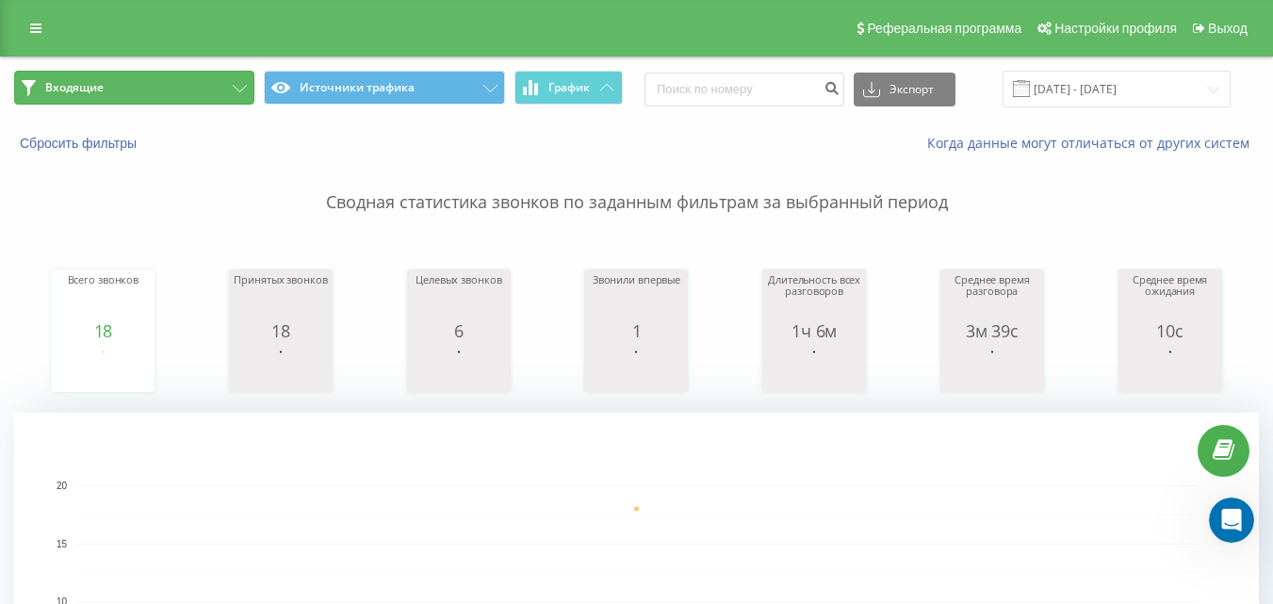
click at [193, 88] on button "Входящие" at bounding box center [134, 88] width 240 height 34
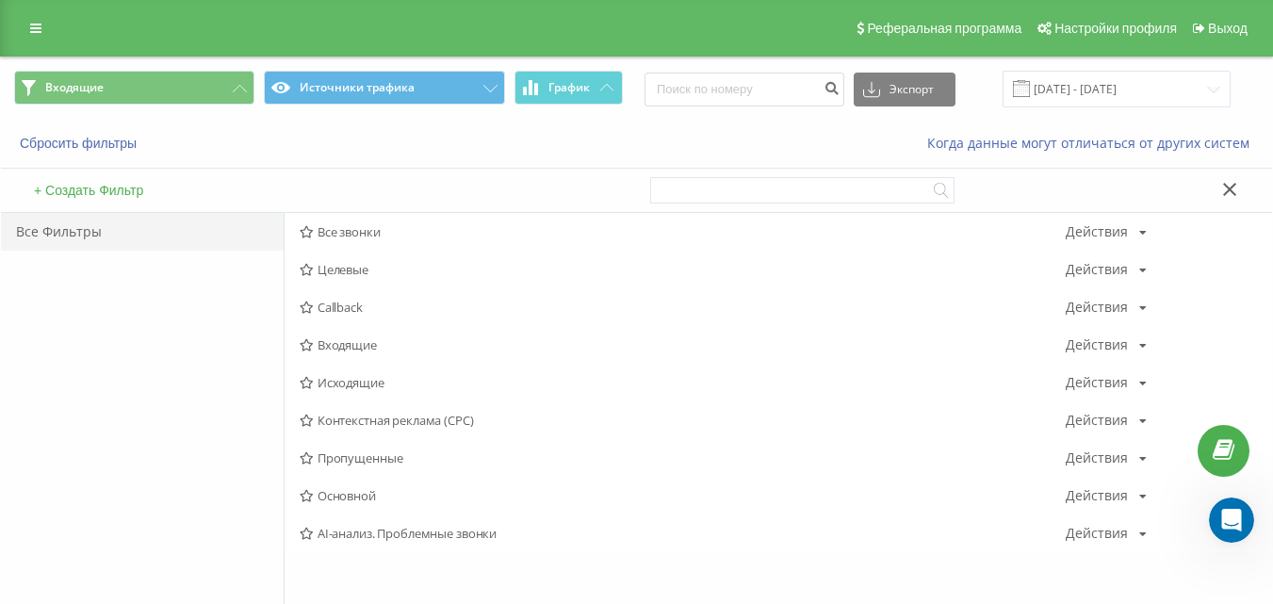
click at [351, 342] on span "Входящие" at bounding box center [683, 344] width 766 height 13
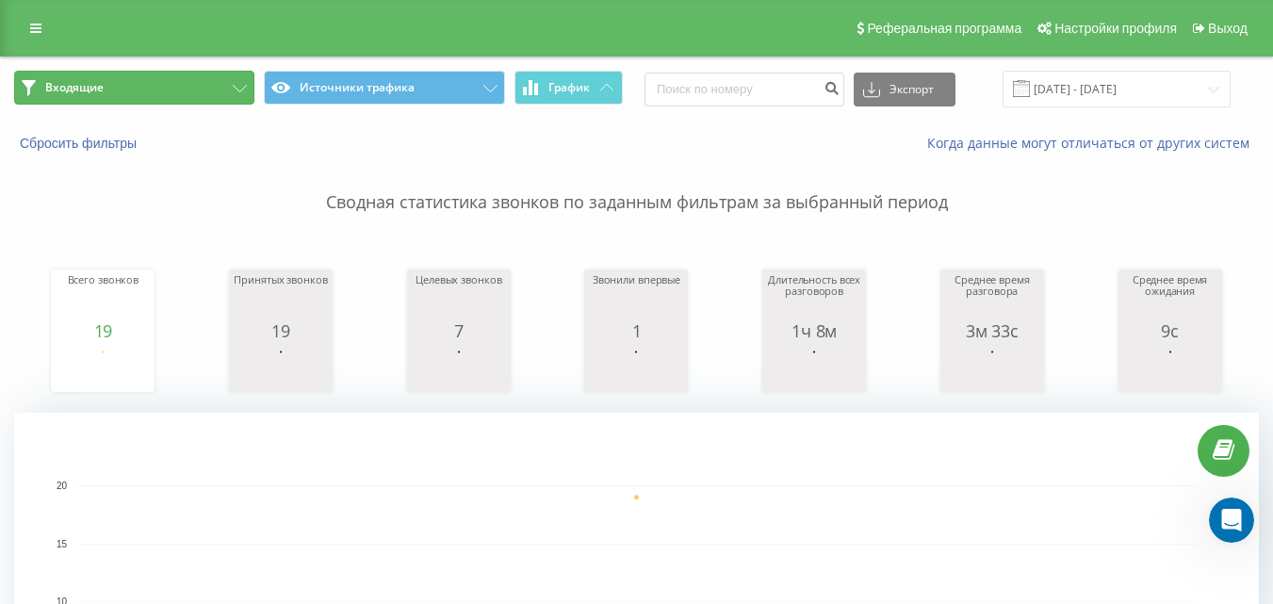
click at [181, 88] on button "Входящие" at bounding box center [134, 88] width 240 height 34
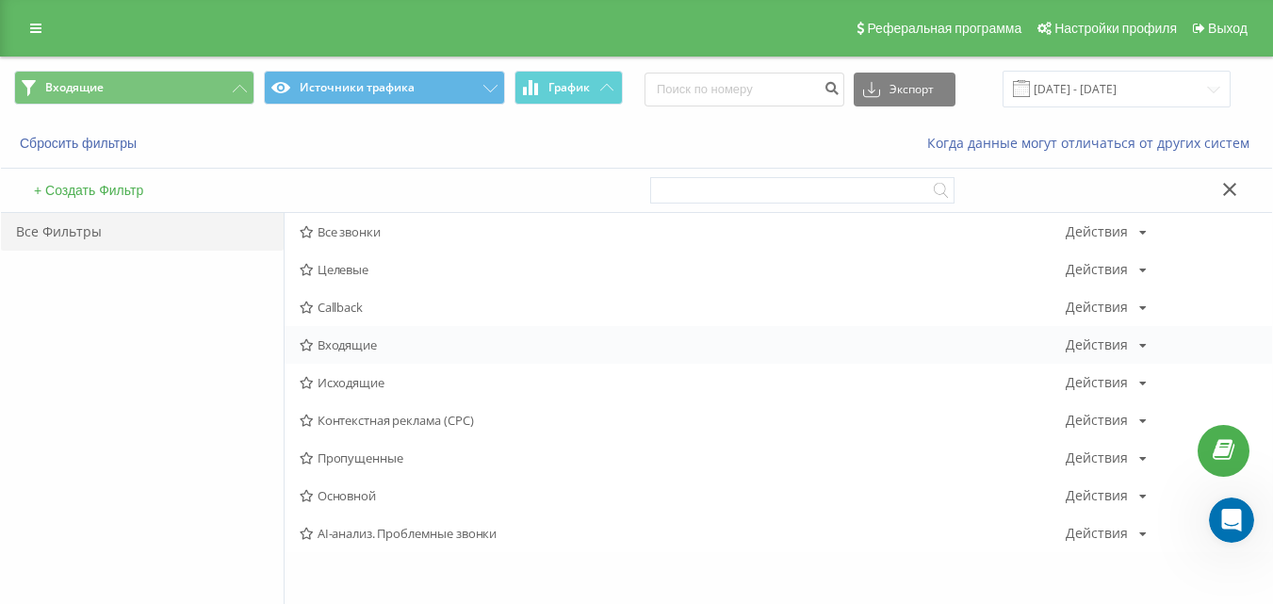
click at [350, 340] on span "Входящие" at bounding box center [683, 344] width 766 height 13
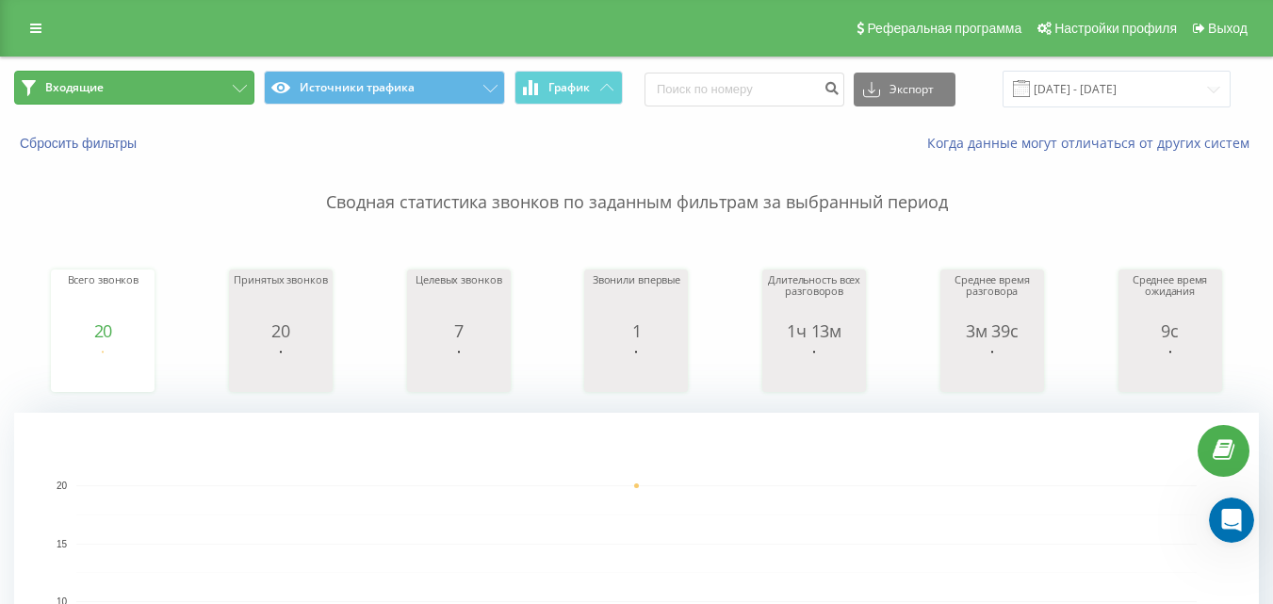
click at [215, 98] on button "Входящие" at bounding box center [134, 88] width 240 height 34
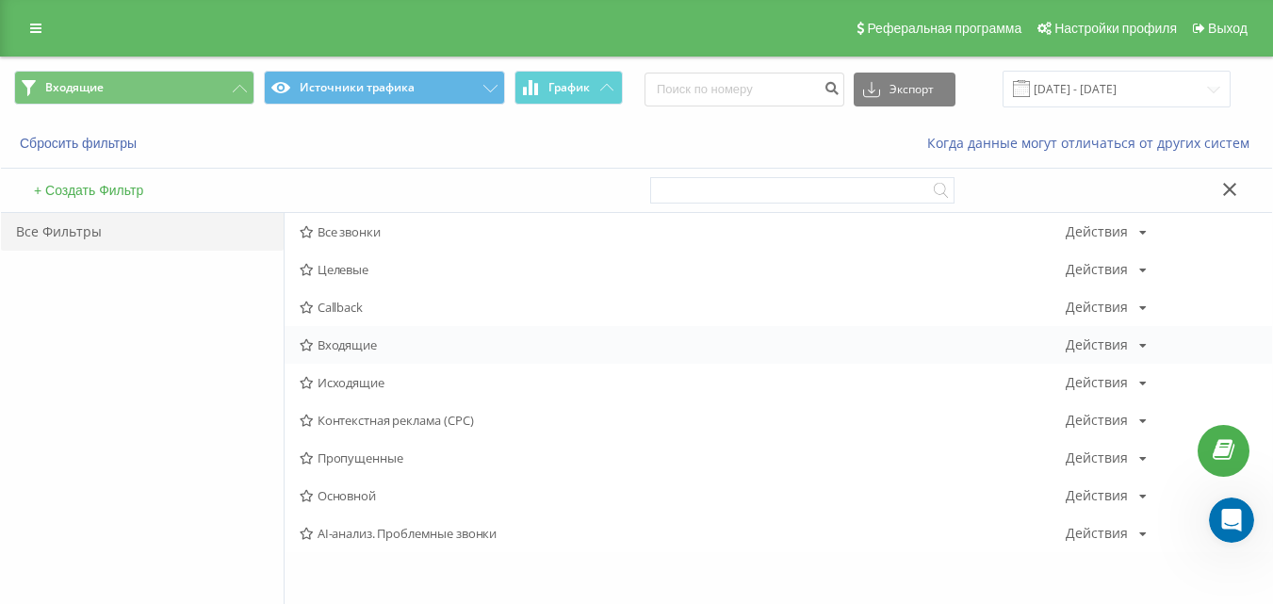
click at [355, 342] on span "Входящие" at bounding box center [683, 344] width 766 height 13
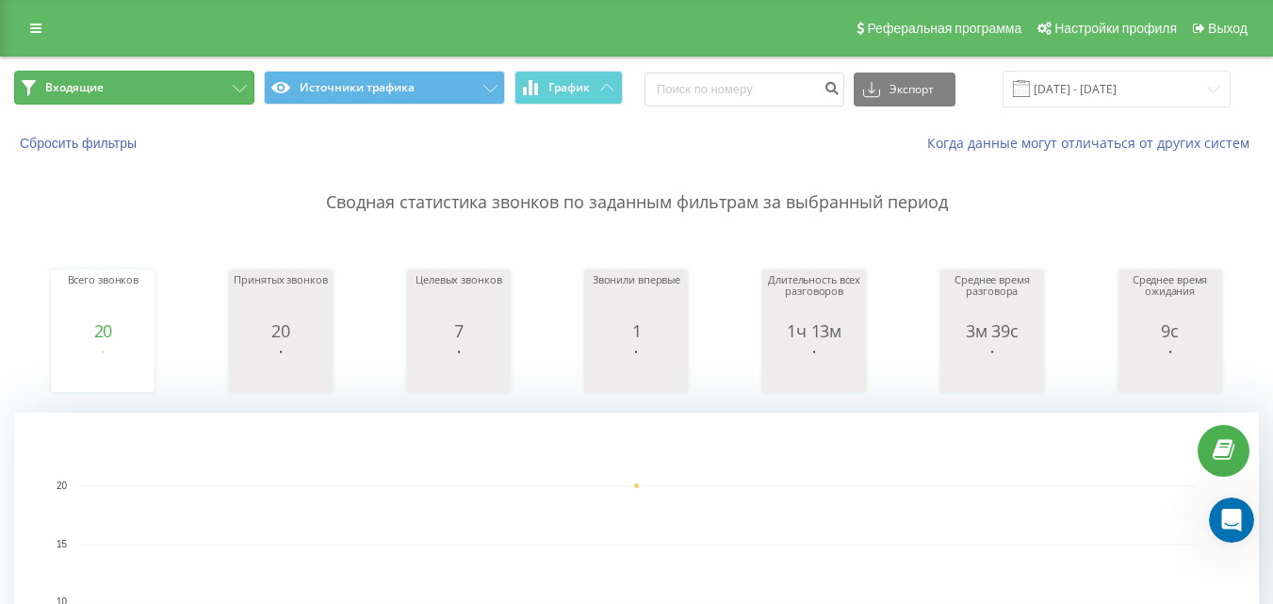
click at [181, 95] on button "Входящие" at bounding box center [134, 88] width 240 height 34
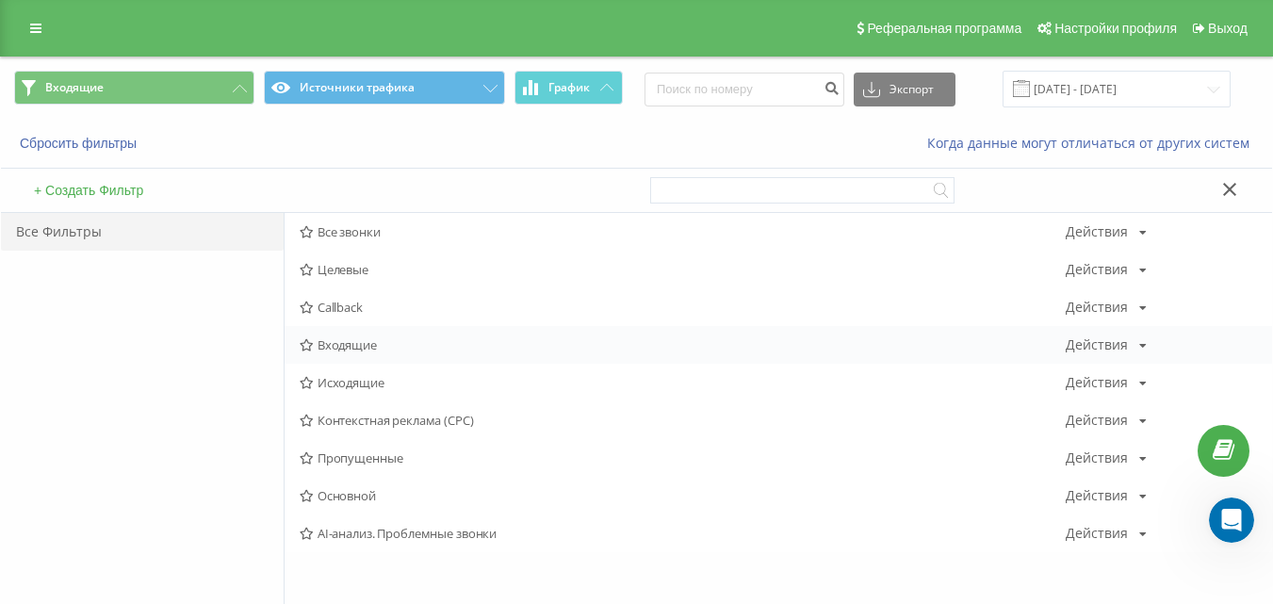
click at [355, 350] on span "Входящие" at bounding box center [683, 344] width 766 height 13
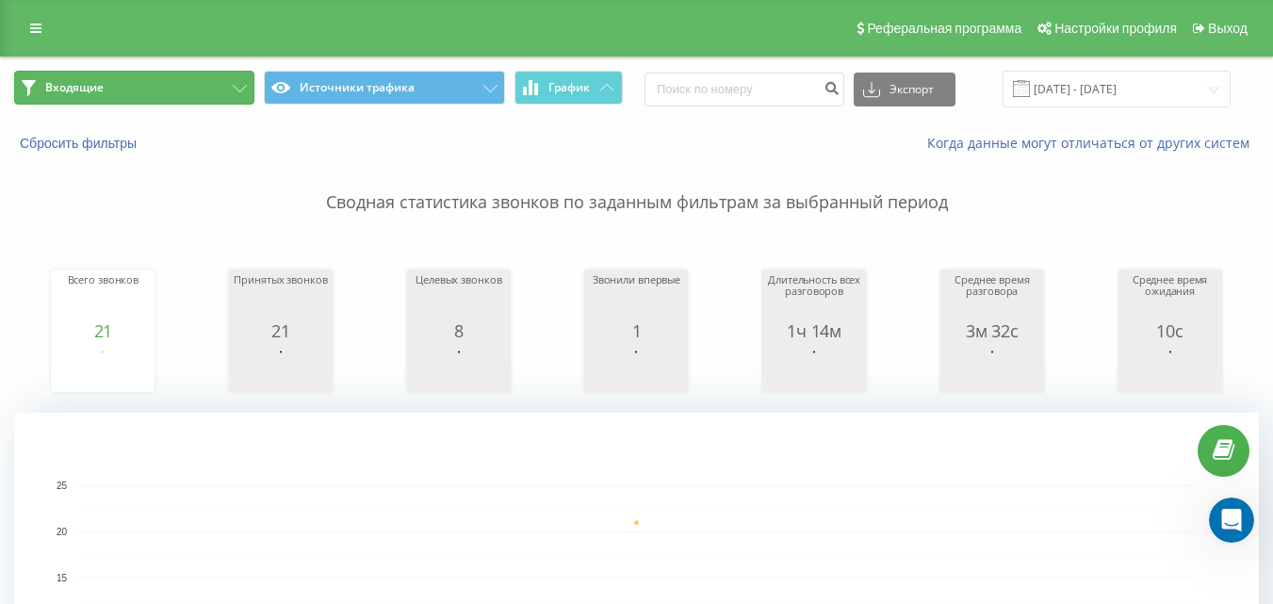
click at [204, 90] on button "Входящие" at bounding box center [134, 88] width 240 height 34
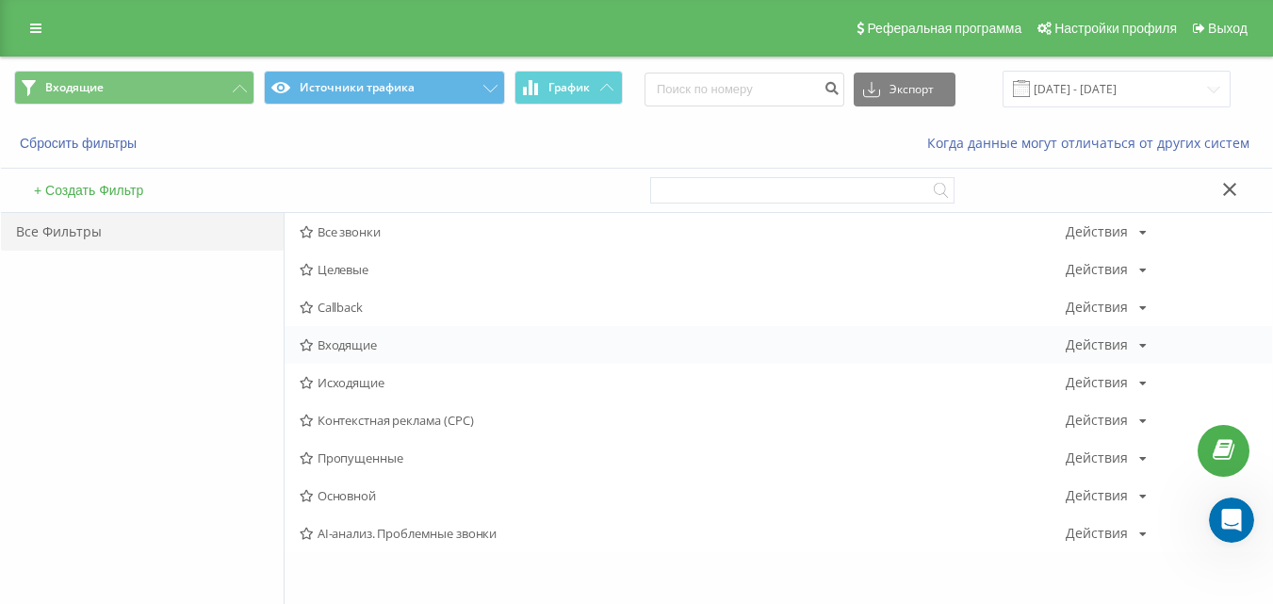
click at [356, 338] on span "Входящие" at bounding box center [683, 344] width 766 height 13
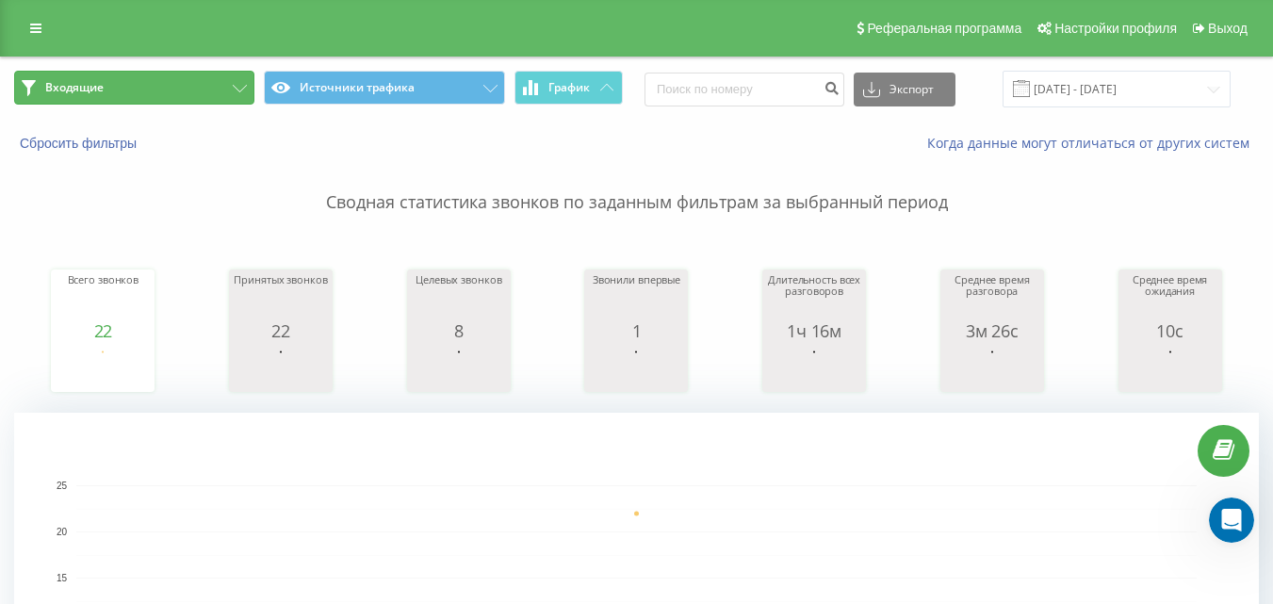
click at [224, 73] on button "Входящие" at bounding box center [134, 88] width 240 height 34
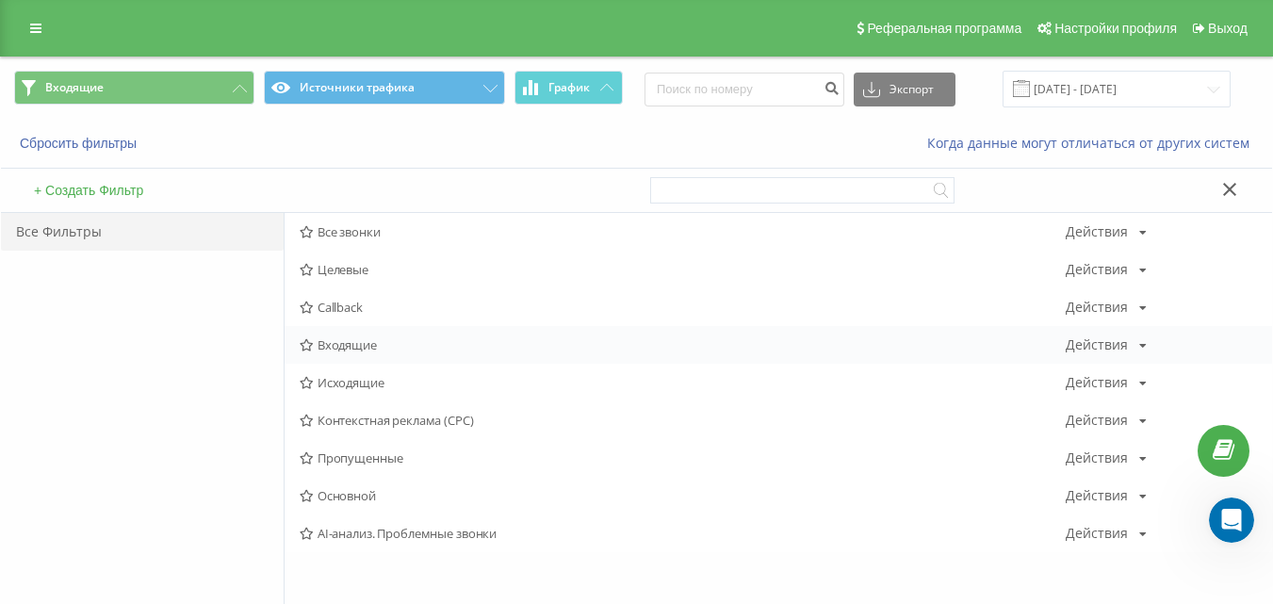
click at [370, 346] on span "Входящие" at bounding box center [683, 344] width 766 height 13
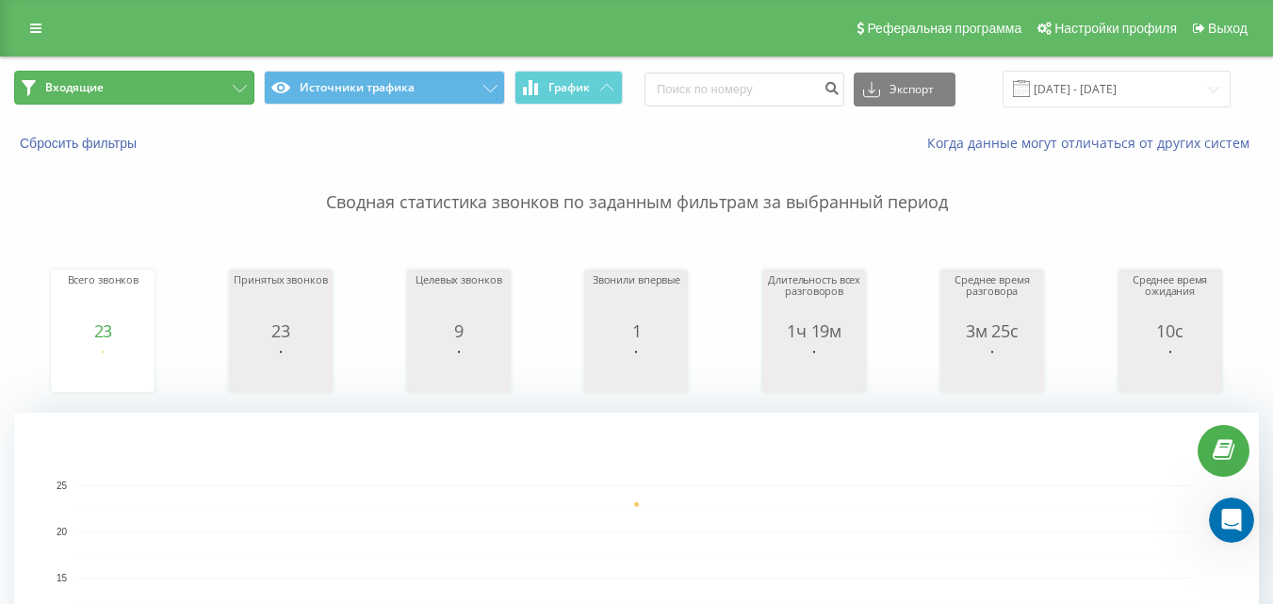
click at [198, 97] on button "Входящие" at bounding box center [134, 88] width 240 height 34
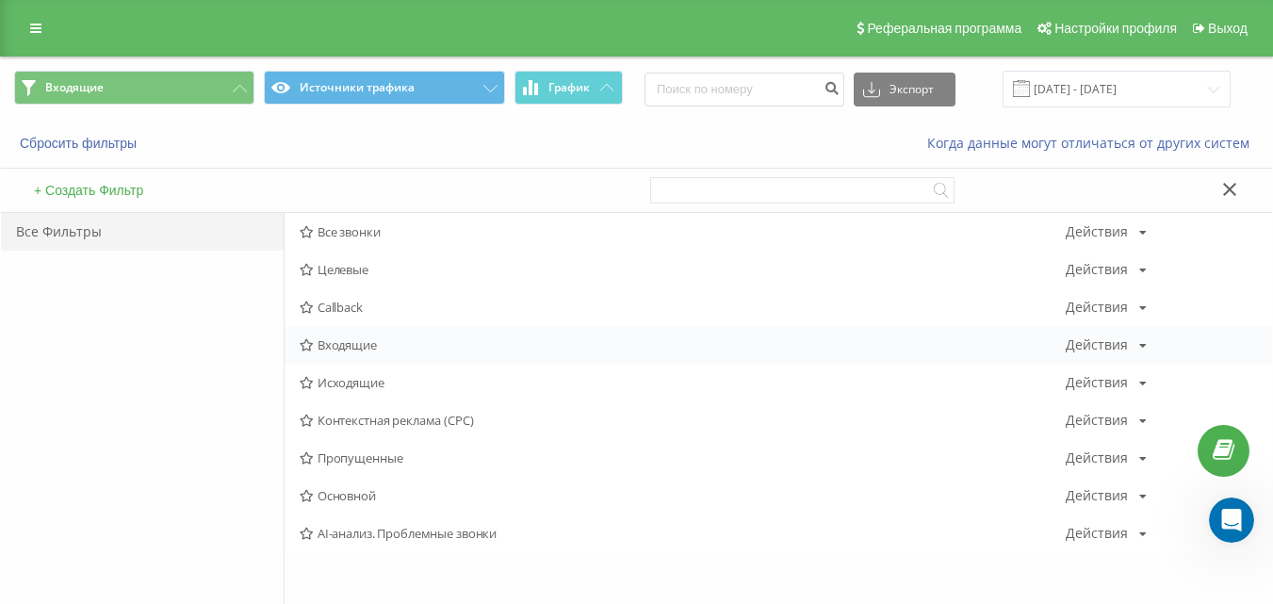
click at [349, 354] on div "Входящие Действия Редактировать Копировать Удалить По умолчанию Поделиться" at bounding box center [778, 345] width 987 height 38
click at [346, 347] on span "Входящие" at bounding box center [683, 344] width 766 height 13
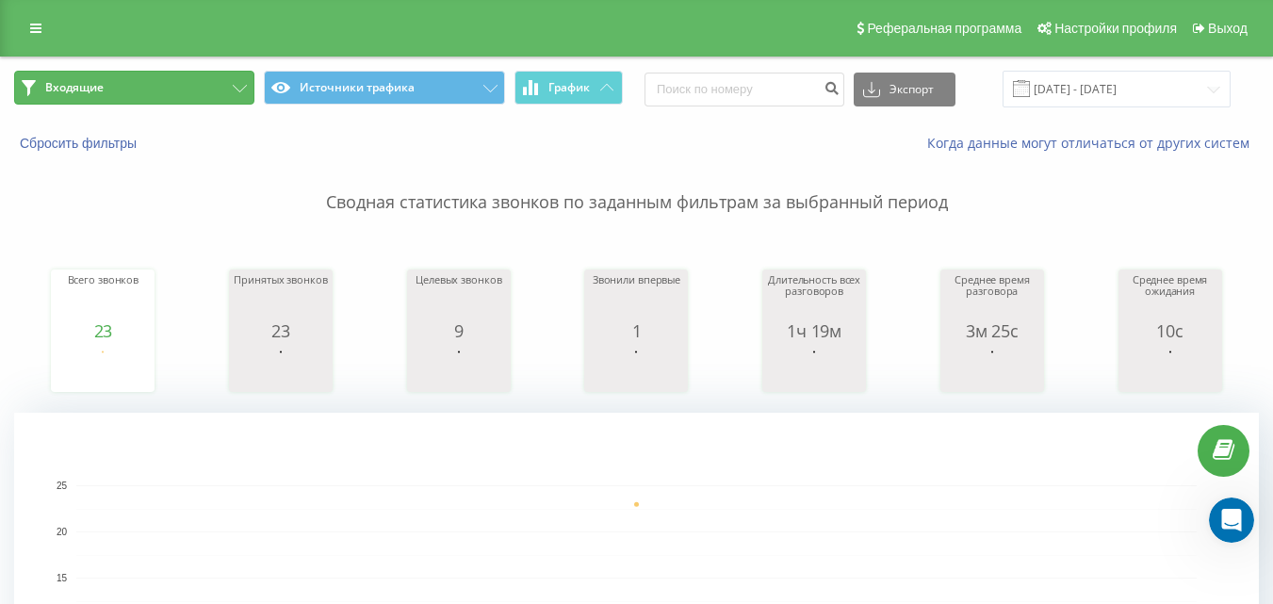
click at [215, 82] on button "Входящие" at bounding box center [134, 88] width 240 height 34
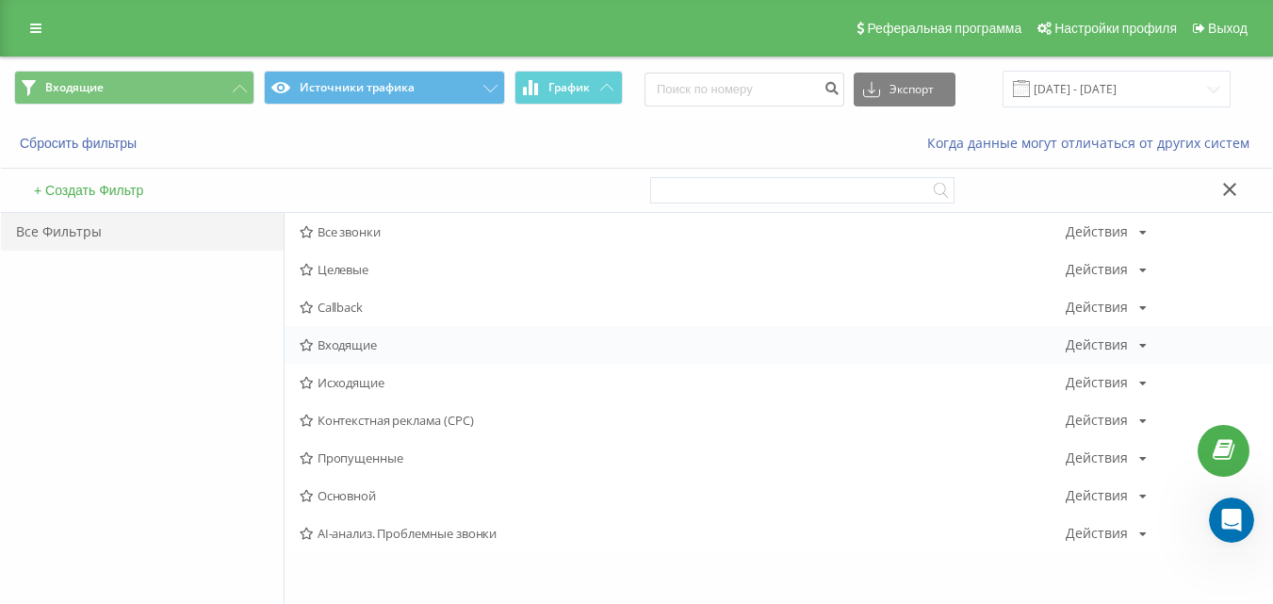
click at [366, 338] on span "Входящие" at bounding box center [683, 344] width 766 height 13
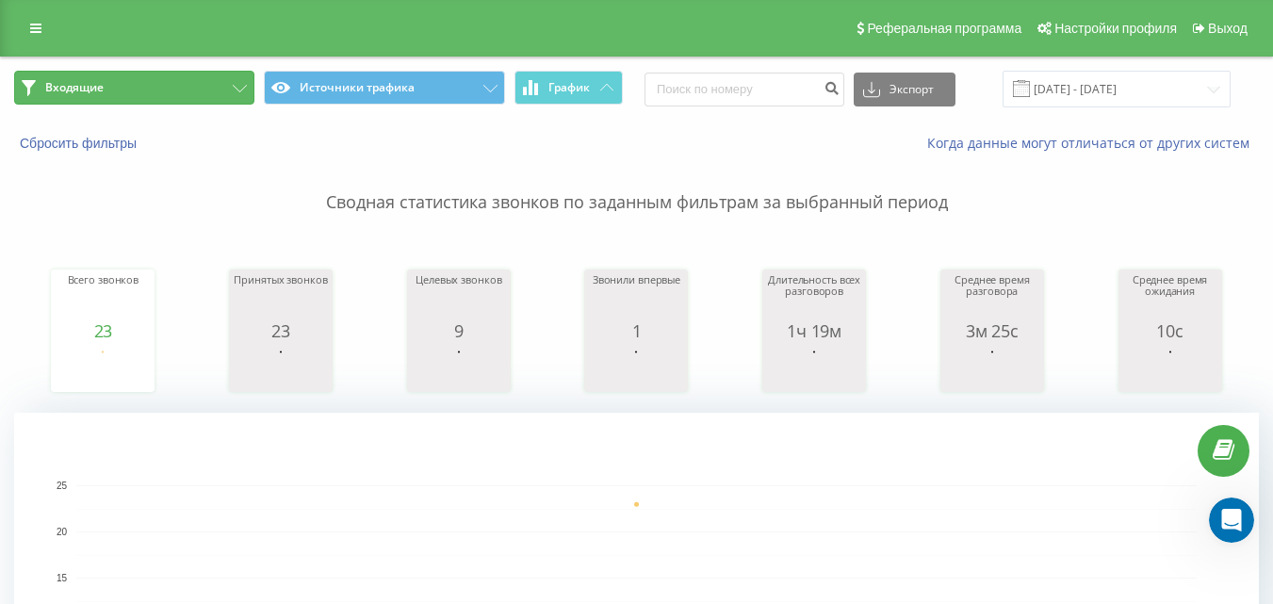
click at [160, 82] on button "Входящие" at bounding box center [134, 88] width 240 height 34
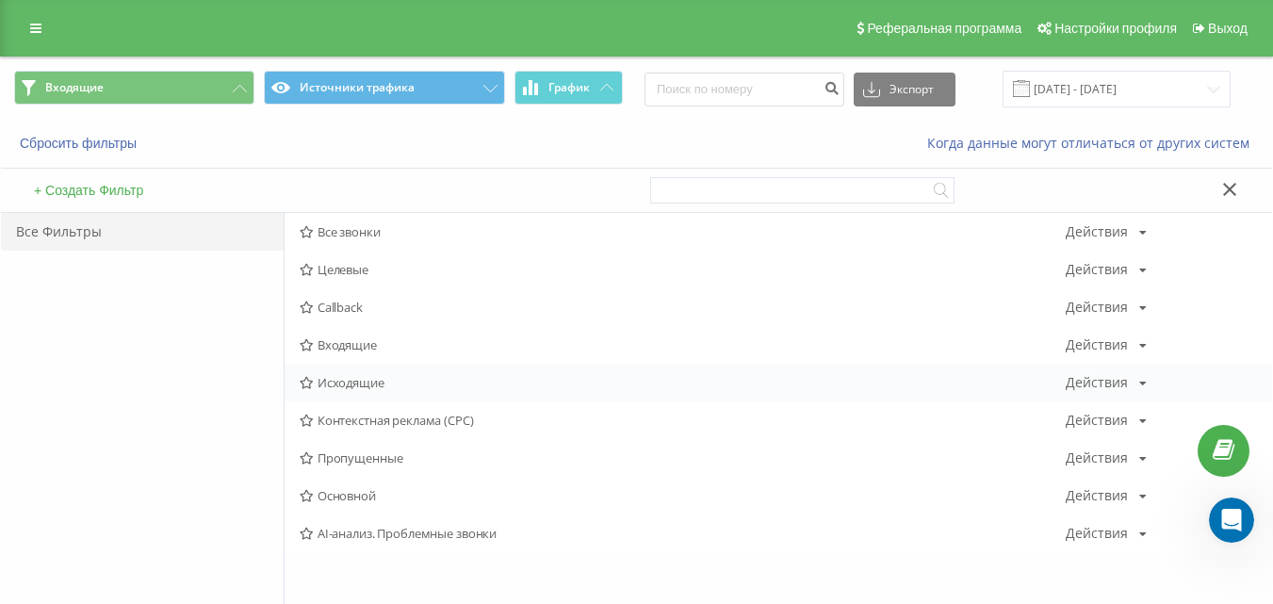
click at [372, 385] on span "Исходящие" at bounding box center [683, 382] width 766 height 13
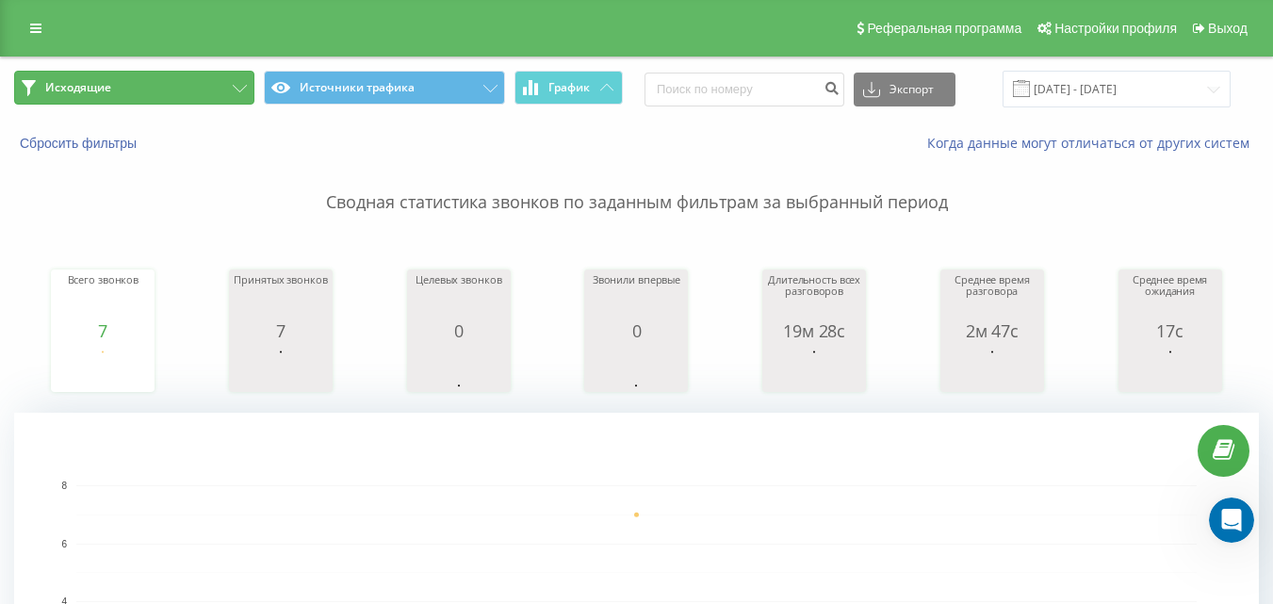
click at [218, 88] on button "Исходящие" at bounding box center [134, 88] width 240 height 34
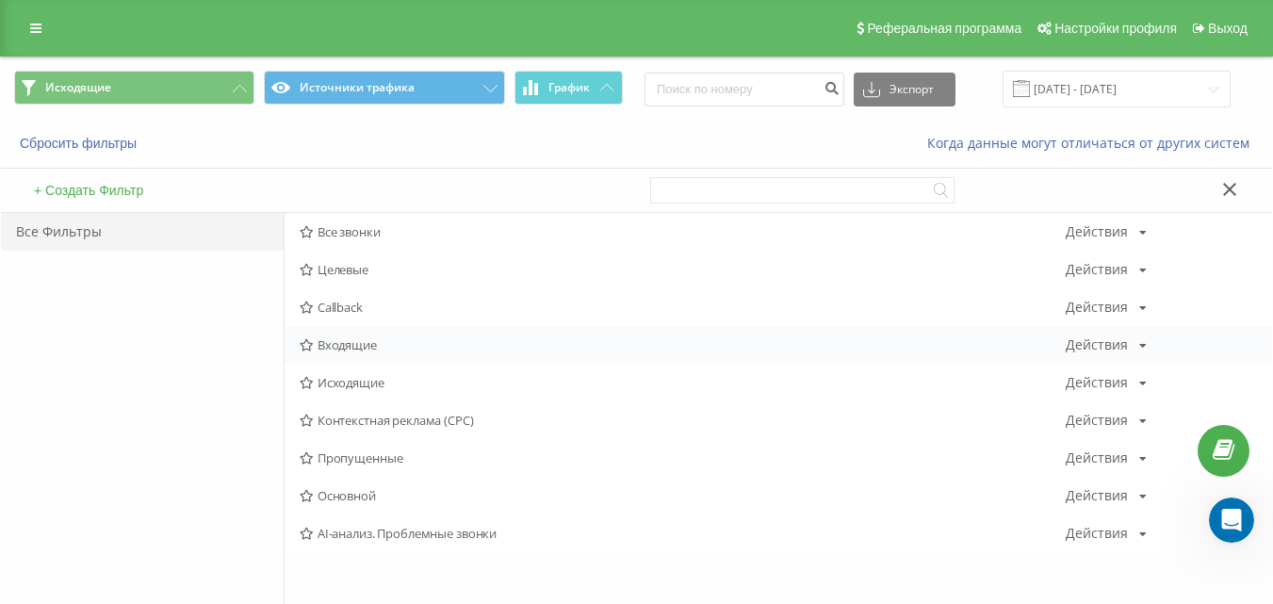
click at [350, 342] on span "Входящие" at bounding box center [683, 344] width 766 height 13
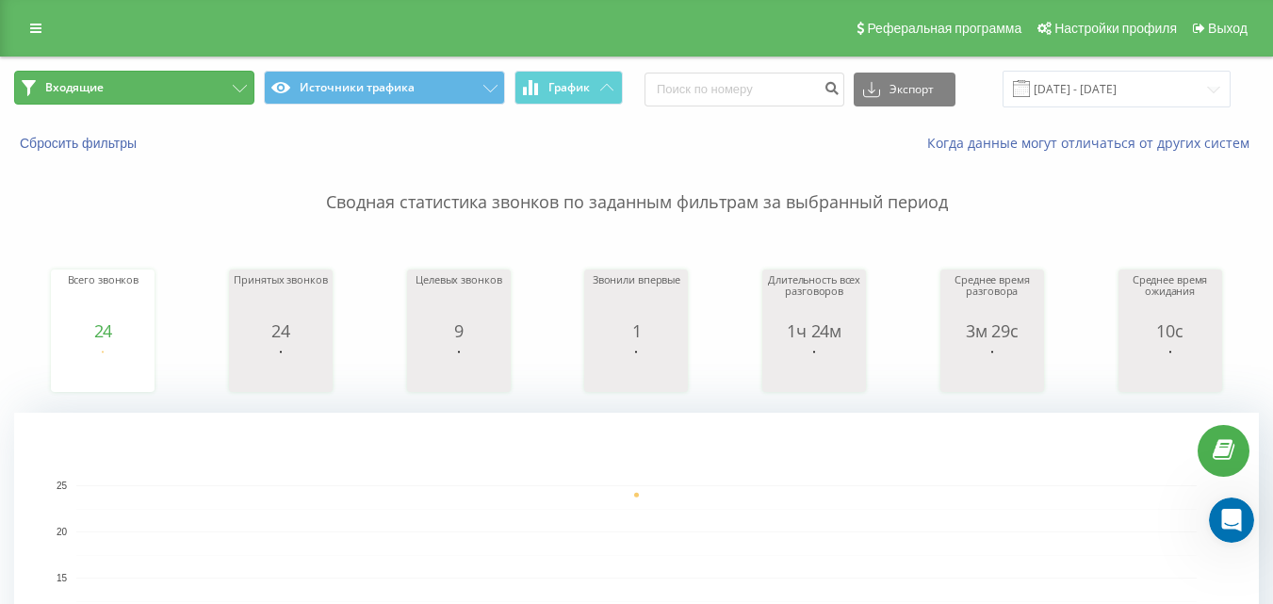
click at [173, 85] on button "Входящие" at bounding box center [134, 88] width 240 height 34
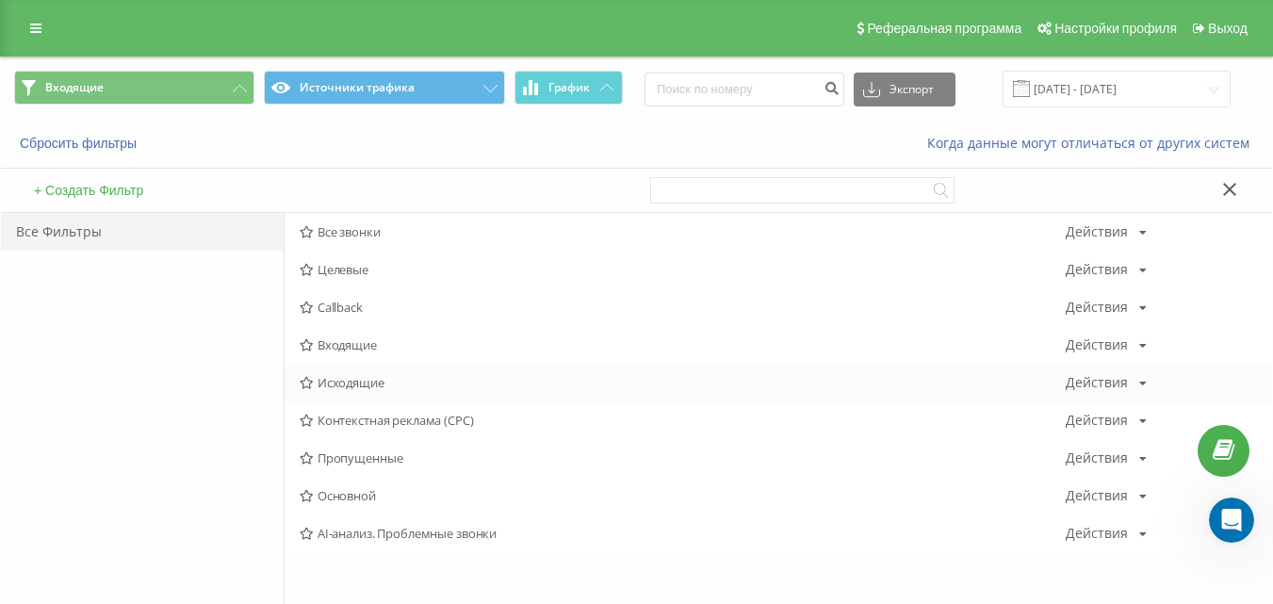
click at [335, 382] on span "Исходящие" at bounding box center [683, 382] width 766 height 13
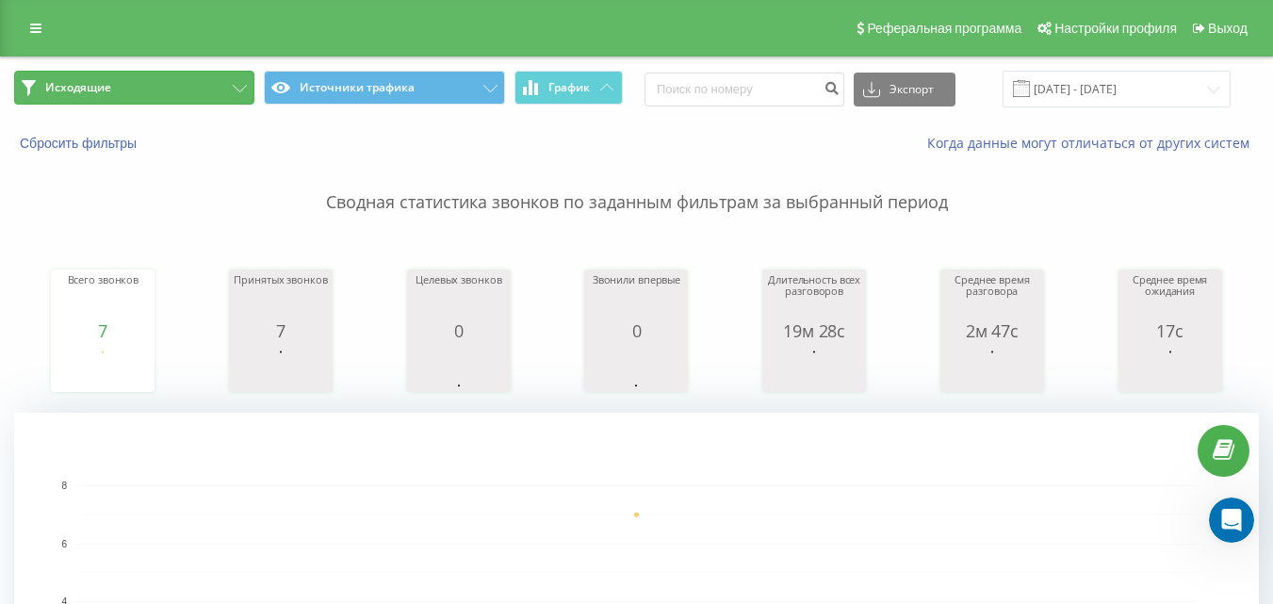
click at [178, 93] on button "Исходящие" at bounding box center [134, 88] width 240 height 34
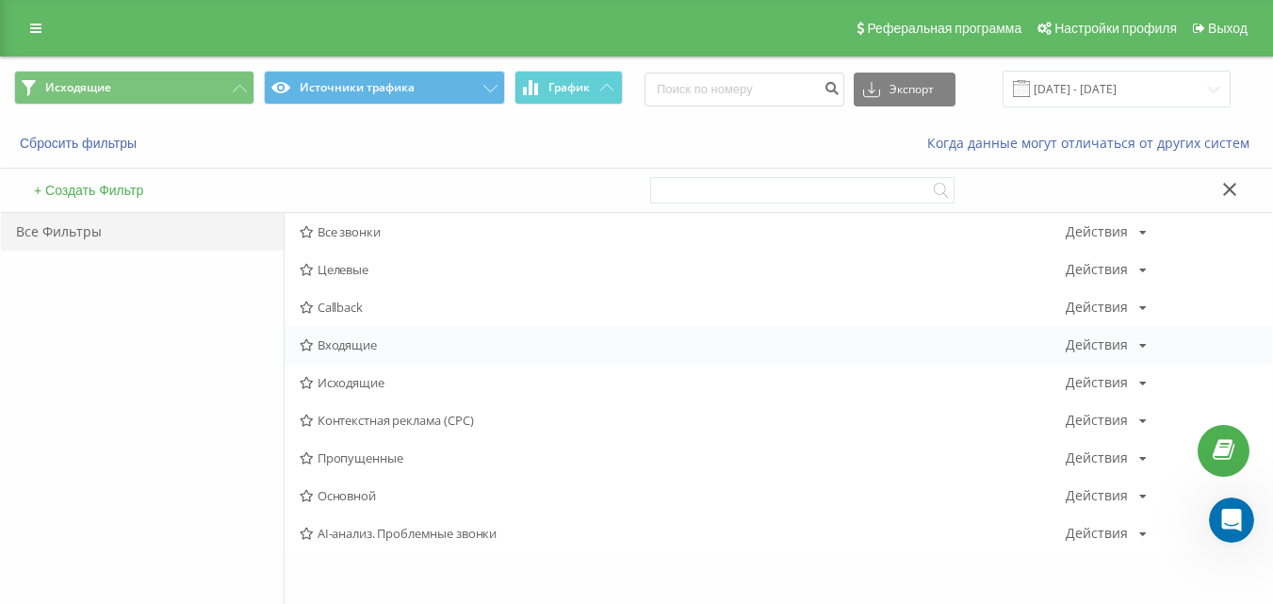
click at [322, 341] on span "Входящие" at bounding box center [683, 344] width 766 height 13
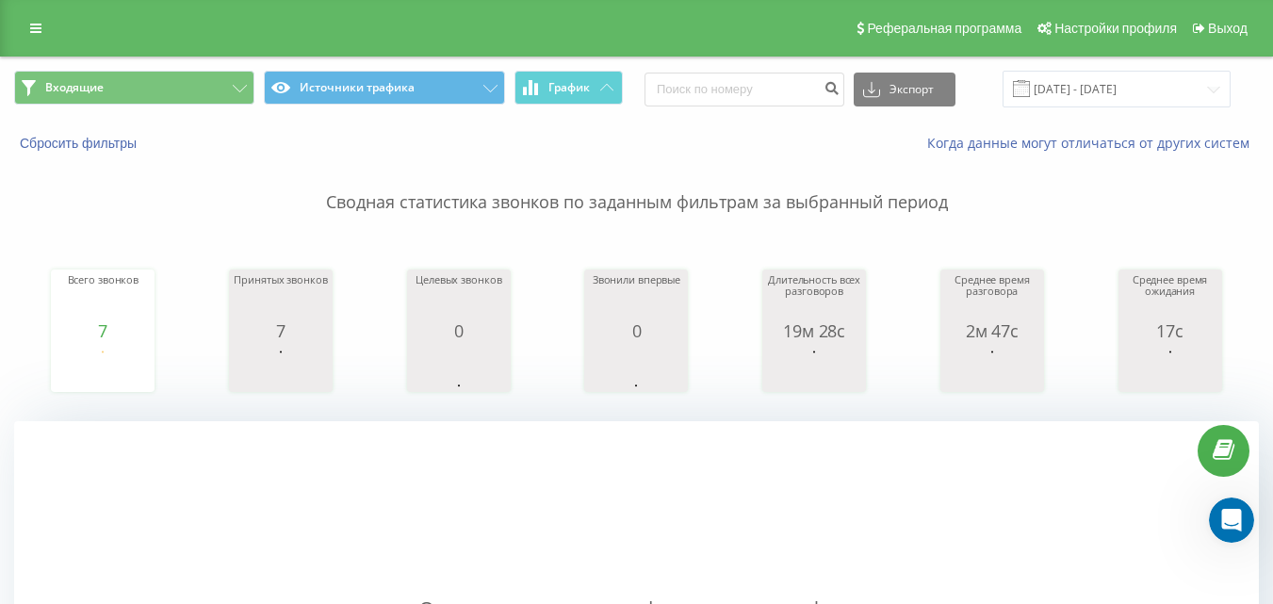
click at [241, 68] on div "Входящие Источники трафика График Экспорт .csv .xls .xlsx [DATE] - [DATE]" at bounding box center [636, 88] width 1271 height 63
click at [224, 89] on button "Входящие" at bounding box center [134, 88] width 240 height 34
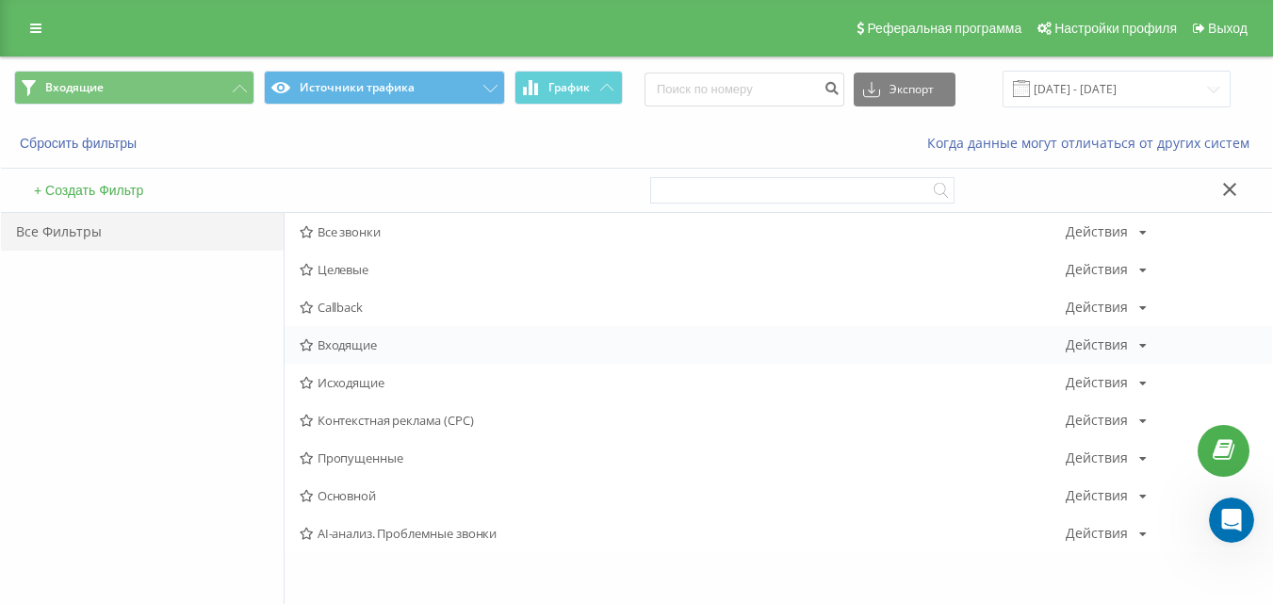
click at [350, 342] on span "Входящие" at bounding box center [683, 344] width 766 height 13
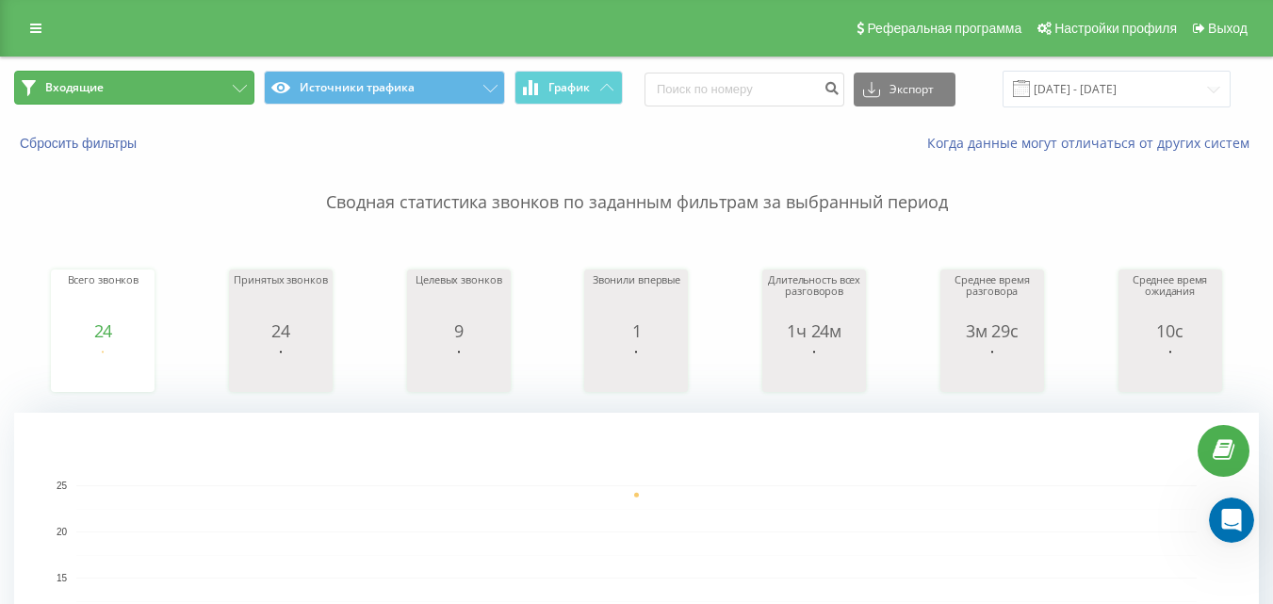
click at [209, 80] on button "Входящие" at bounding box center [134, 88] width 240 height 34
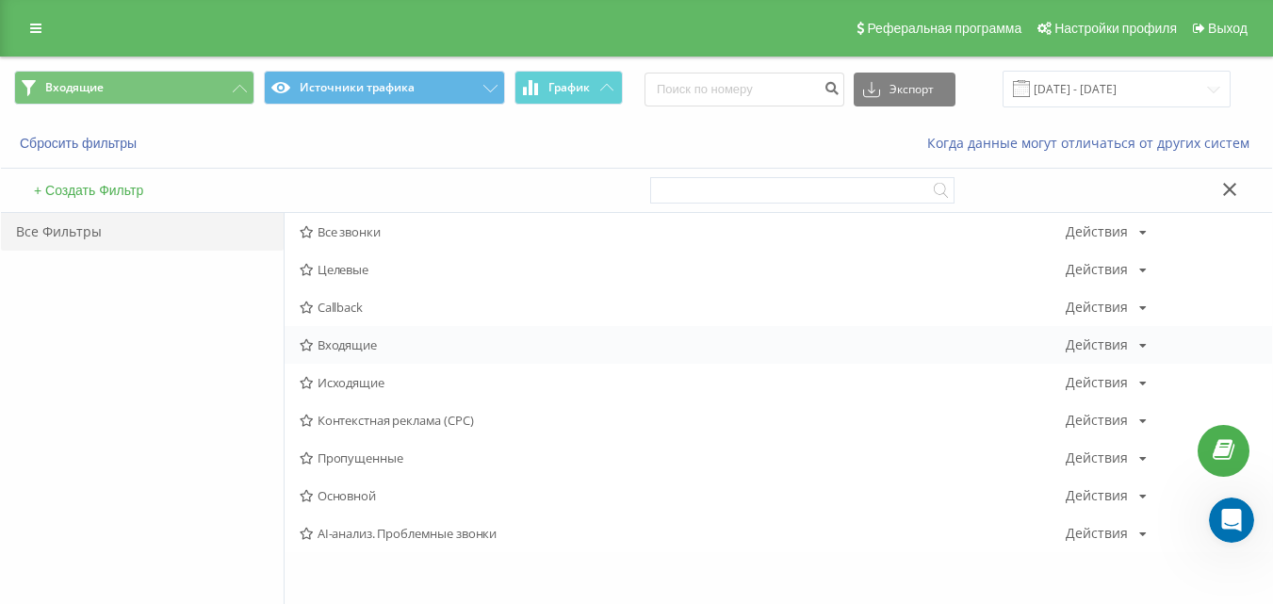
click at [366, 346] on span "Входящие" at bounding box center [683, 344] width 766 height 13
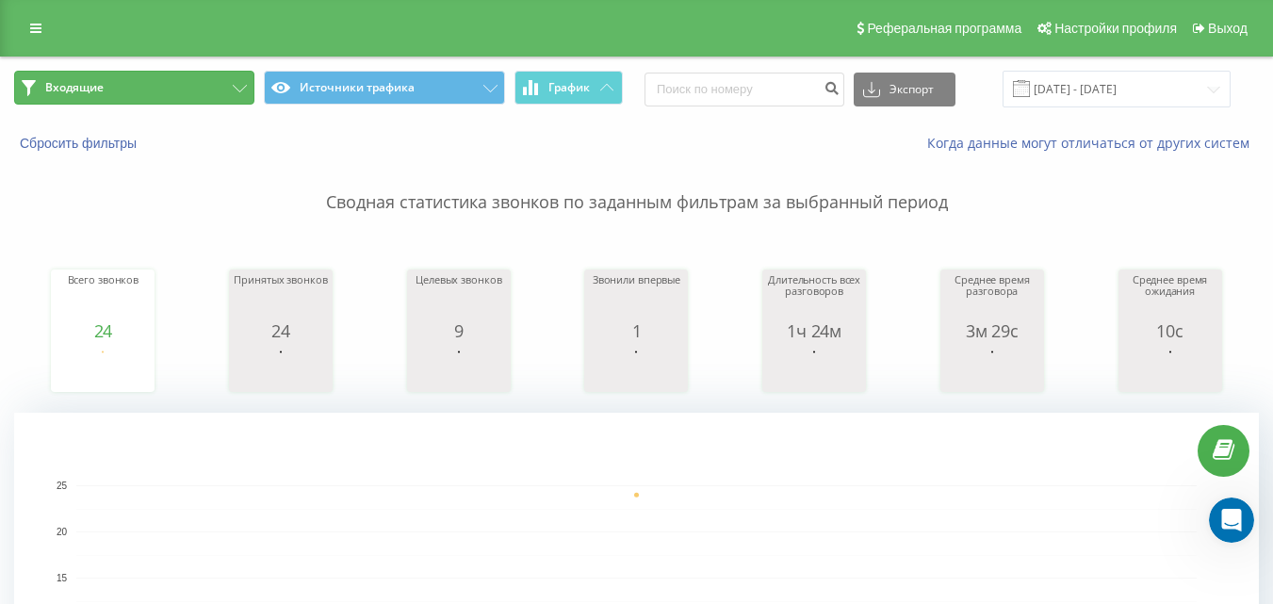
click at [226, 80] on button "Входящие" at bounding box center [134, 88] width 240 height 34
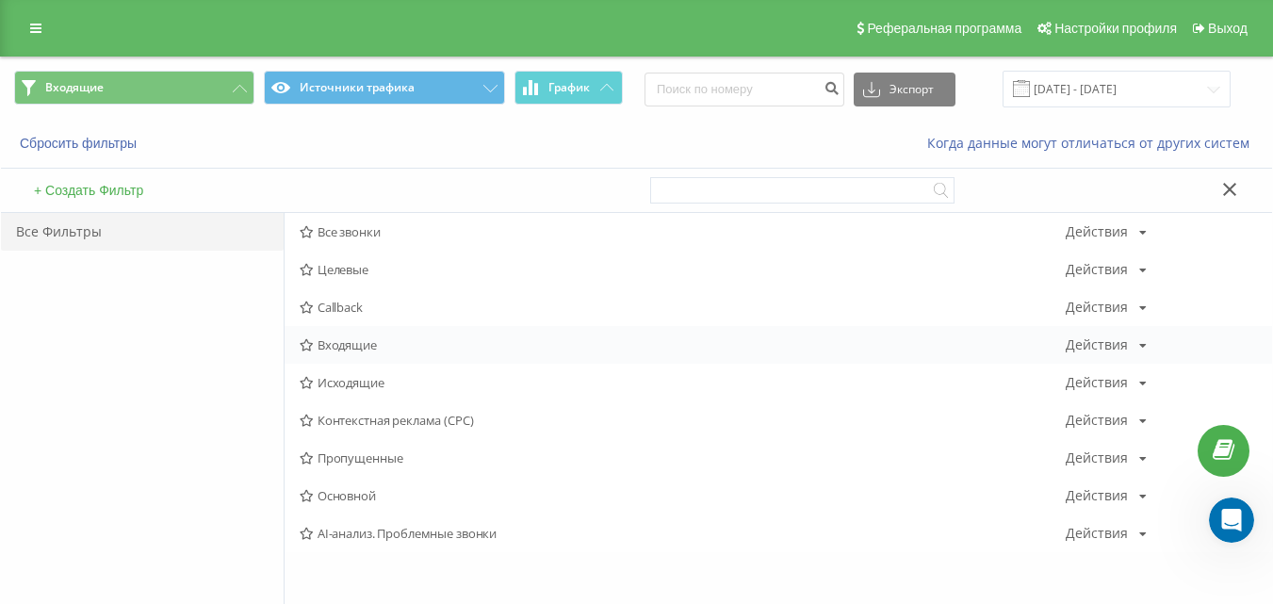
click at [375, 351] on span "Входящие" at bounding box center [683, 344] width 766 height 13
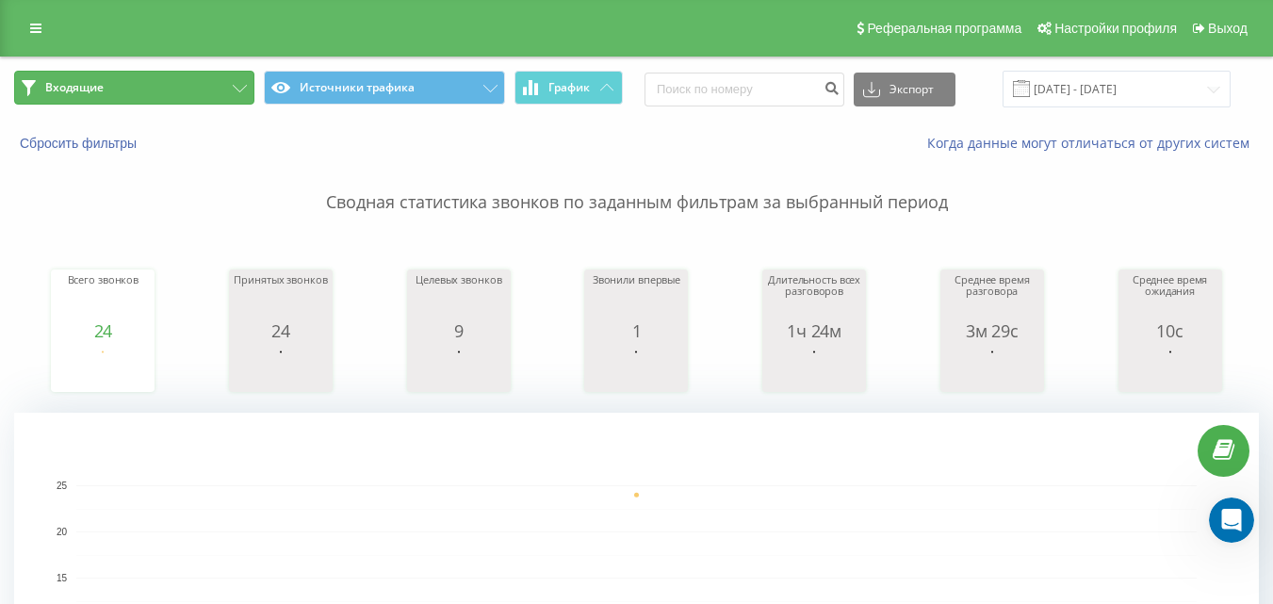
click at [203, 104] on button "Входящие" at bounding box center [134, 88] width 240 height 34
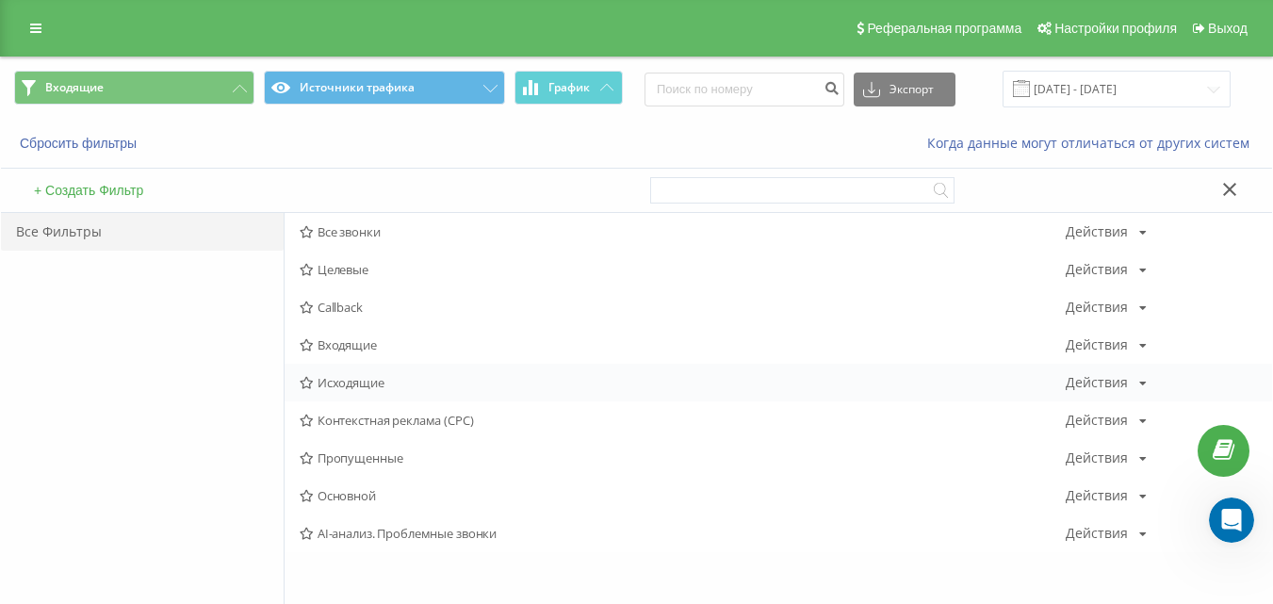
click at [337, 383] on span "Исходящие" at bounding box center [683, 382] width 766 height 13
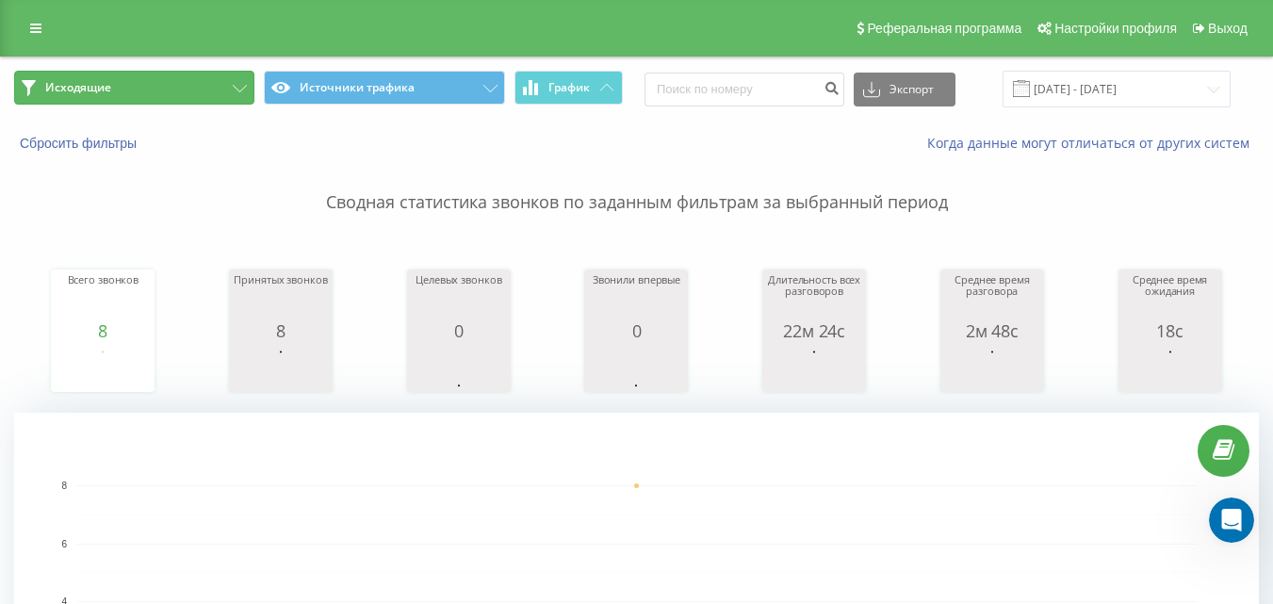
click at [181, 91] on button "Исходящие" at bounding box center [134, 88] width 240 height 34
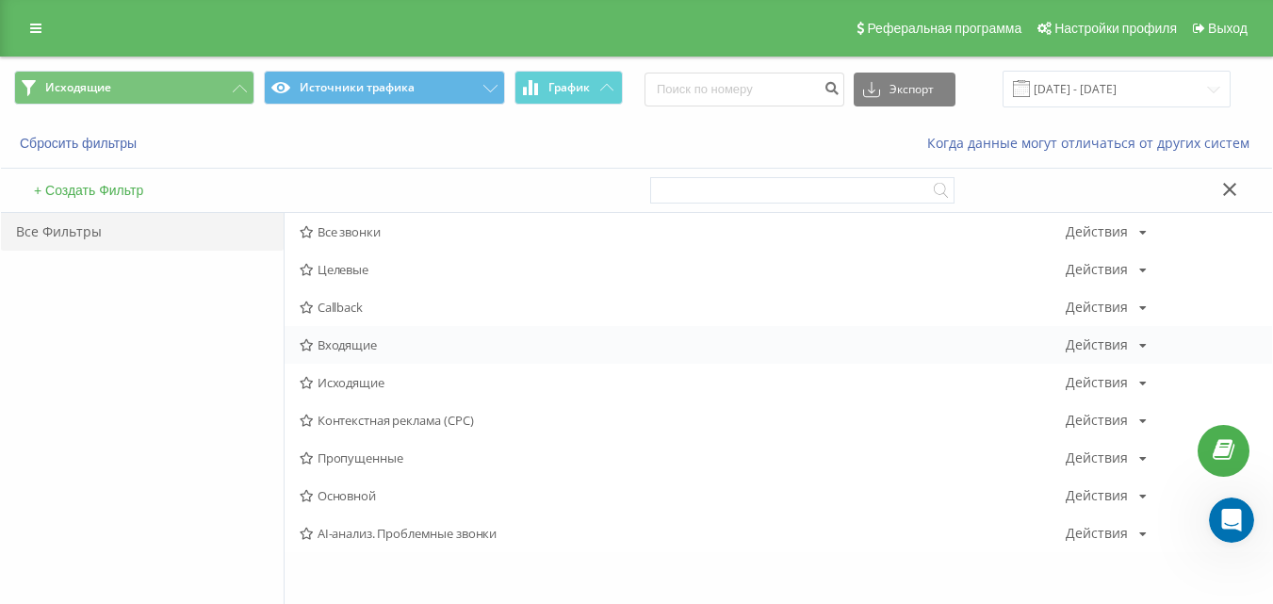
click at [340, 347] on span "Входящие" at bounding box center [683, 344] width 766 height 13
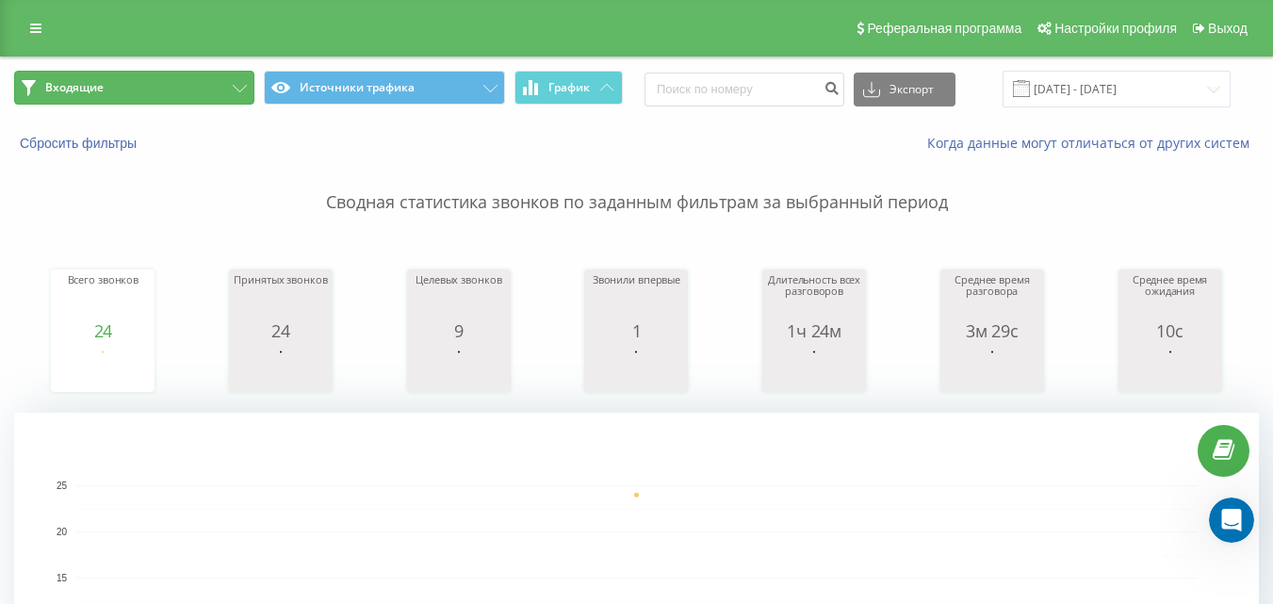
click at [189, 90] on button "Входящие" at bounding box center [134, 88] width 240 height 34
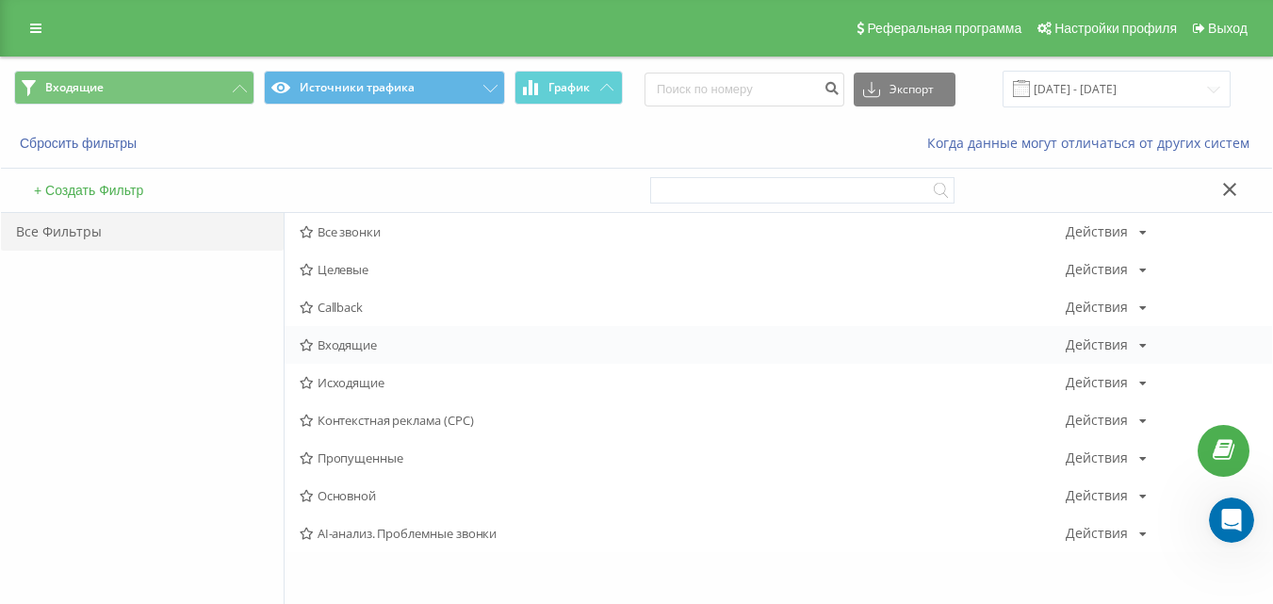
click at [369, 341] on span "Входящие" at bounding box center [683, 344] width 766 height 13
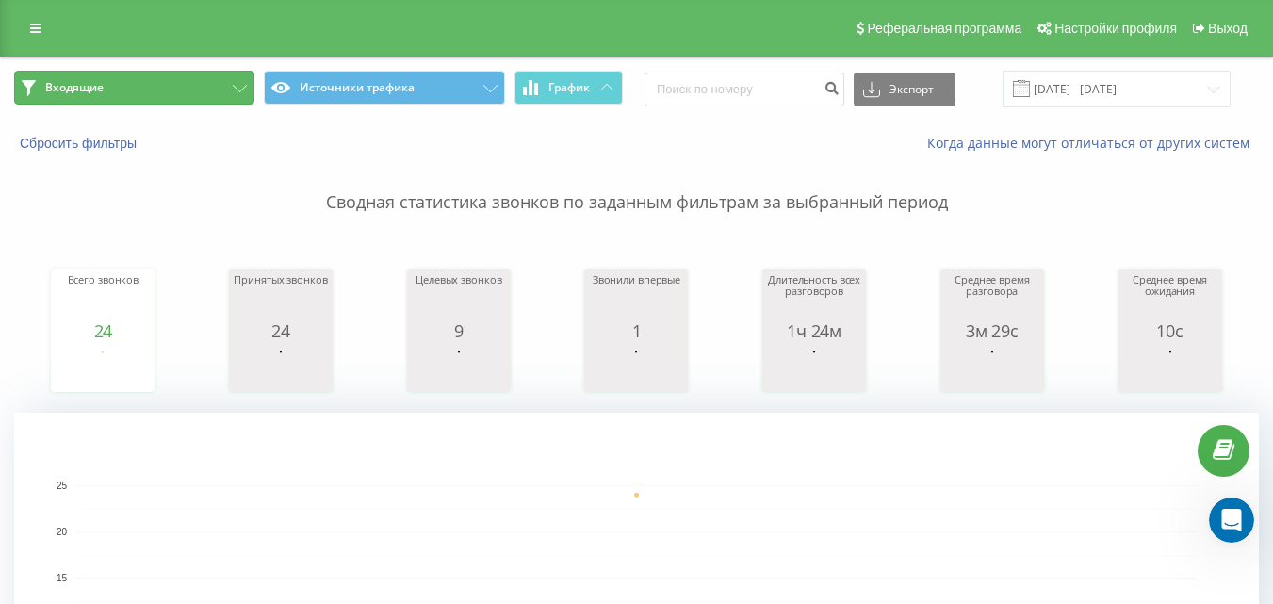
click at [153, 87] on button "Входящие" at bounding box center [134, 88] width 240 height 34
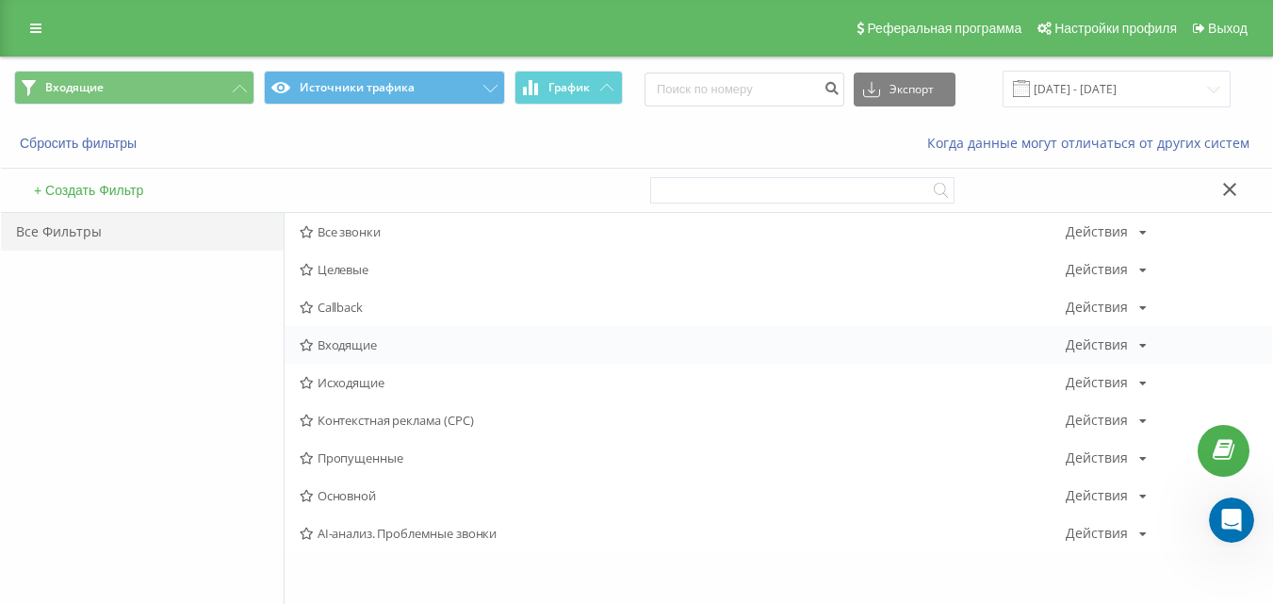
click at [344, 346] on span "Входящие" at bounding box center [683, 344] width 766 height 13
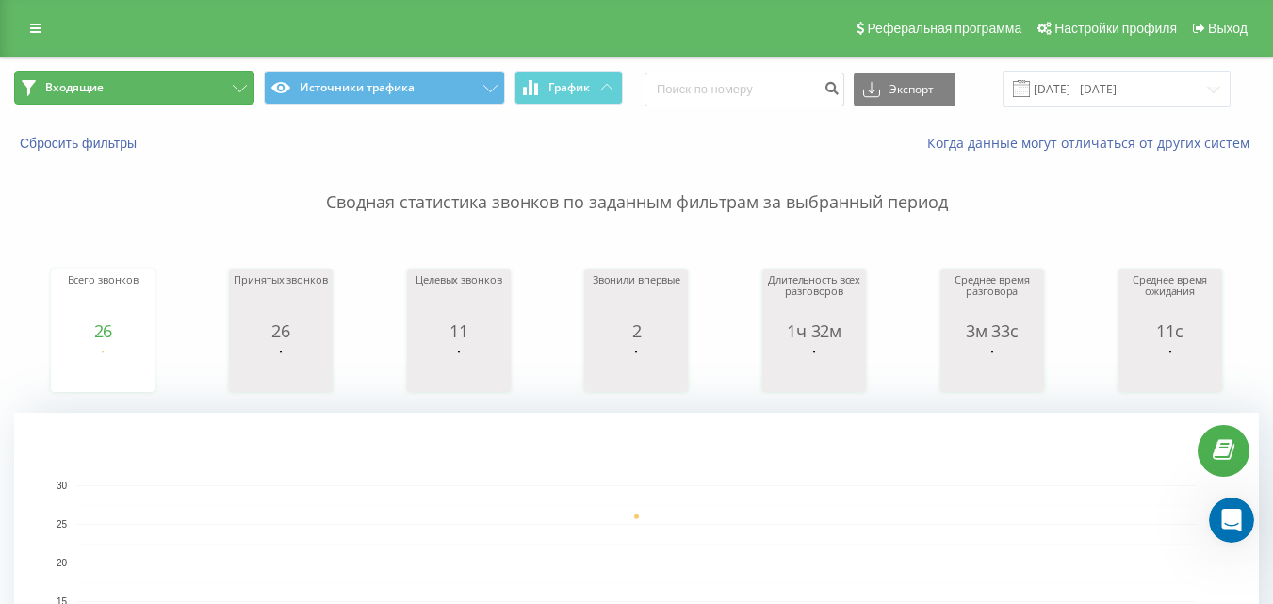
click at [209, 85] on button "Входящие" at bounding box center [134, 88] width 240 height 34
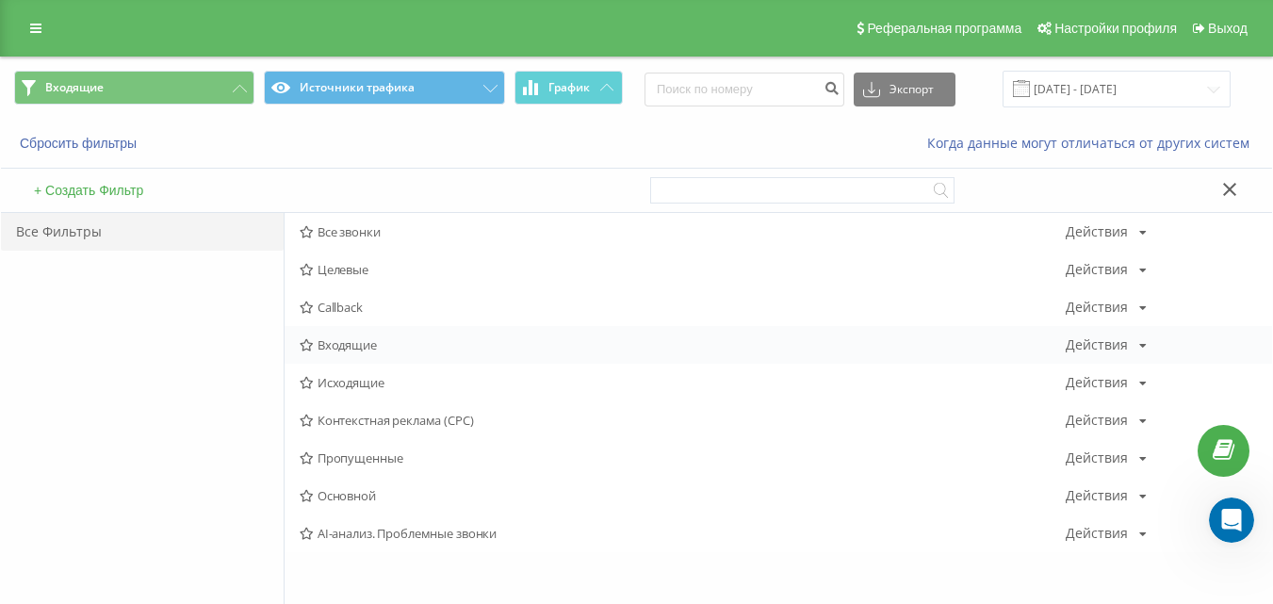
click at [326, 350] on span "Входящие" at bounding box center [683, 344] width 766 height 13
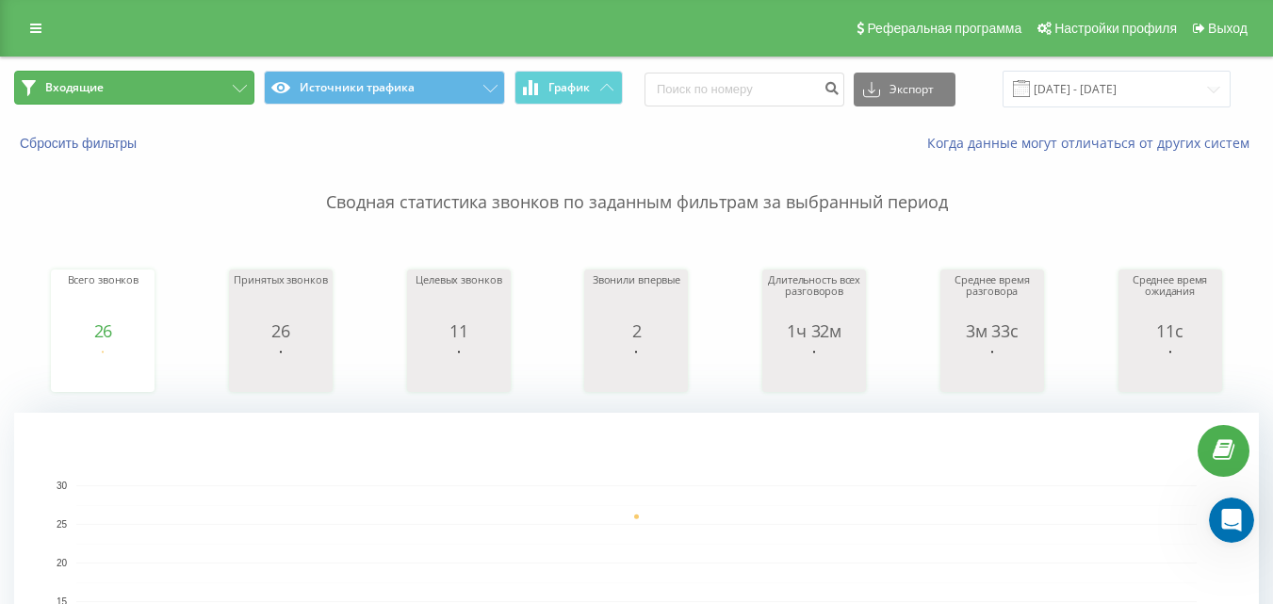
click at [232, 84] on button "Входящие" at bounding box center [134, 88] width 240 height 34
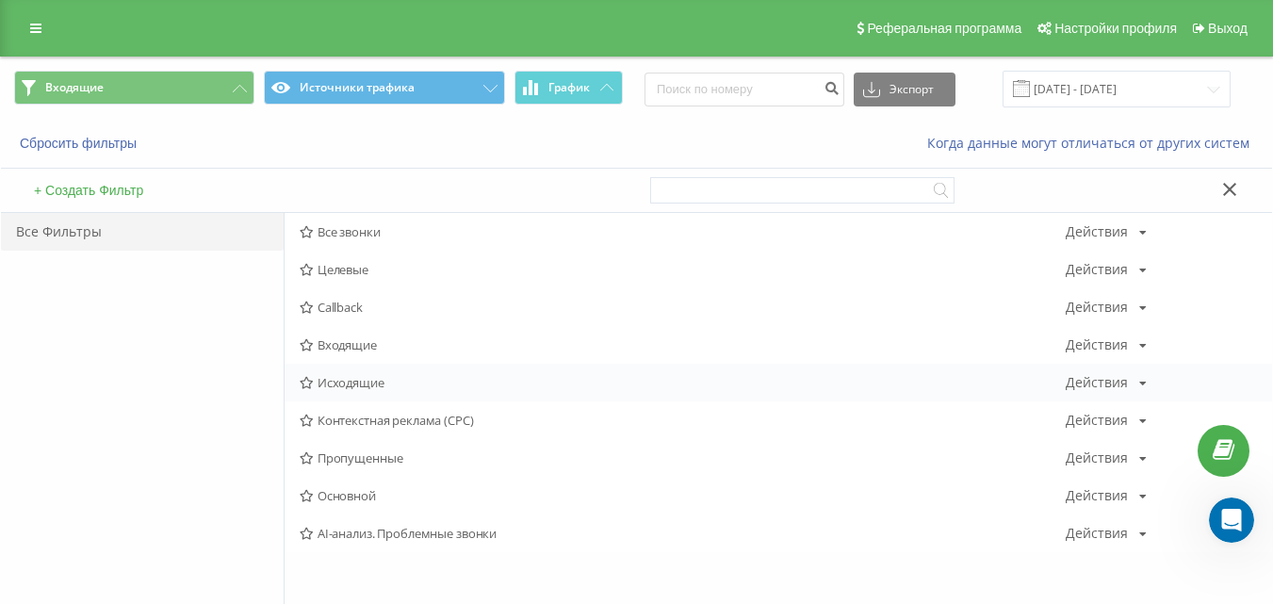
click at [356, 383] on span "Исходящие" at bounding box center [683, 382] width 766 height 13
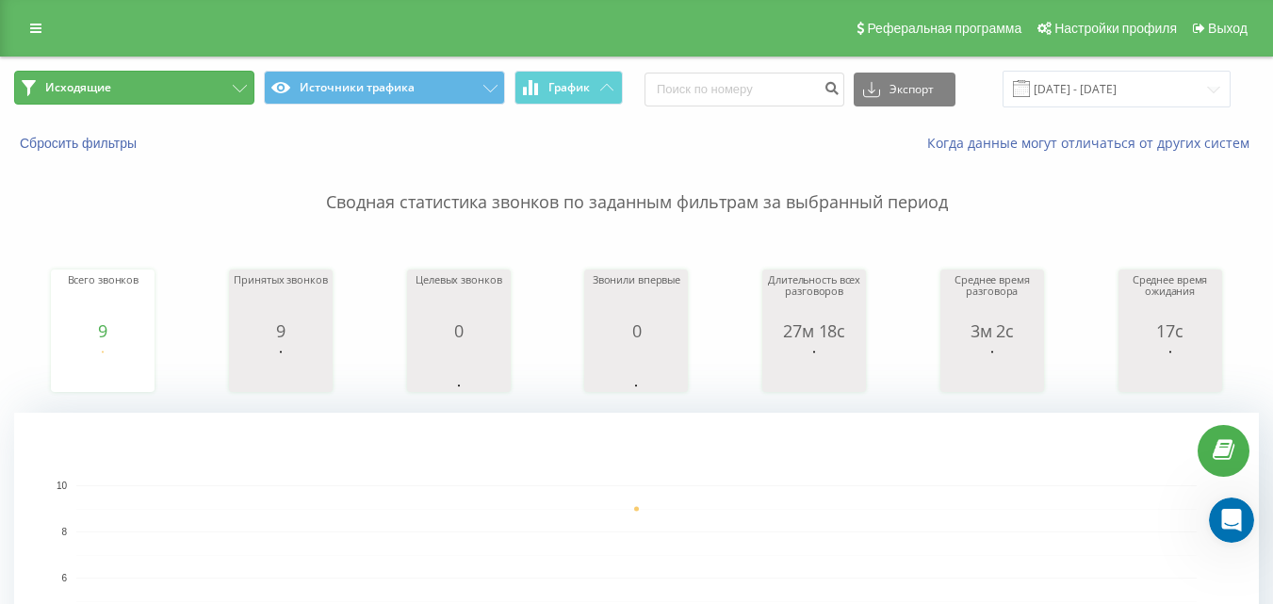
click at [181, 80] on button "Исходящие" at bounding box center [134, 88] width 240 height 34
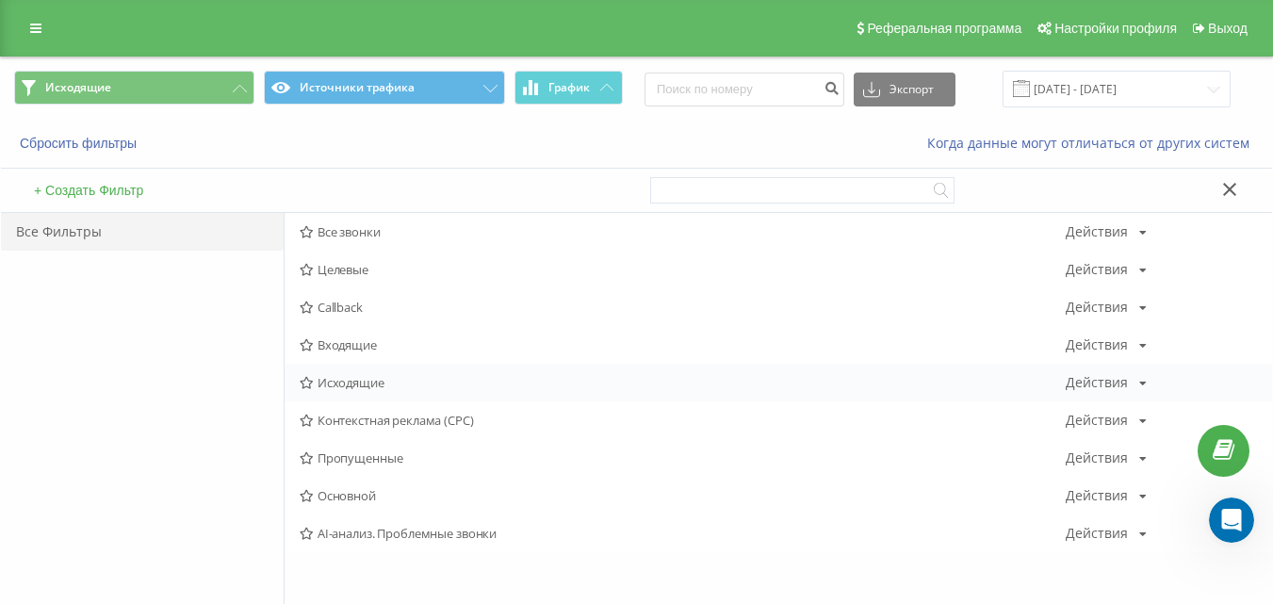
click at [412, 383] on span "Исходящие" at bounding box center [683, 382] width 766 height 13
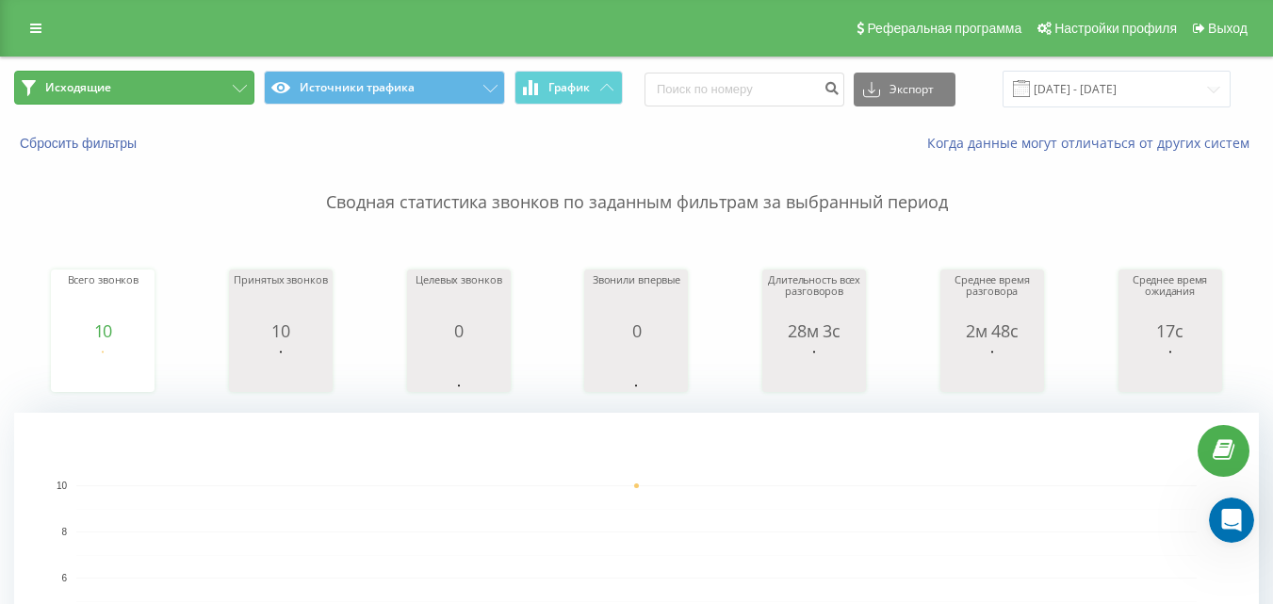
click at [189, 103] on button "Исходящие" at bounding box center [134, 88] width 240 height 34
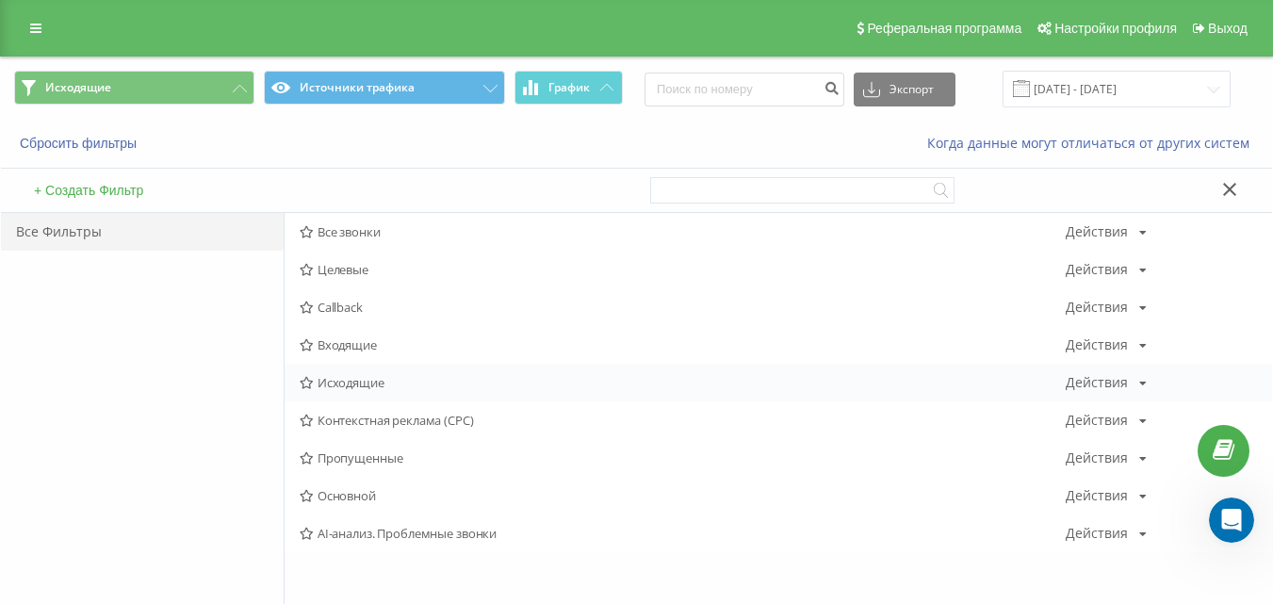
click at [350, 382] on span "Исходящие" at bounding box center [683, 382] width 766 height 13
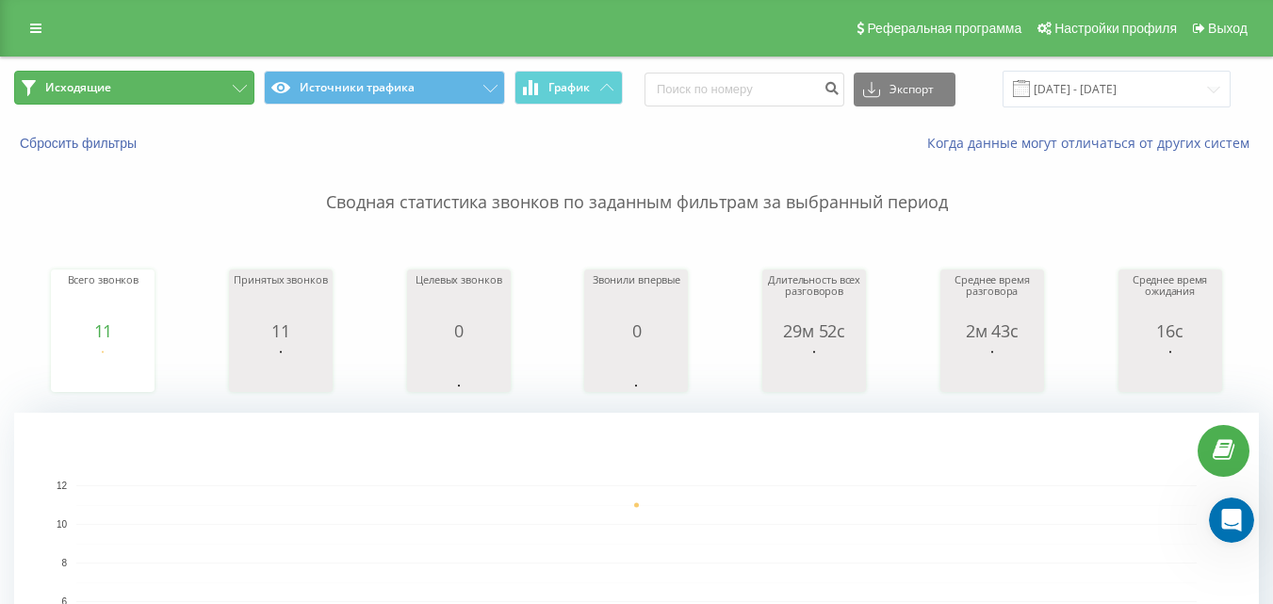
click at [193, 93] on button "Исходящие" at bounding box center [134, 88] width 240 height 34
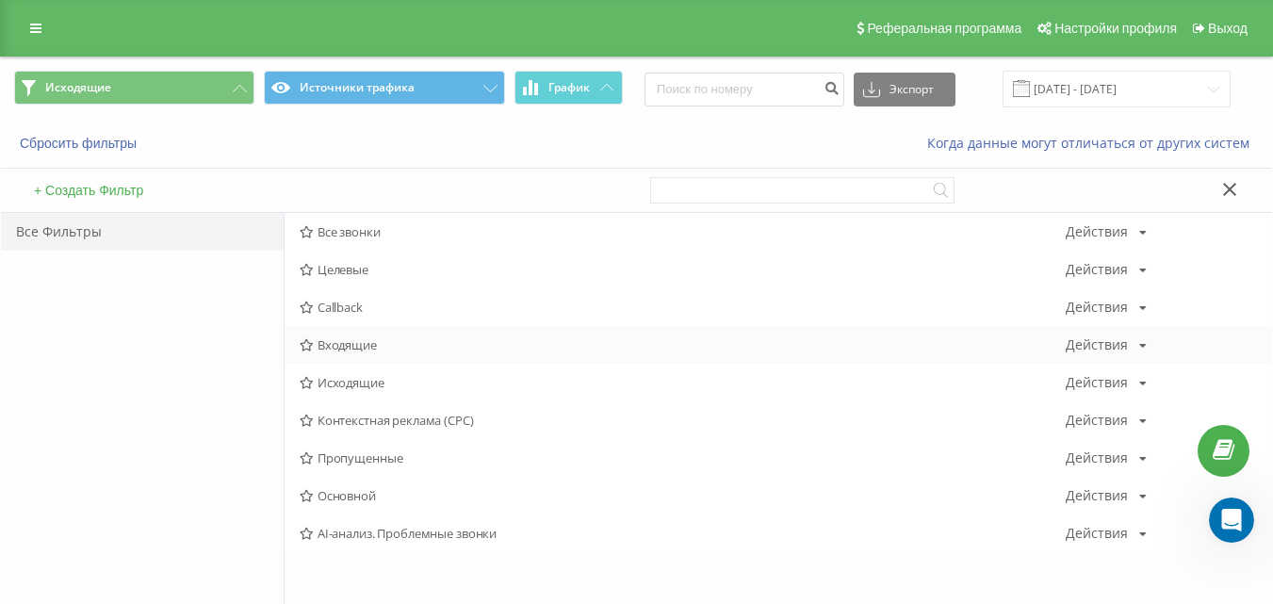
click at [395, 348] on span "Входящие" at bounding box center [683, 344] width 766 height 13
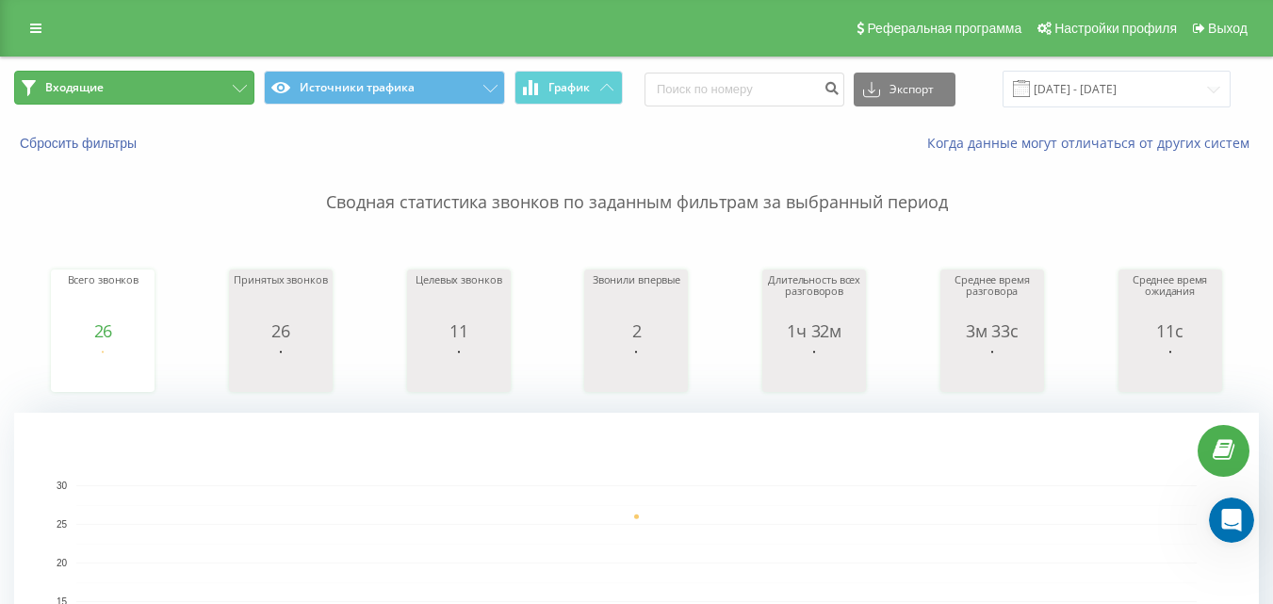
click at [184, 92] on button "Входящие" at bounding box center [134, 88] width 240 height 34
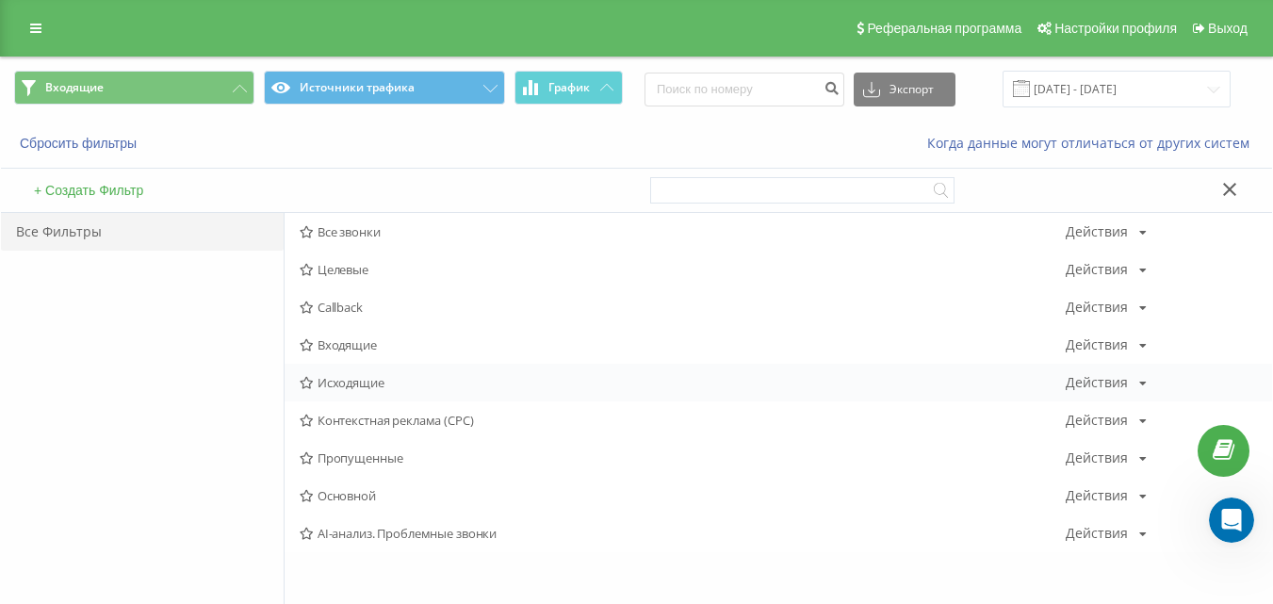
click at [362, 383] on span "Исходящие" at bounding box center [683, 382] width 766 height 13
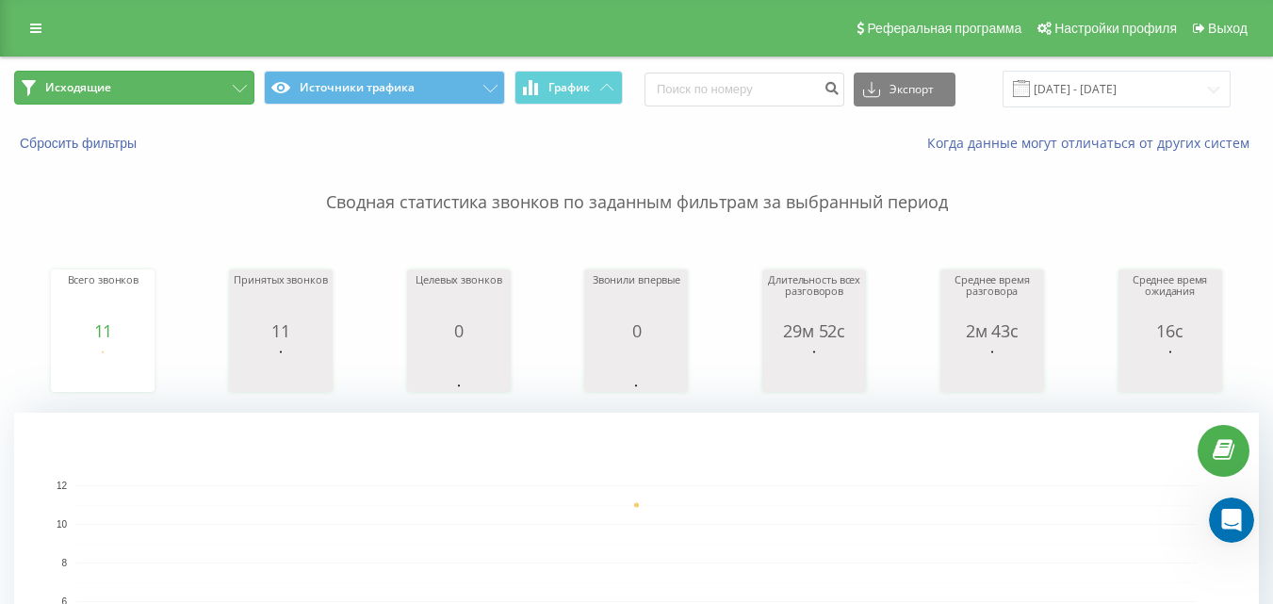
click at [229, 87] on button "Исходящие" at bounding box center [134, 88] width 240 height 34
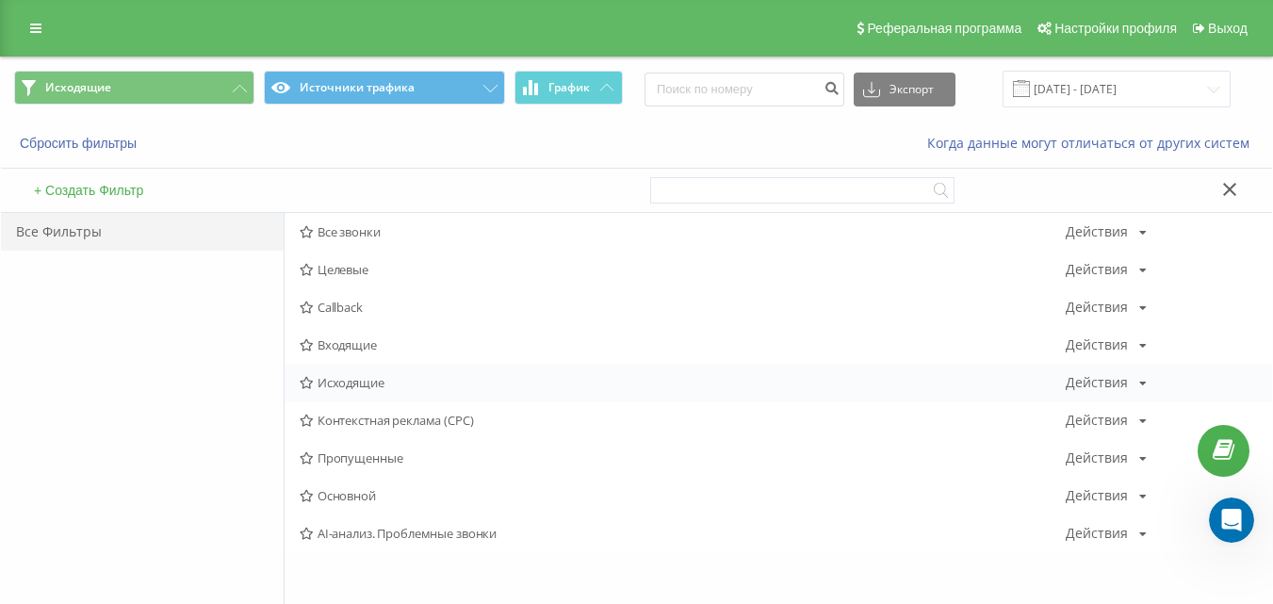
click at [338, 372] on div "Исходящие Действия Редактировать Копировать Удалить По умолчанию Поделиться" at bounding box center [778, 383] width 987 height 38
click at [335, 381] on span "Исходящие" at bounding box center [683, 382] width 766 height 13
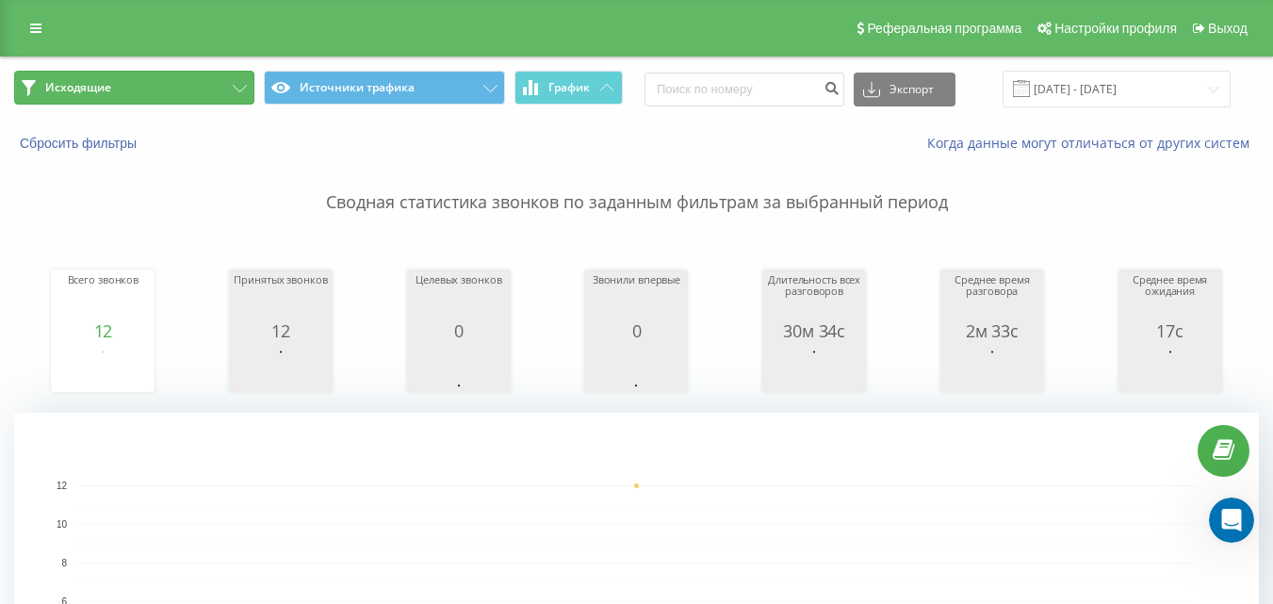
click at [159, 91] on button "Исходящие" at bounding box center [134, 88] width 240 height 34
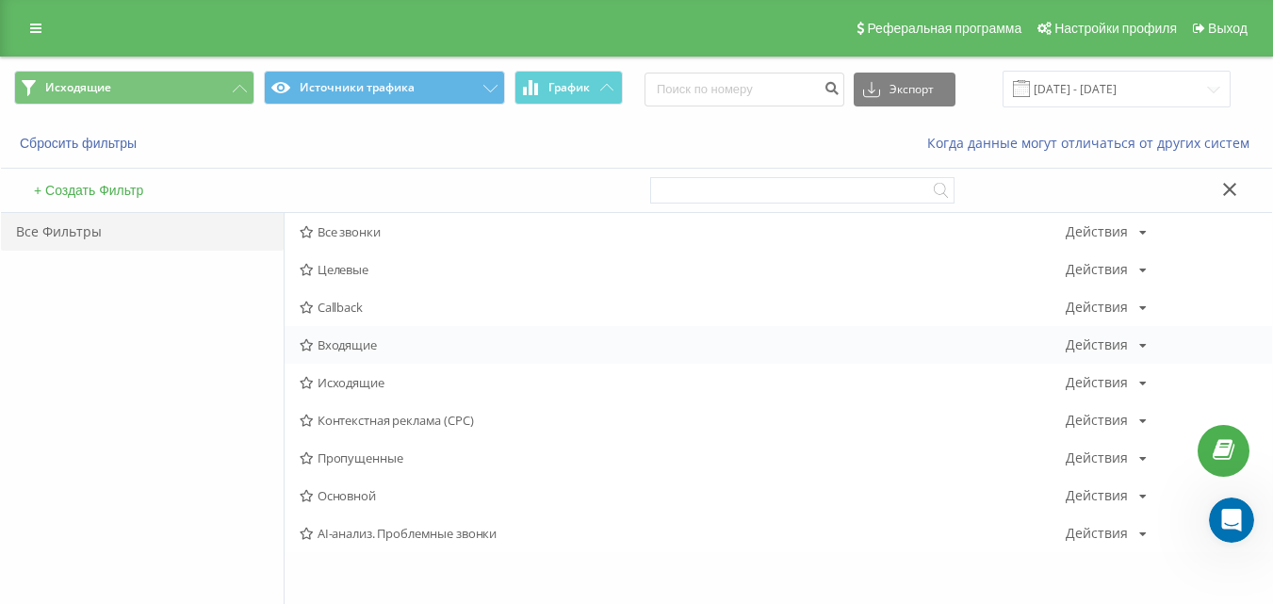
click at [346, 346] on span "Входящие" at bounding box center [683, 344] width 766 height 13
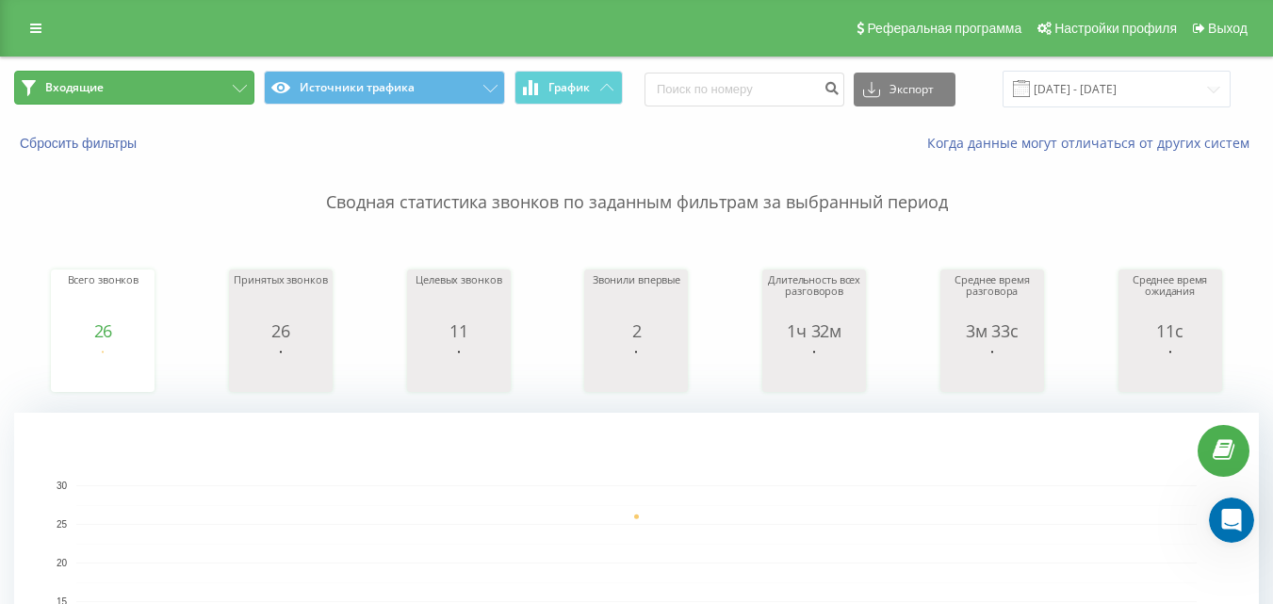
click at [191, 94] on button "Входящие" at bounding box center [134, 88] width 240 height 34
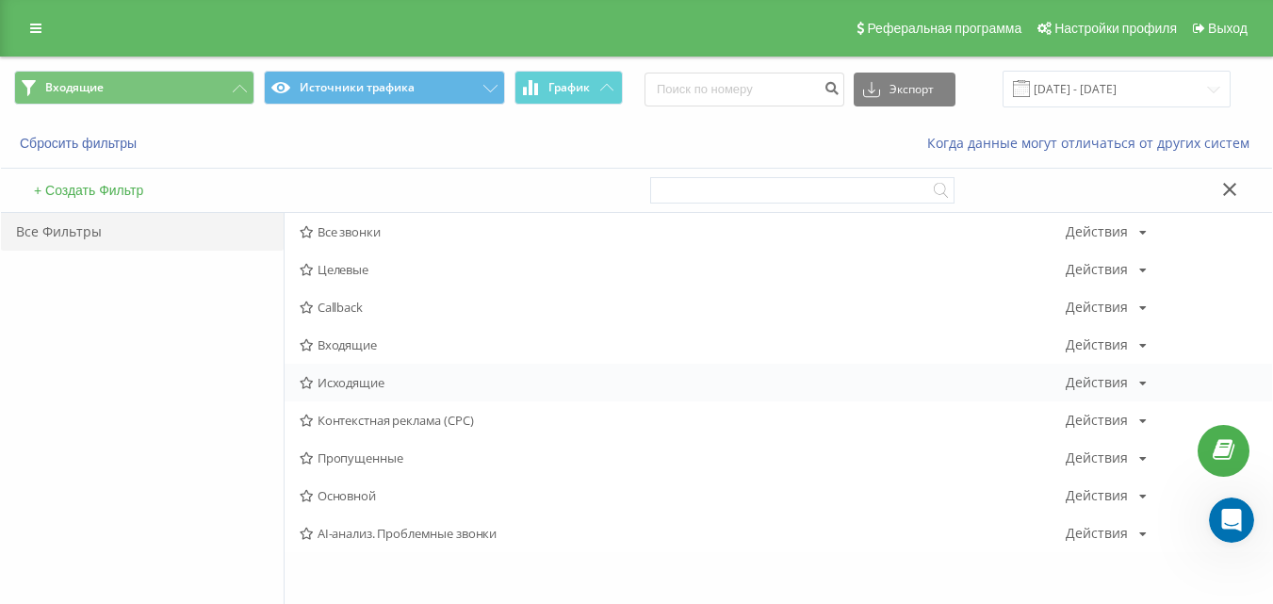
click at [358, 378] on span "Исходящие" at bounding box center [683, 382] width 766 height 13
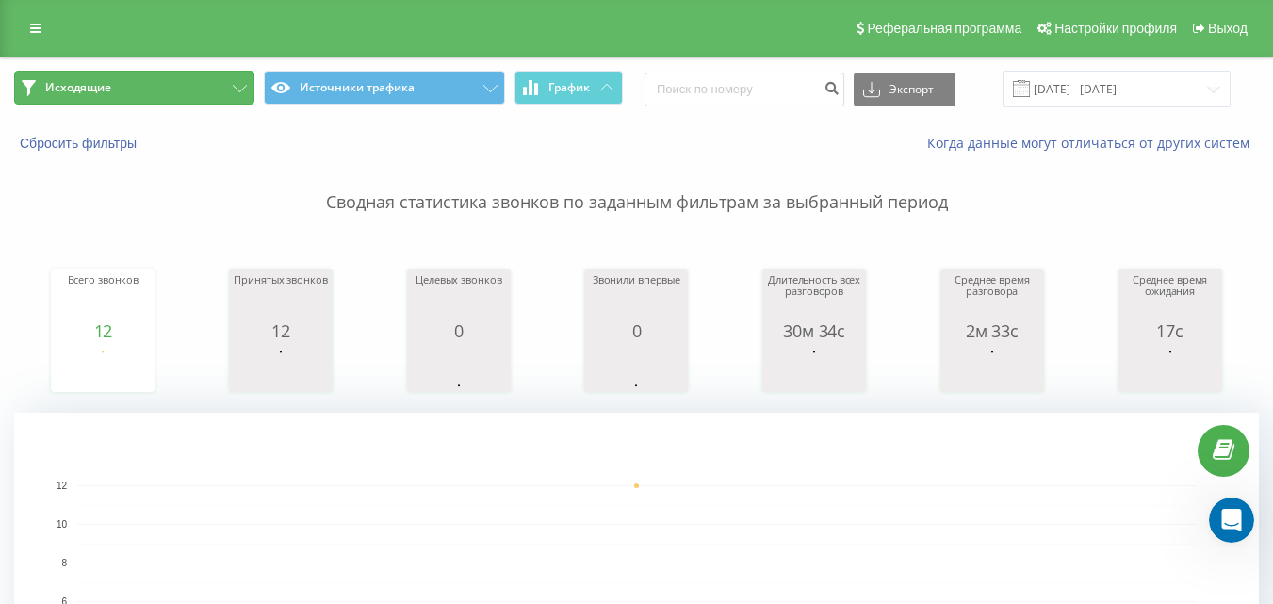
click at [202, 81] on button "Исходящие" at bounding box center [134, 88] width 240 height 34
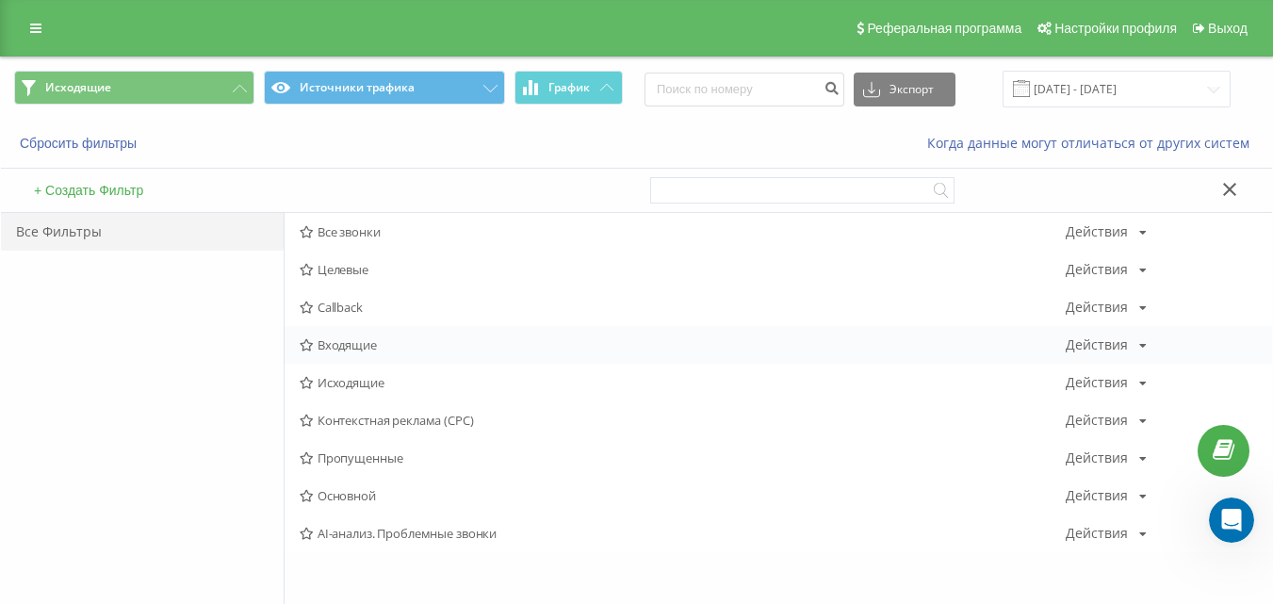
click at [345, 351] on span "Входящие" at bounding box center [683, 344] width 766 height 13
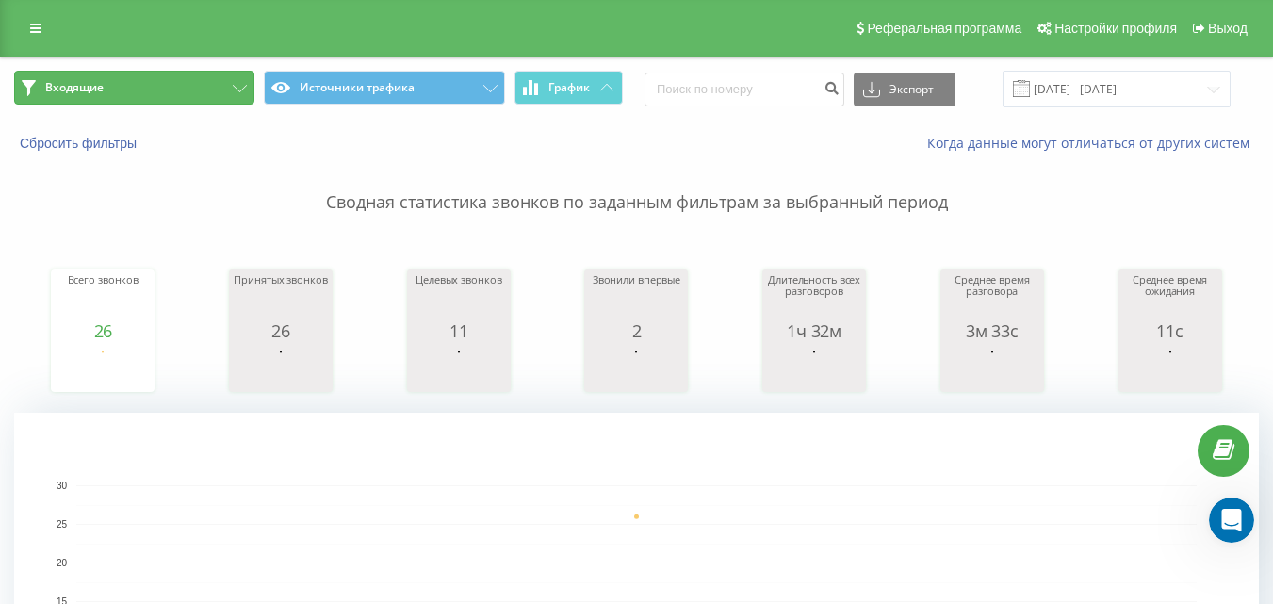
click at [138, 75] on button "Входящие" at bounding box center [134, 88] width 240 height 34
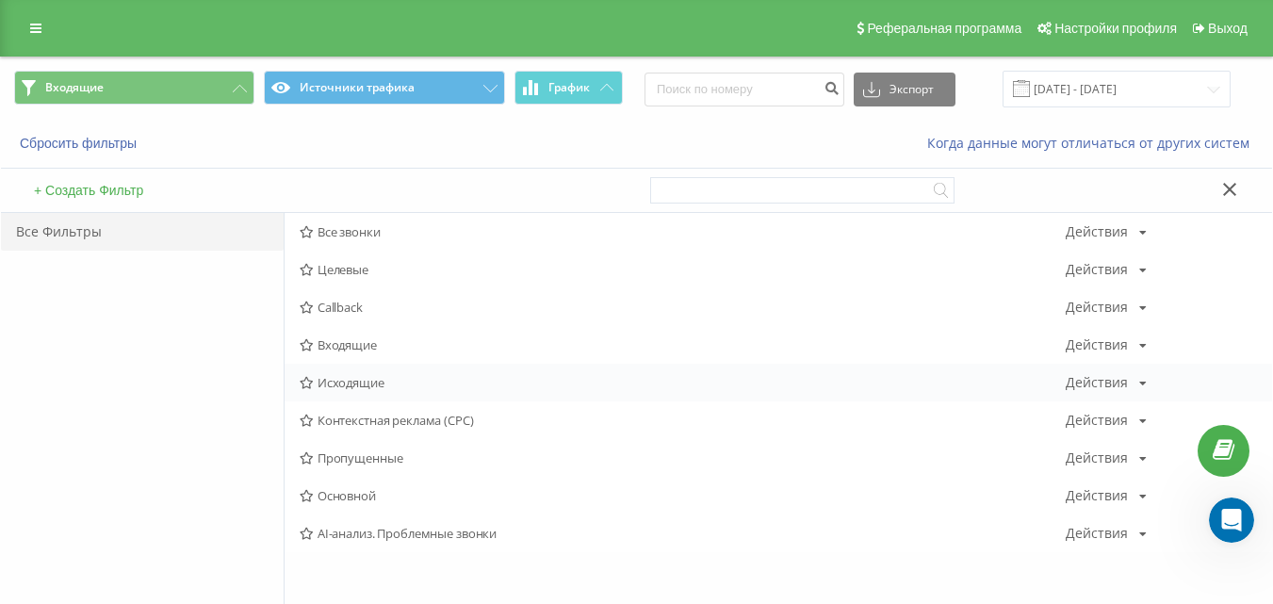
click at [334, 389] on span "Исходящие" at bounding box center [683, 382] width 766 height 13
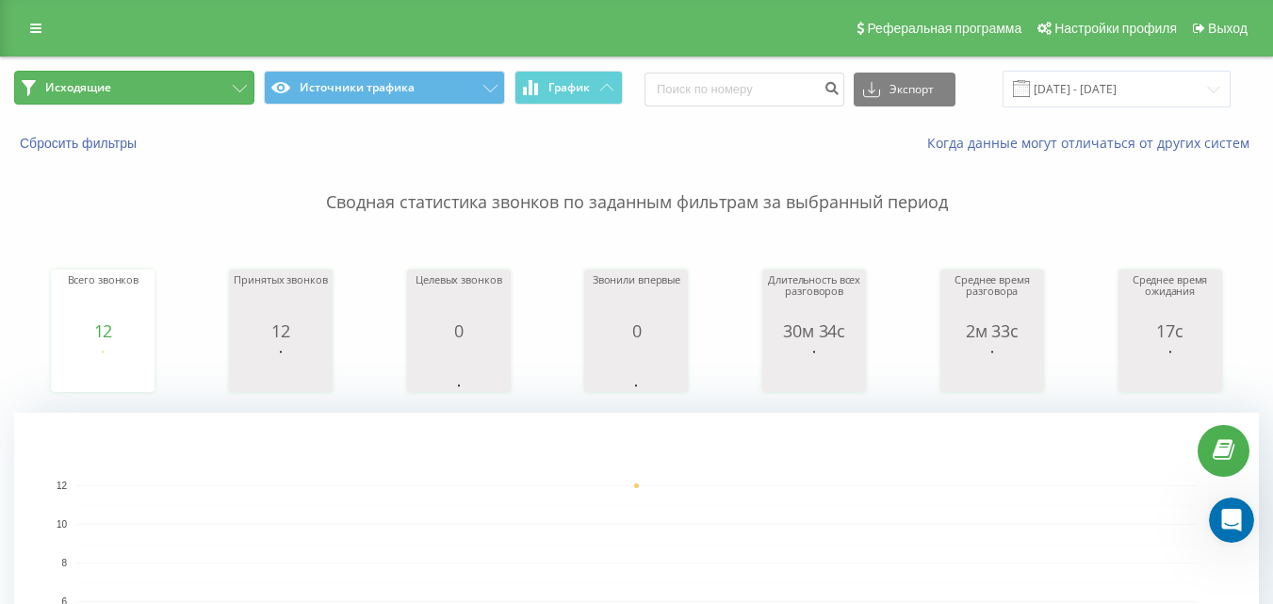
click at [204, 87] on button "Исходящие" at bounding box center [134, 88] width 240 height 34
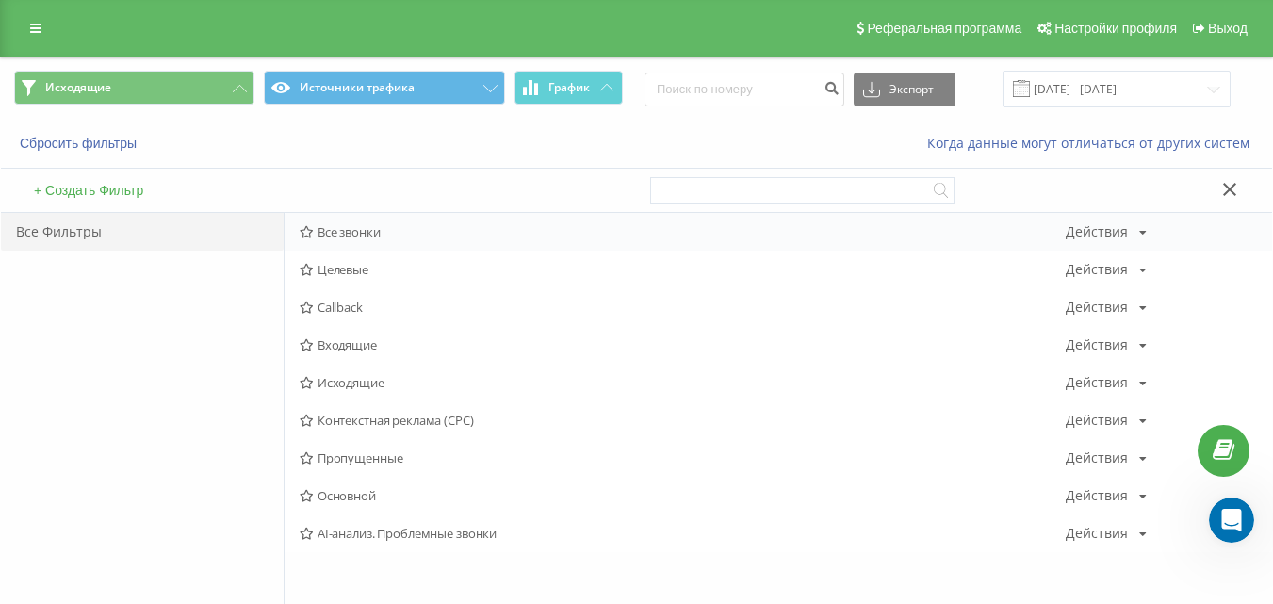
click at [346, 230] on span "Все звонки" at bounding box center [683, 231] width 766 height 13
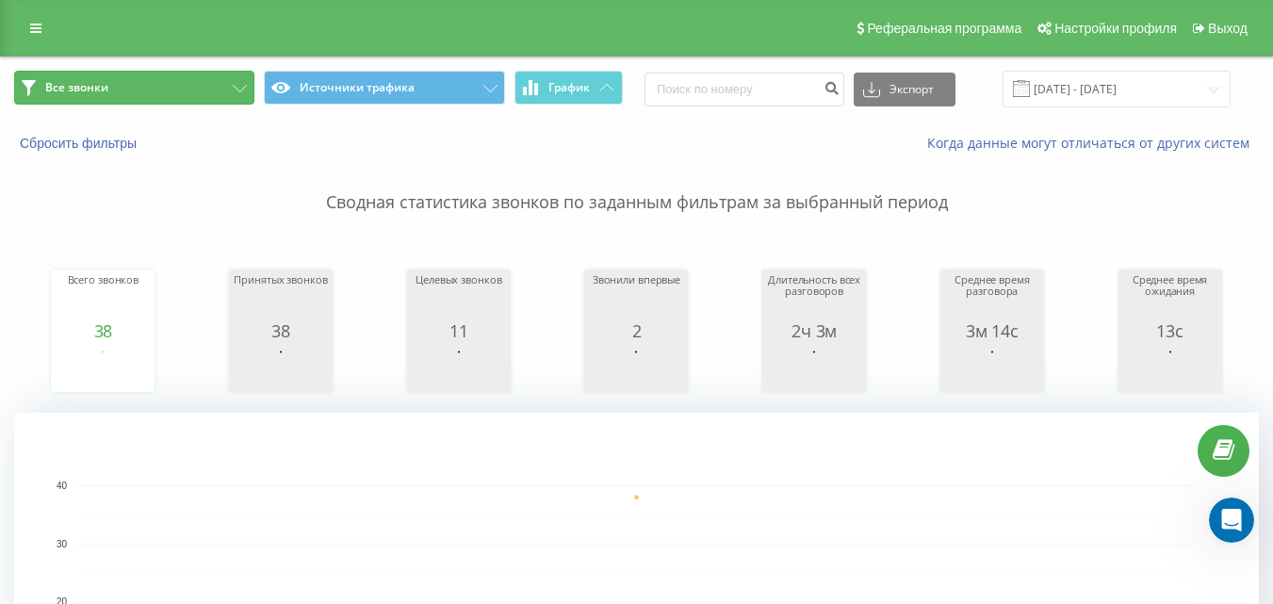
click at [199, 96] on button "Все звонки" at bounding box center [134, 88] width 240 height 34
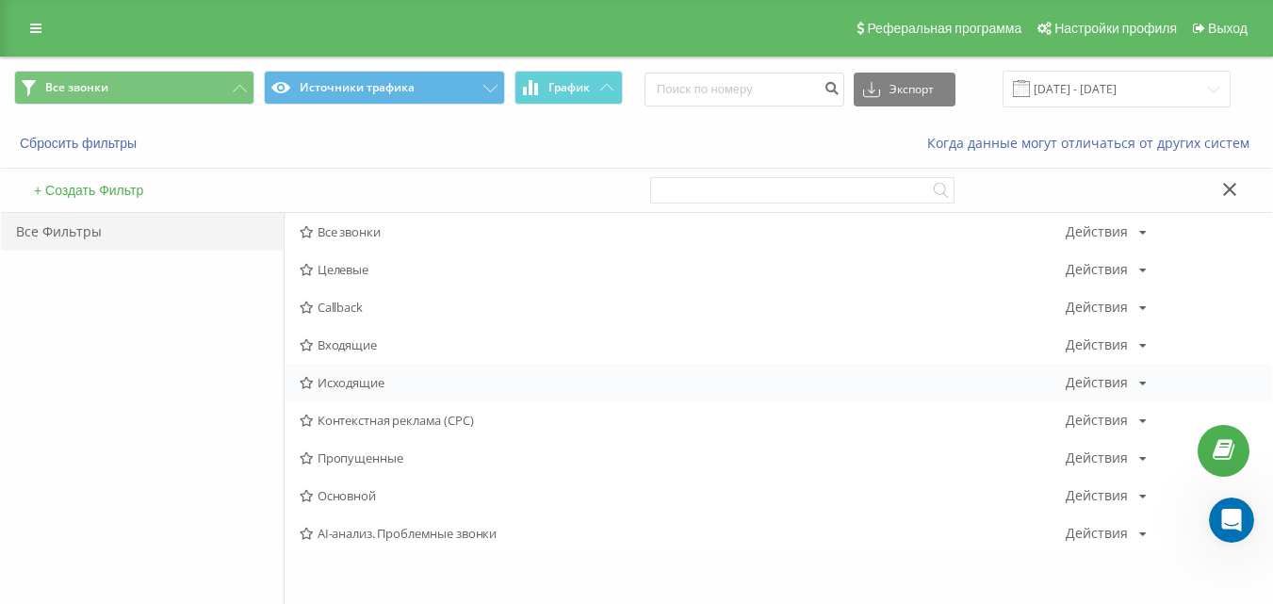
click at [350, 377] on span "Исходящие" at bounding box center [683, 382] width 766 height 13
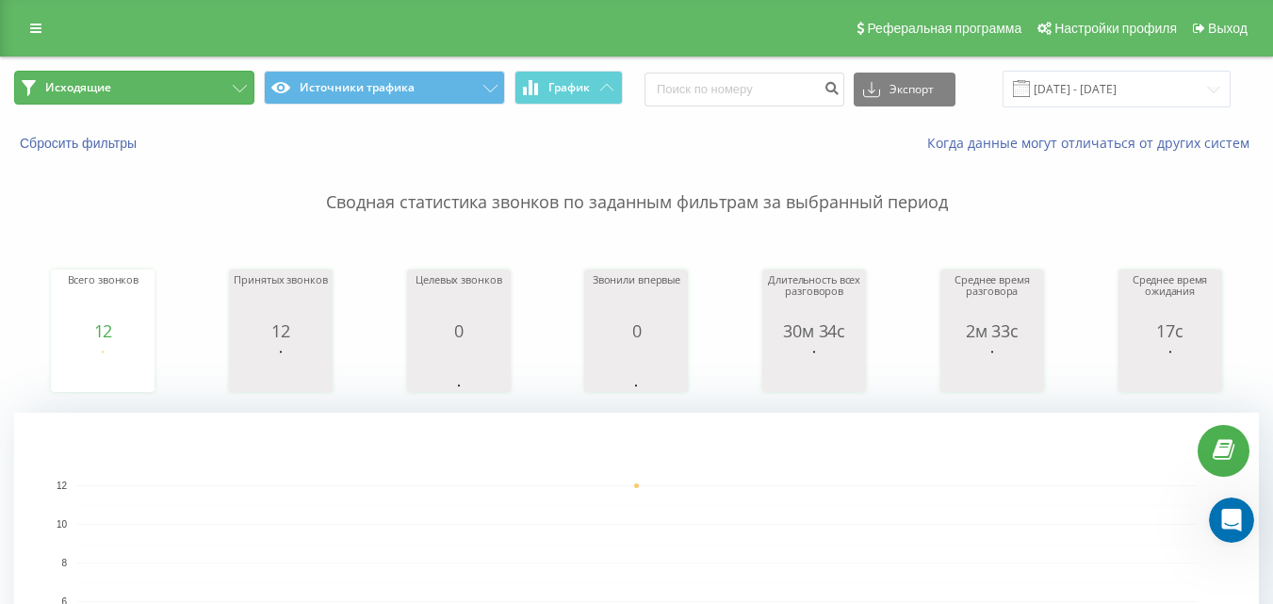
click at [216, 98] on button "Исходящие" at bounding box center [134, 88] width 240 height 34
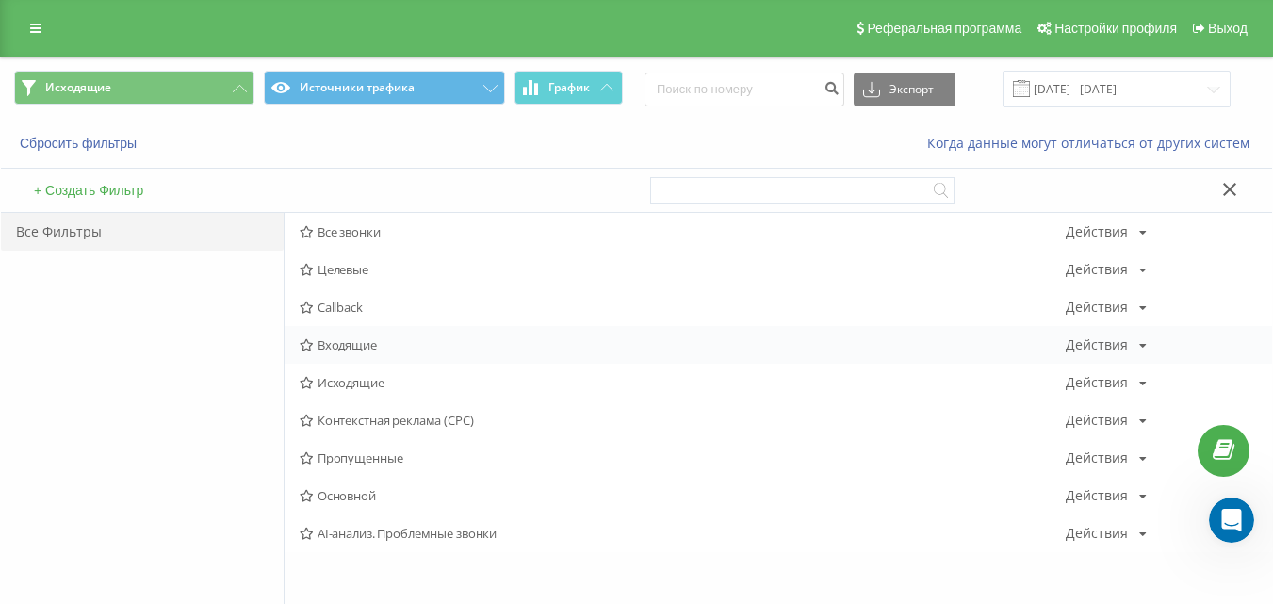
click at [363, 338] on span "Входящие" at bounding box center [683, 344] width 766 height 13
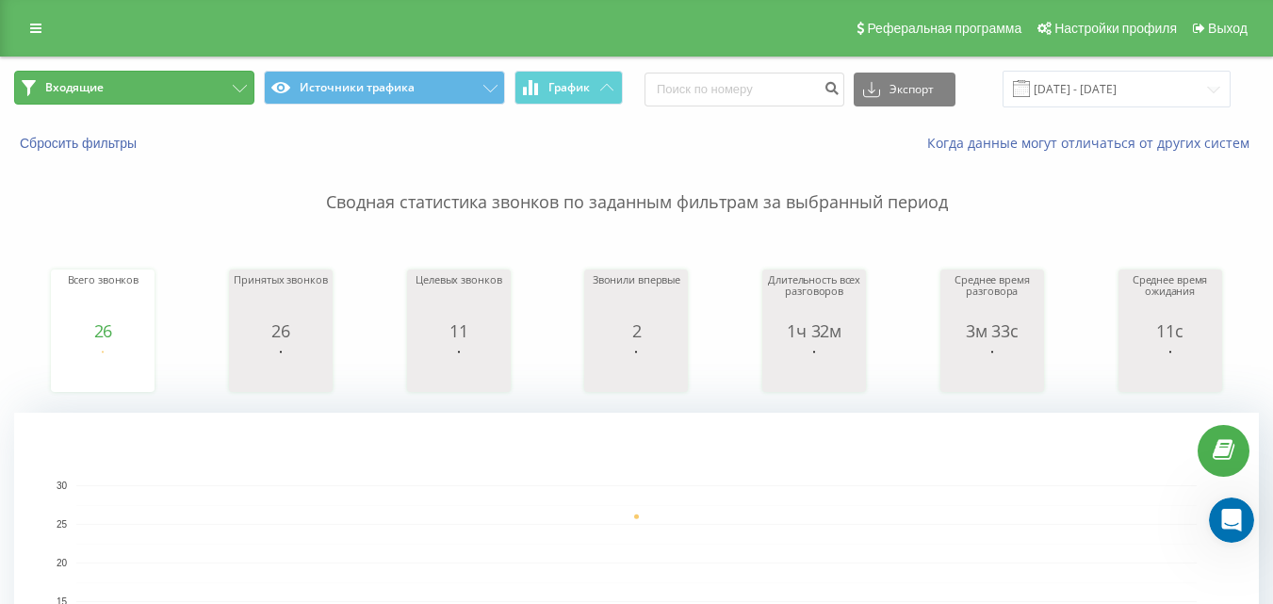
click at [204, 77] on button "Входящие" at bounding box center [134, 88] width 240 height 34
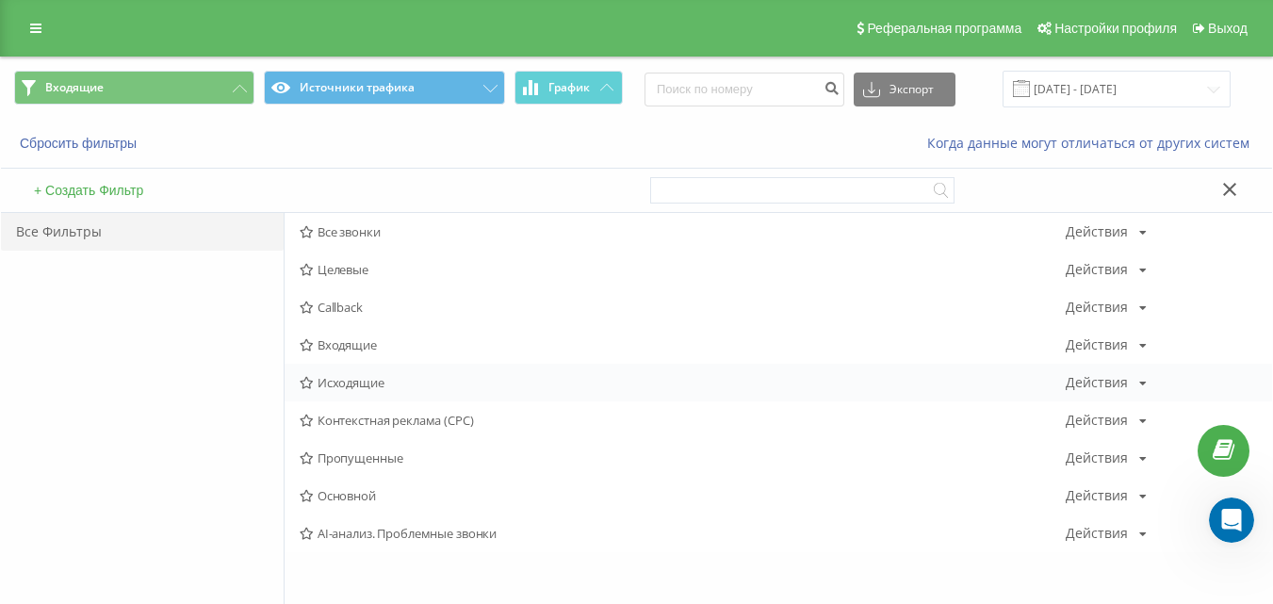
click at [362, 380] on span "Исходящие" at bounding box center [683, 382] width 766 height 13
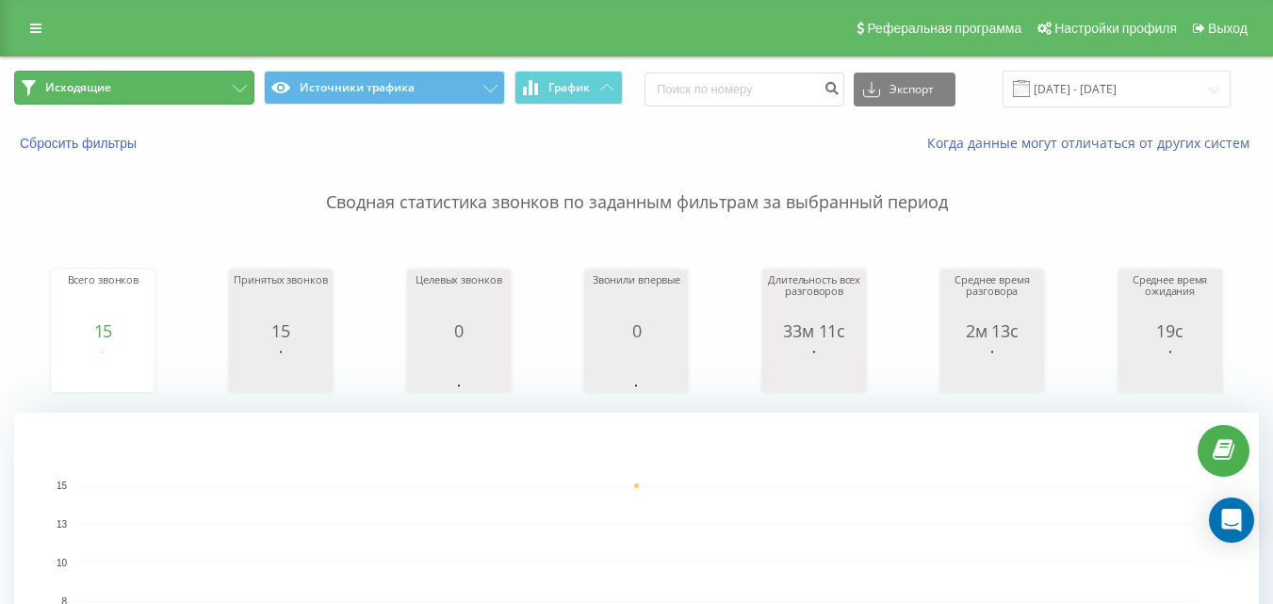
click at [198, 95] on button "Исходящие" at bounding box center [134, 88] width 240 height 34
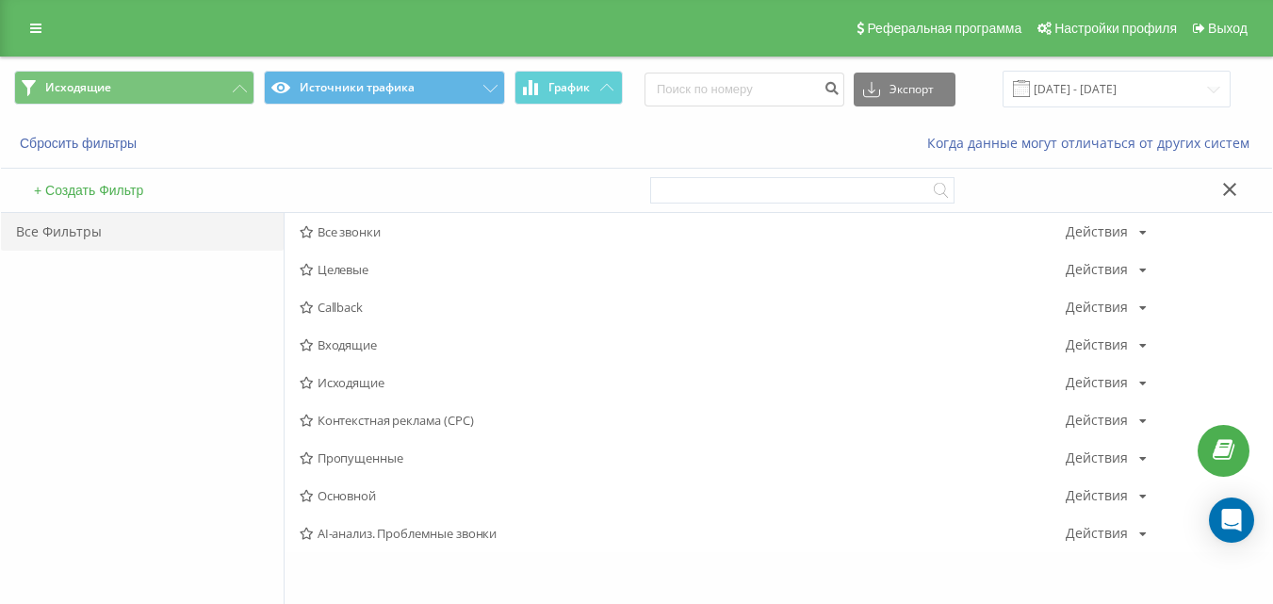
drag, startPoint x: 394, startPoint y: 232, endPoint x: 445, endPoint y: 113, distance: 129.2
click at [395, 233] on span "Все звонки" at bounding box center [683, 231] width 766 height 13
